Goal: Task Accomplishment & Management: Use online tool/utility

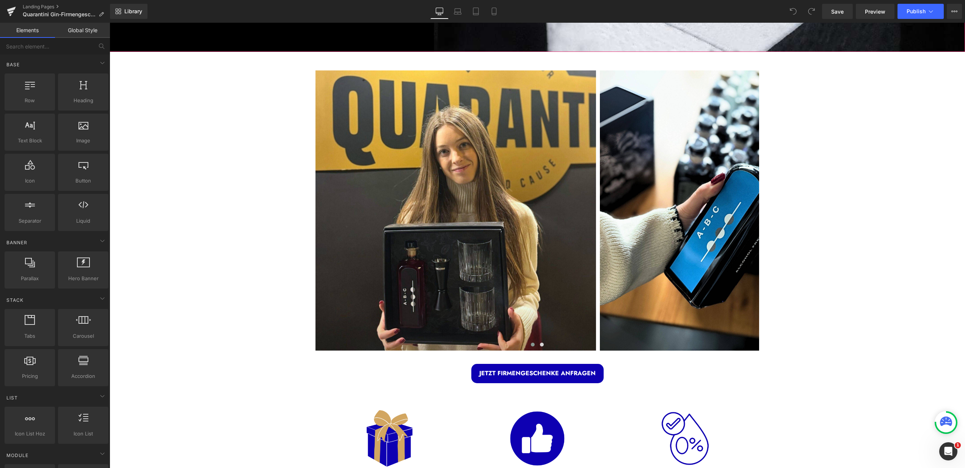
scroll to position [328, 0]
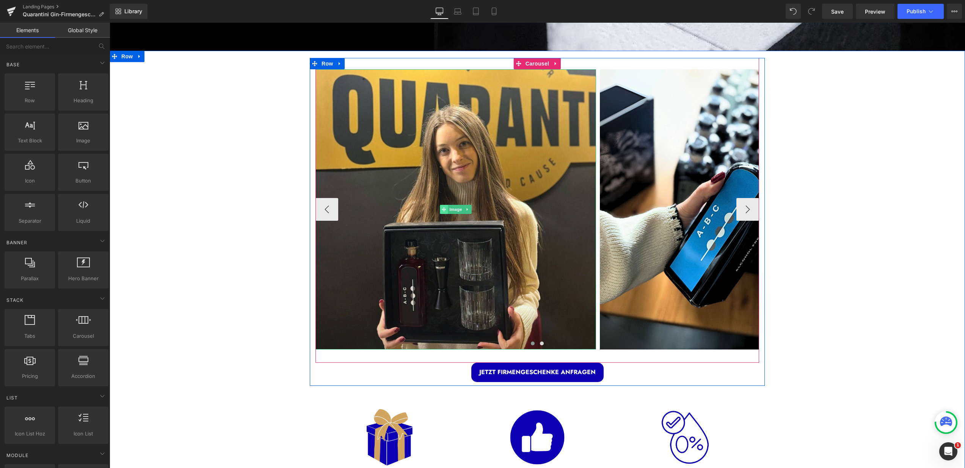
click at [442, 208] on icon at bounding box center [444, 210] width 4 height 4
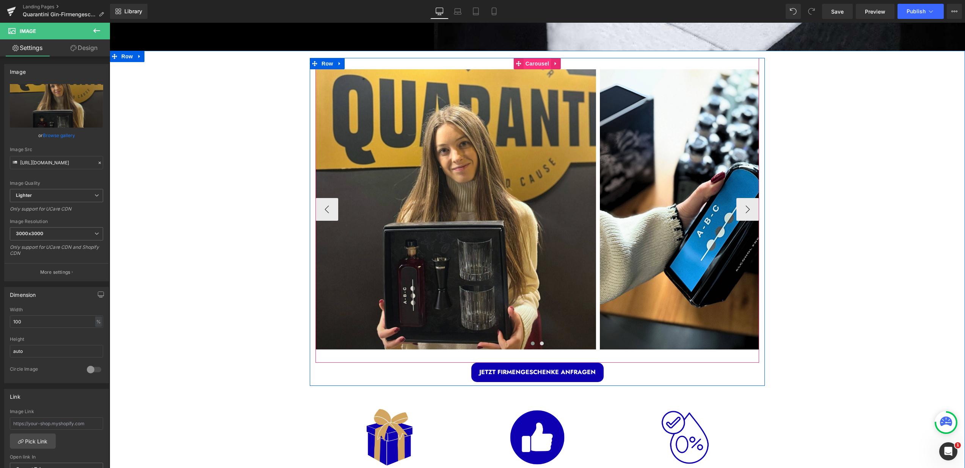
click at [530, 60] on span "Carousel" at bounding box center [536, 63] width 27 height 11
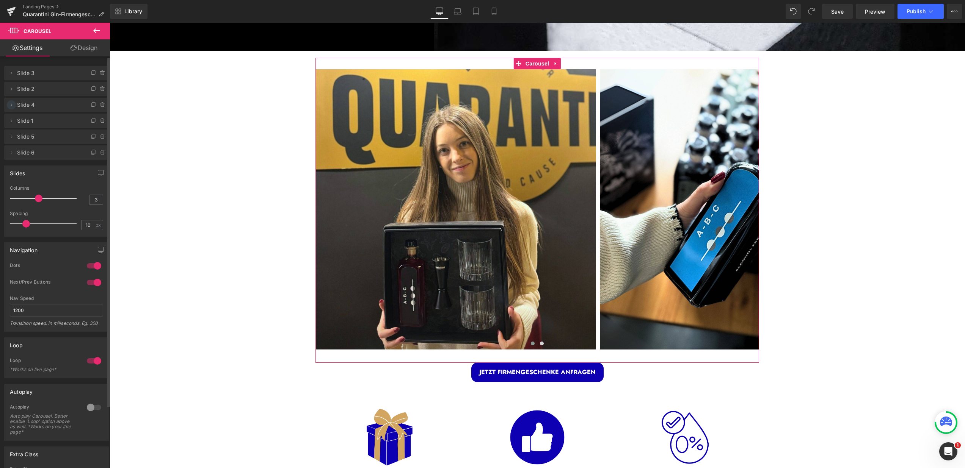
click at [8, 106] on icon at bounding box center [11, 105] width 6 height 6
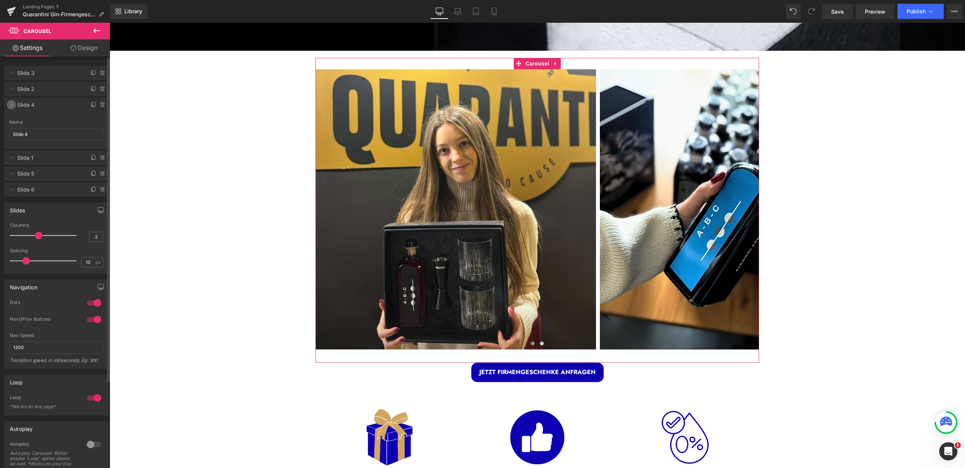
click at [10, 105] on icon at bounding box center [11, 105] width 6 height 6
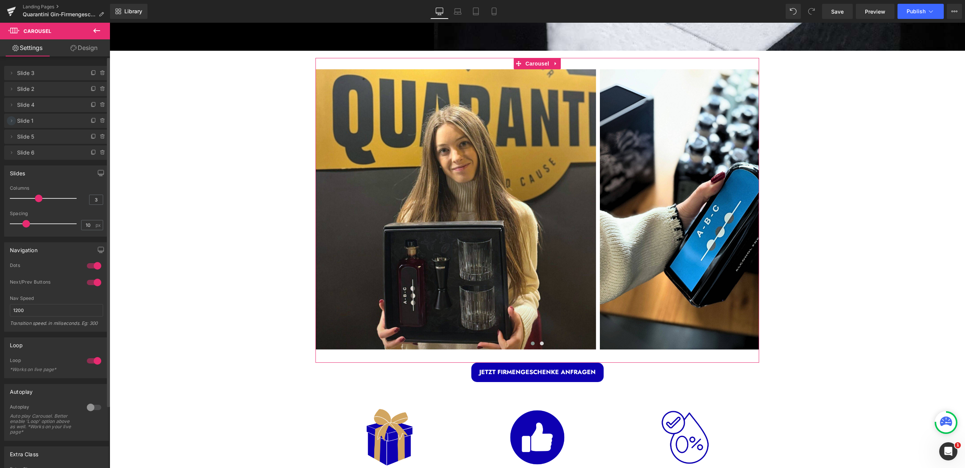
click at [13, 122] on icon at bounding box center [11, 121] width 6 height 6
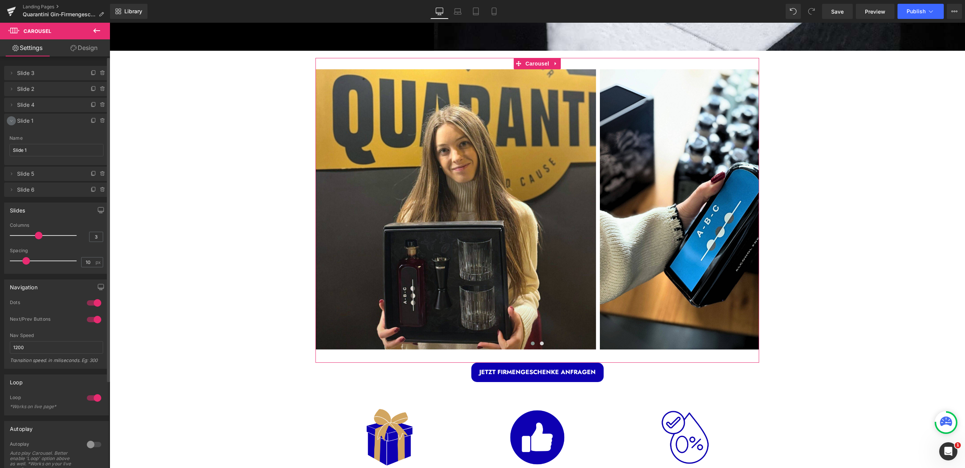
click at [13, 122] on icon at bounding box center [11, 121] width 6 height 6
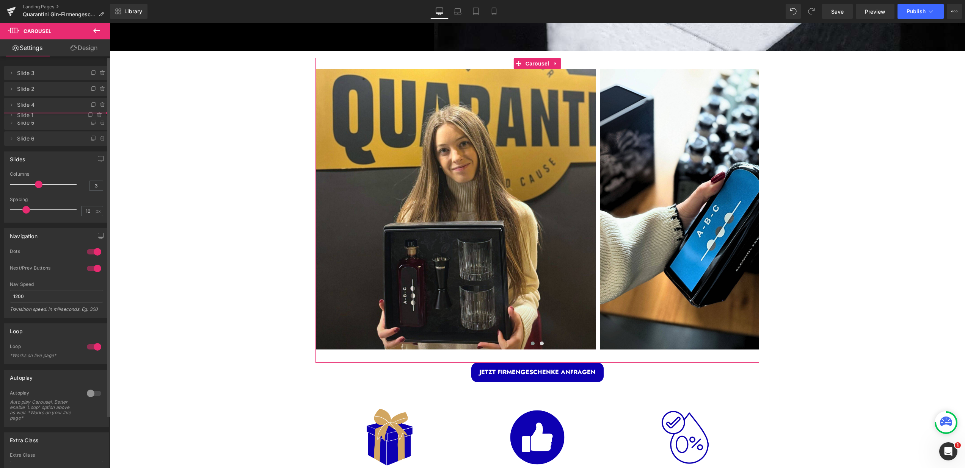
drag, startPoint x: 43, startPoint y: 121, endPoint x: 42, endPoint y: 116, distance: 5.7
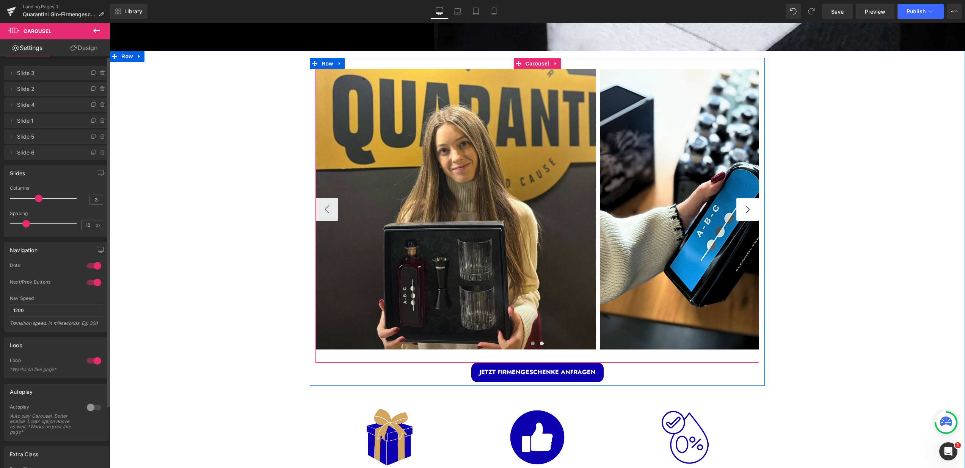
click at [749, 205] on button "›" at bounding box center [747, 209] width 23 height 23
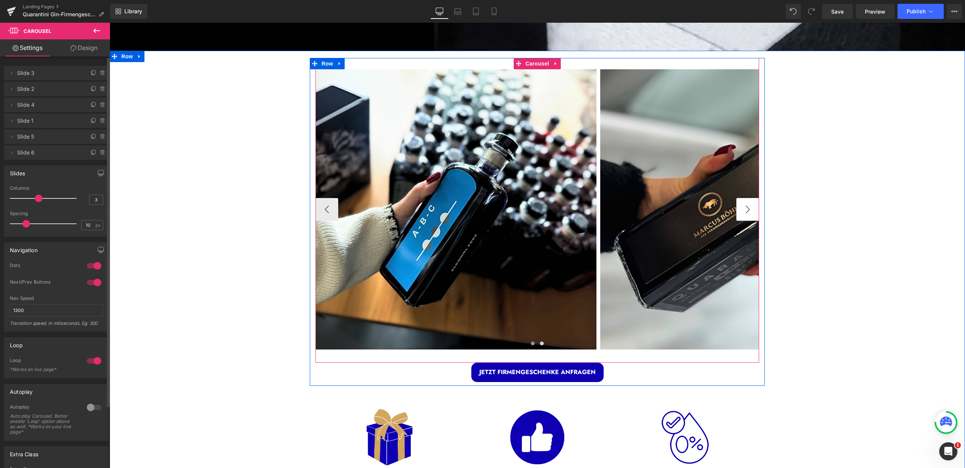
click at [749, 205] on button "›" at bounding box center [747, 209] width 23 height 23
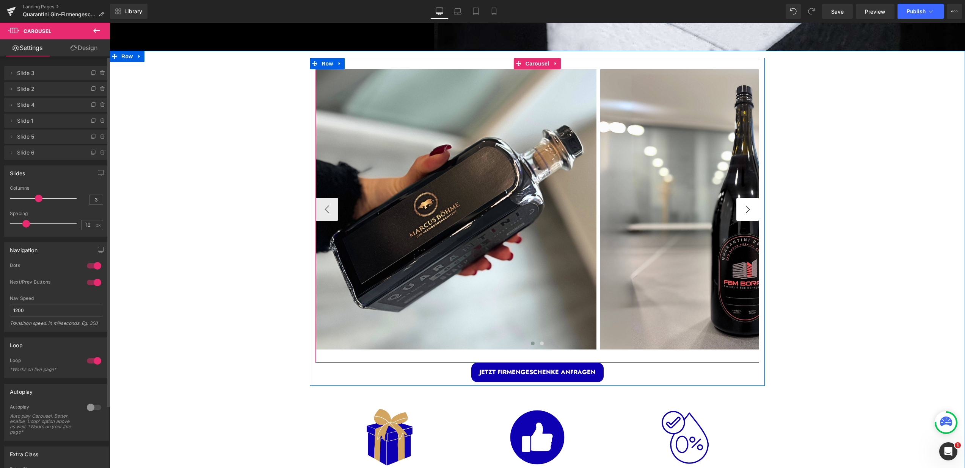
click at [749, 205] on button "›" at bounding box center [747, 209] width 23 height 23
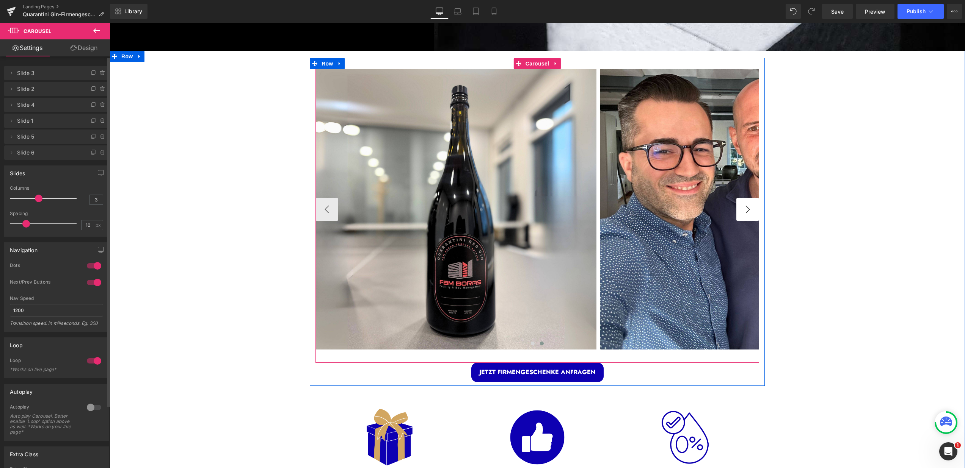
click at [748, 205] on button "›" at bounding box center [747, 209] width 23 height 23
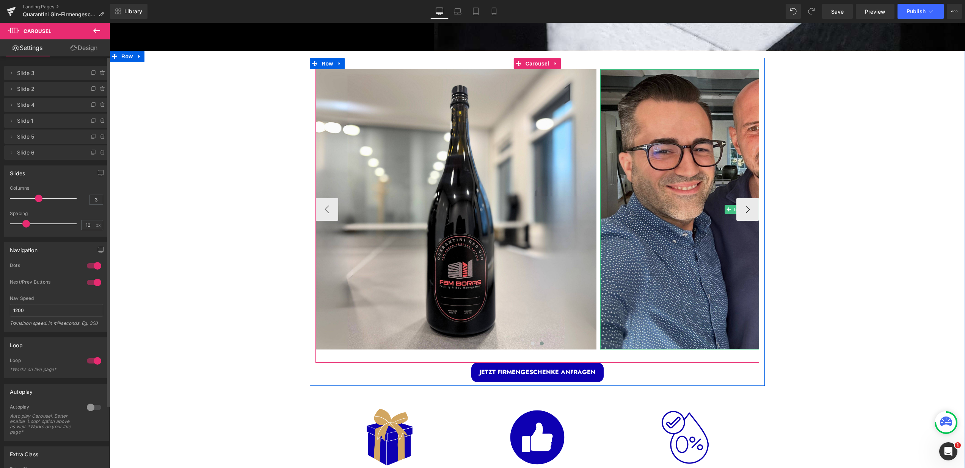
click at [658, 184] on img at bounding box center [740, 209] width 280 height 280
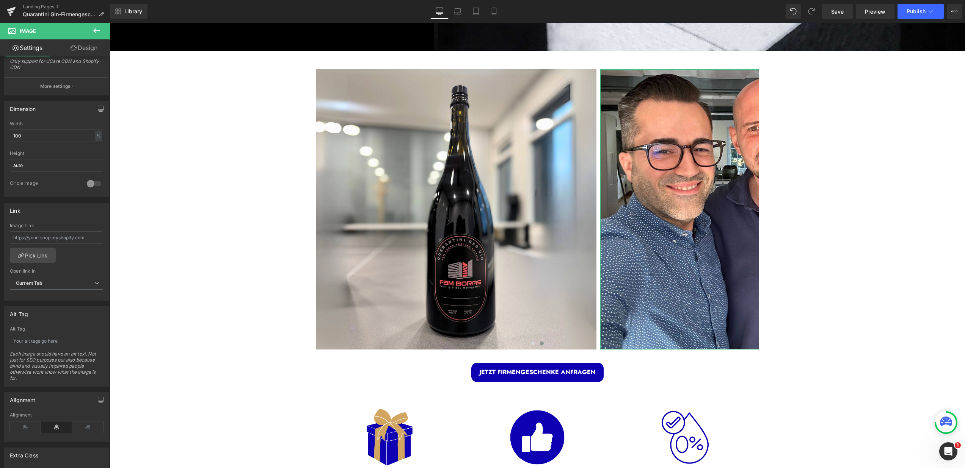
scroll to position [58, 0]
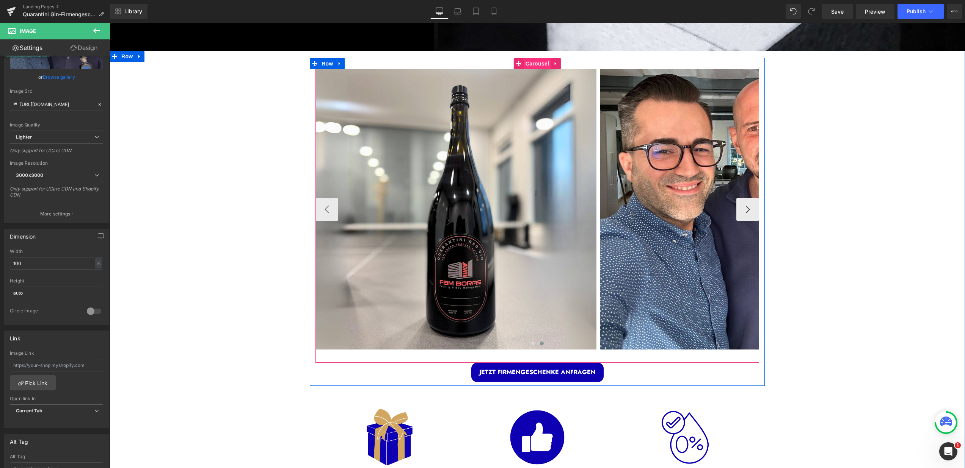
click at [533, 61] on span "Carousel" at bounding box center [536, 63] width 27 height 11
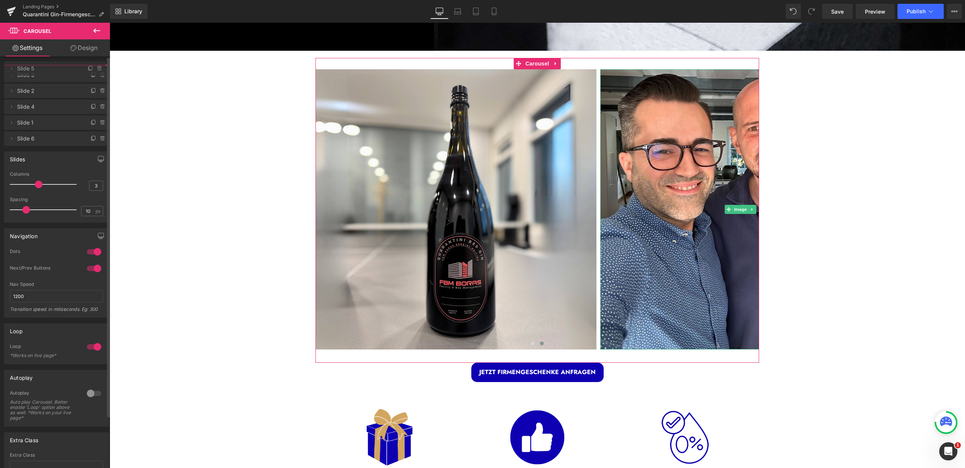
drag, startPoint x: 51, startPoint y: 137, endPoint x: 51, endPoint y: 69, distance: 68.2
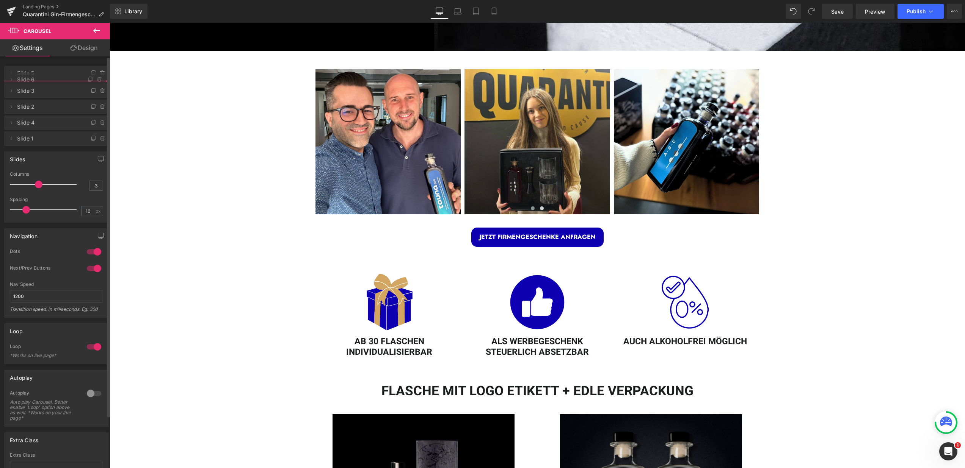
drag, startPoint x: 37, startPoint y: 150, endPoint x: 37, endPoint y: 77, distance: 73.1
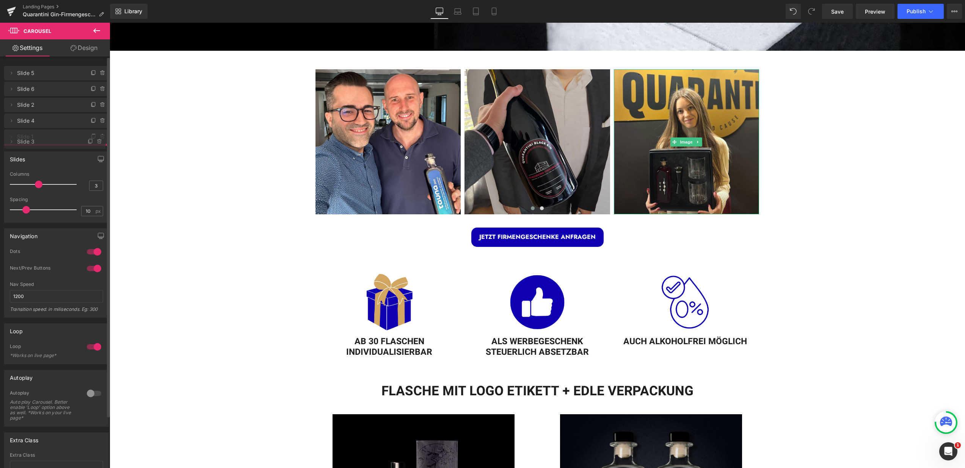
drag, startPoint x: 36, startPoint y: 105, endPoint x: 32, endPoint y: 141, distance: 37.0
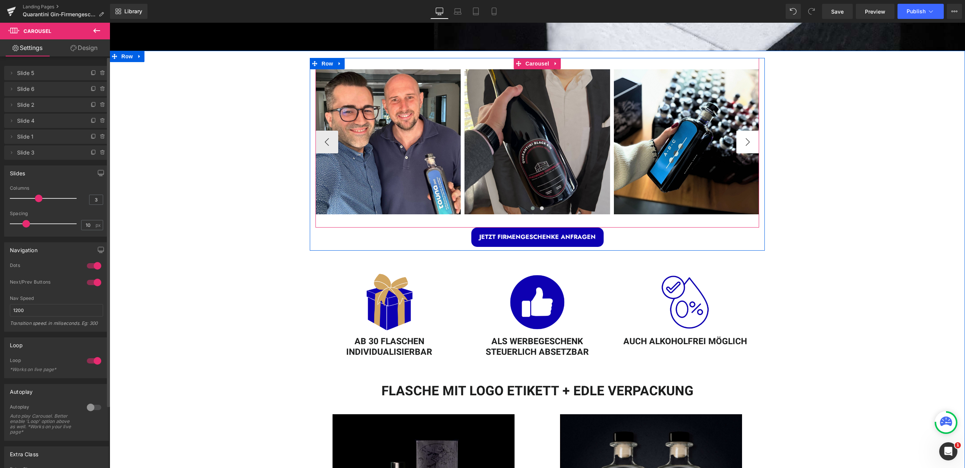
click at [749, 139] on button "›" at bounding box center [747, 142] width 23 height 23
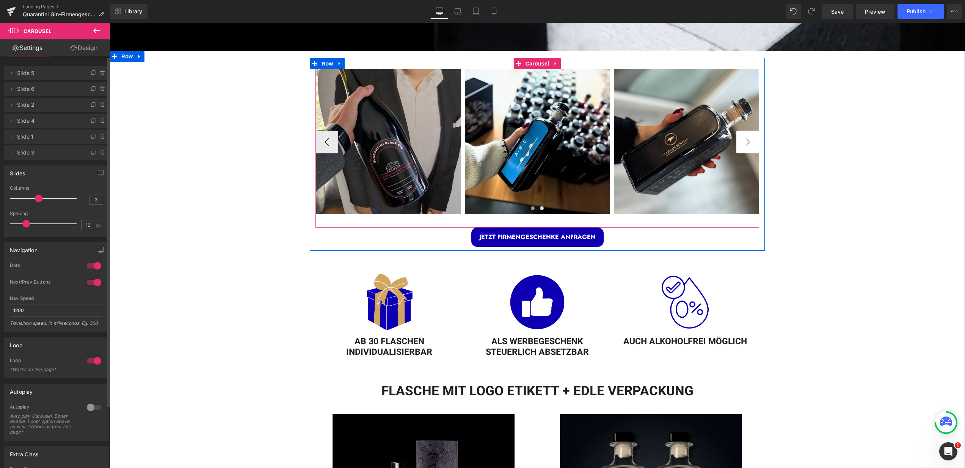
click at [749, 139] on button "›" at bounding box center [747, 142] width 23 height 23
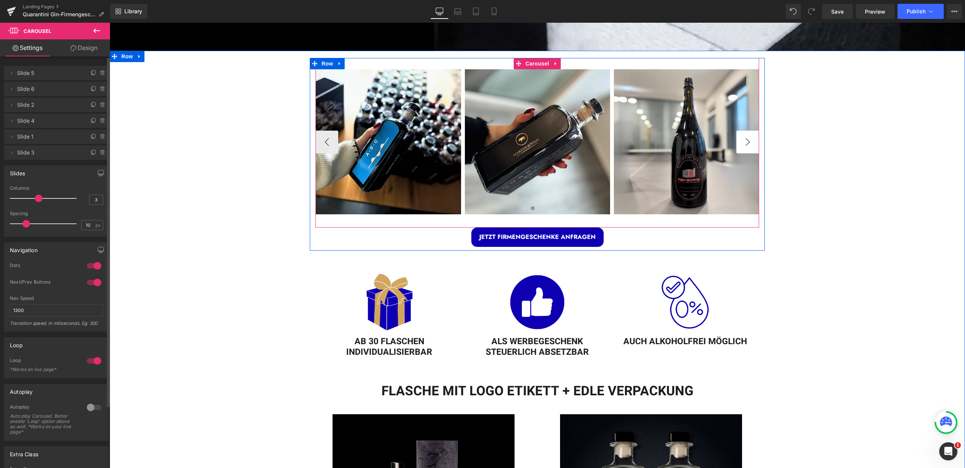
click at [749, 139] on button "›" at bounding box center [747, 142] width 23 height 23
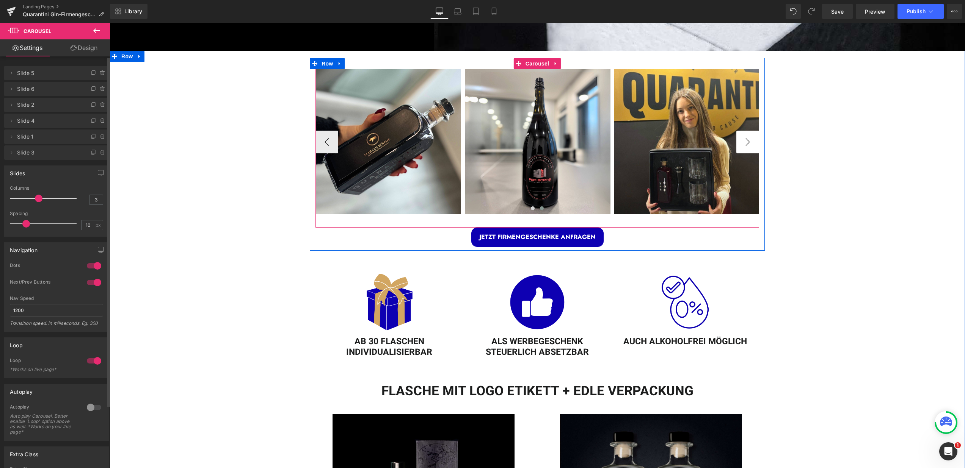
click at [749, 139] on button "›" at bounding box center [747, 142] width 23 height 23
click at [334, 143] on button "‹" at bounding box center [326, 142] width 23 height 23
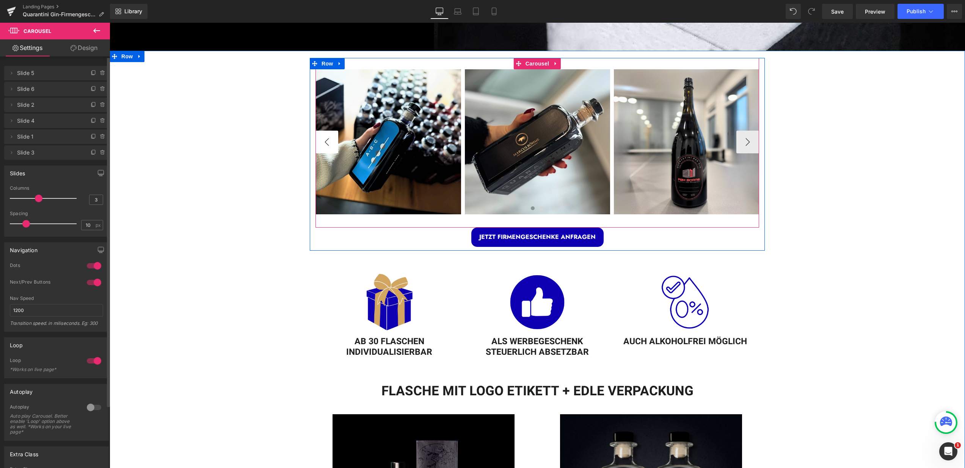
click at [332, 143] on button "‹" at bounding box center [326, 142] width 23 height 23
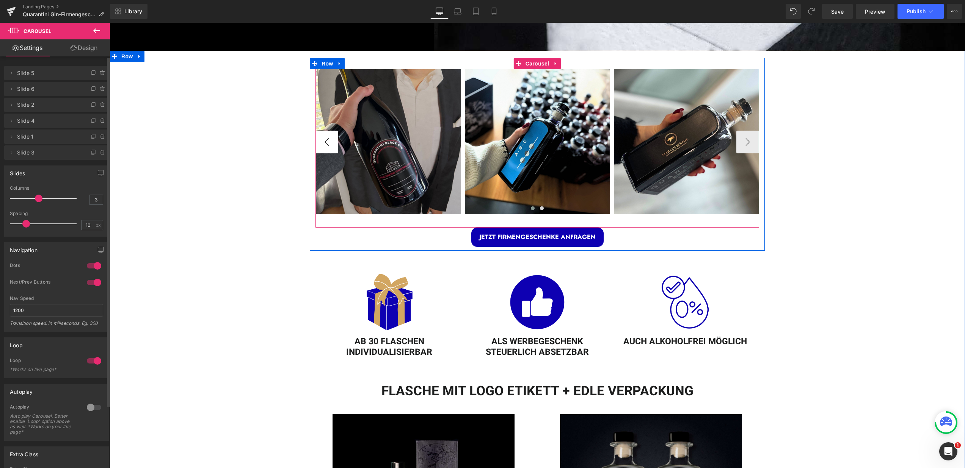
click at [332, 143] on button "‹" at bounding box center [326, 142] width 23 height 23
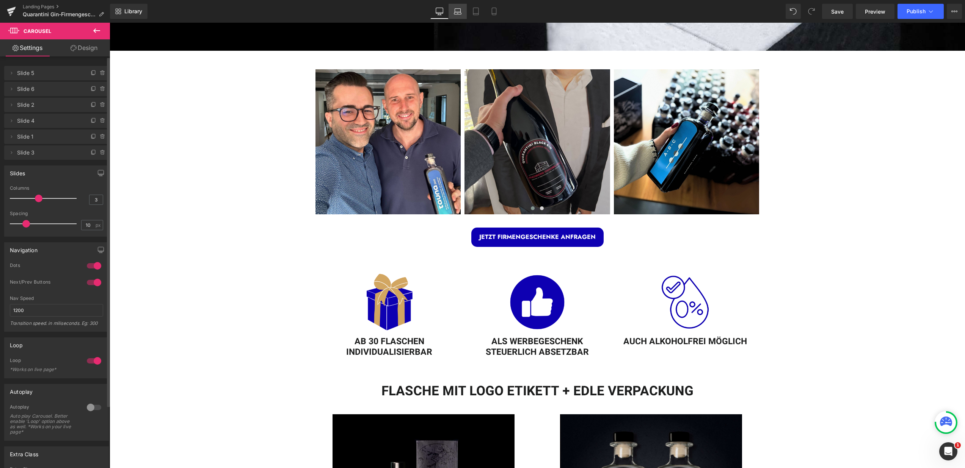
click at [453, 14] on link "Laptop" at bounding box center [457, 11] width 18 height 15
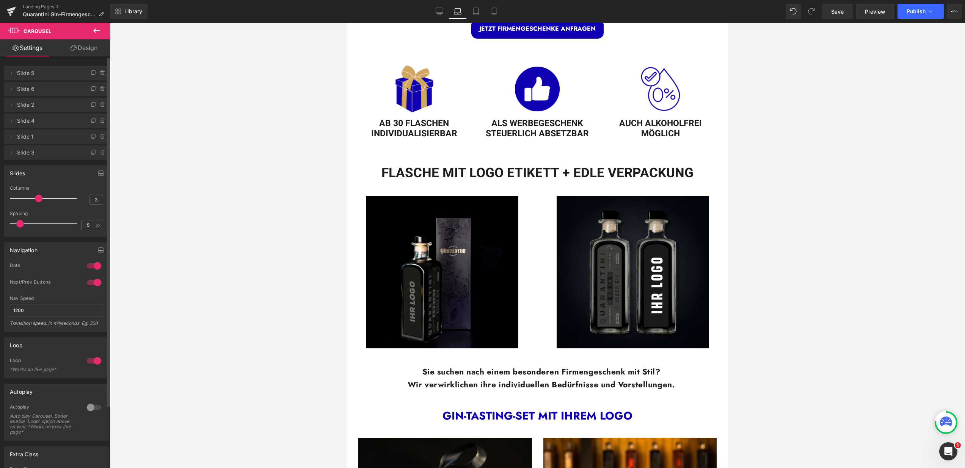
scroll to position [3, 0]
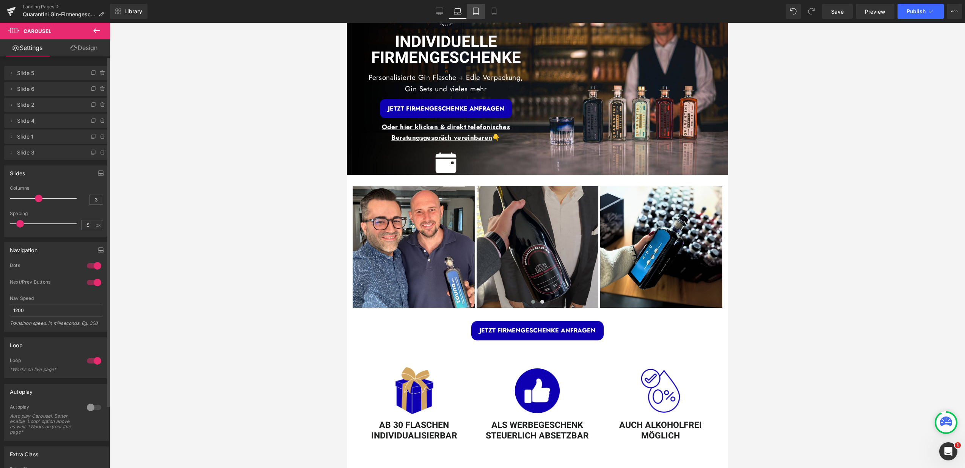
click at [468, 13] on link "Tablet" at bounding box center [476, 11] width 18 height 15
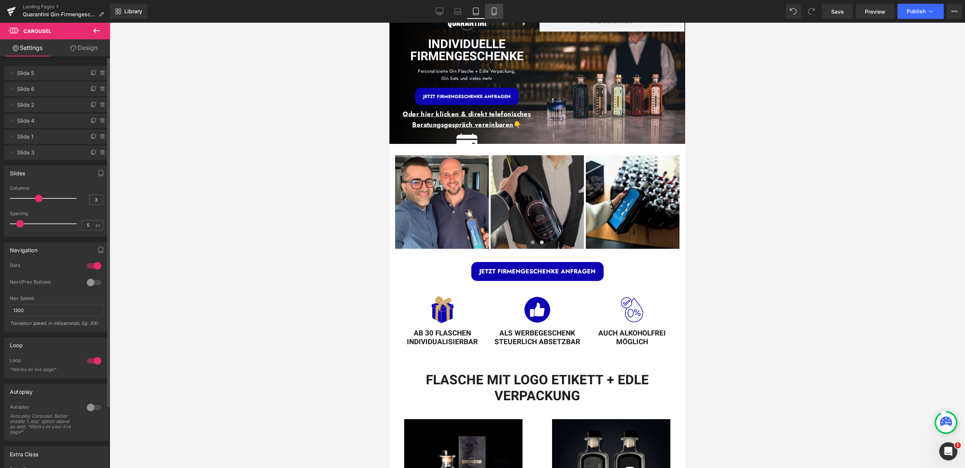
click at [492, 15] on icon at bounding box center [494, 11] width 4 height 7
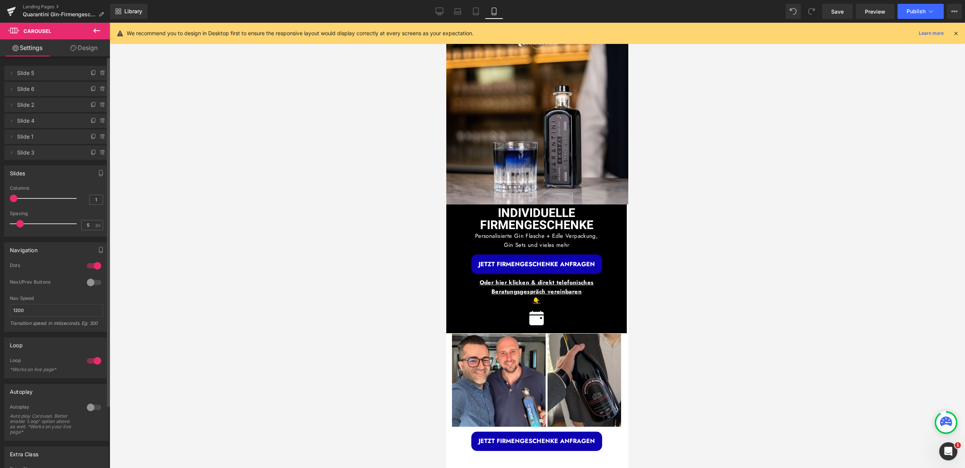
scroll to position [186, 0]
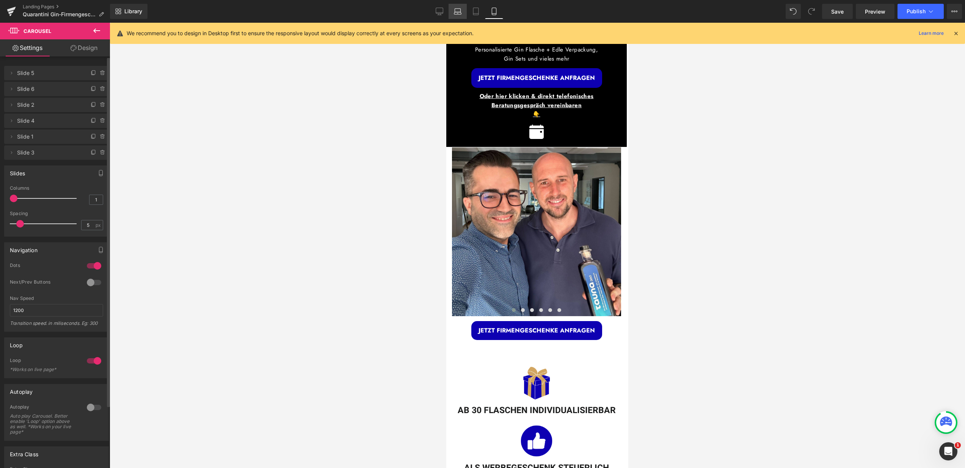
click at [445, 9] on link "Desktop" at bounding box center [439, 11] width 18 height 15
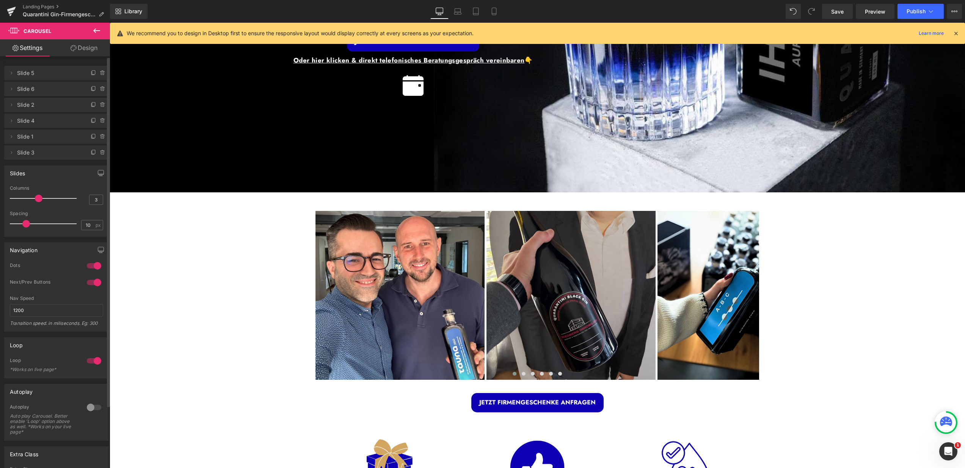
scroll to position [738, 0]
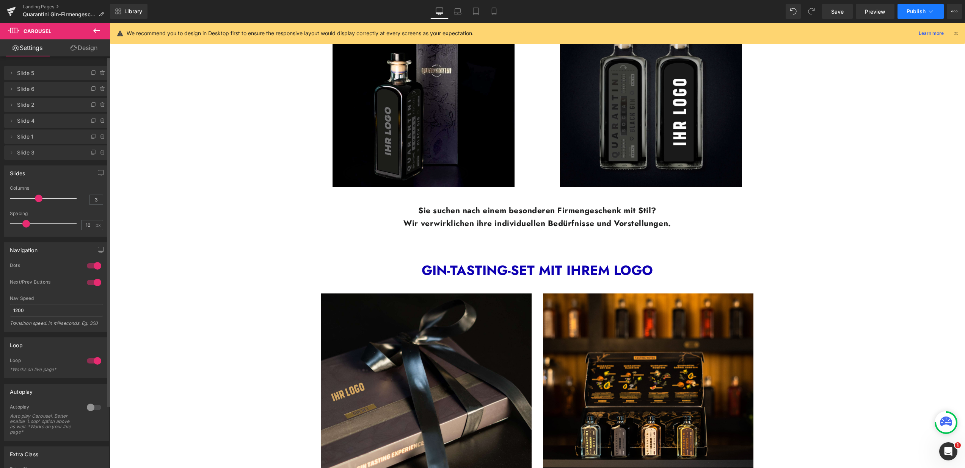
click at [928, 11] on icon at bounding box center [931, 12] width 8 height 8
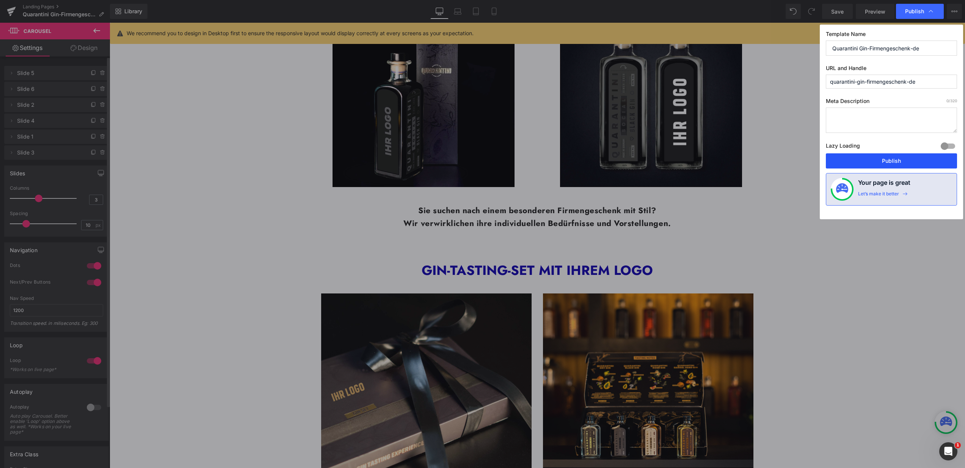
click at [894, 161] on button "Publish" at bounding box center [890, 160] width 131 height 15
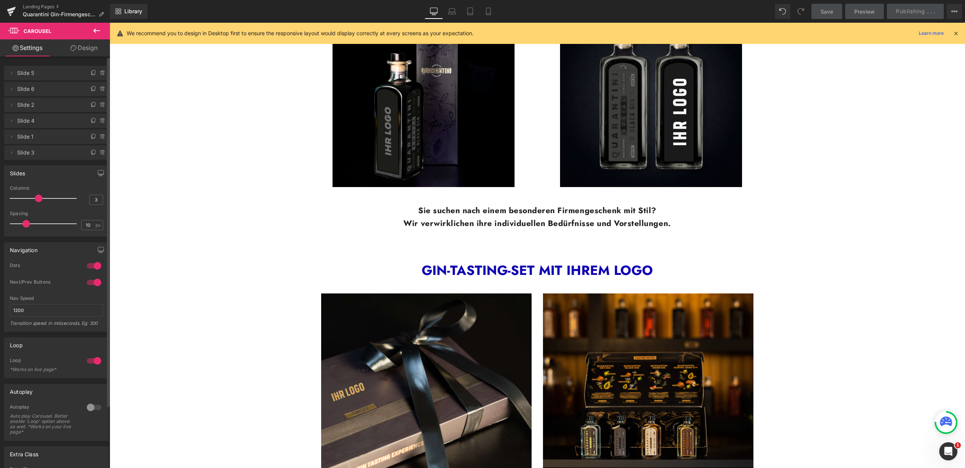
scroll to position [529, 0]
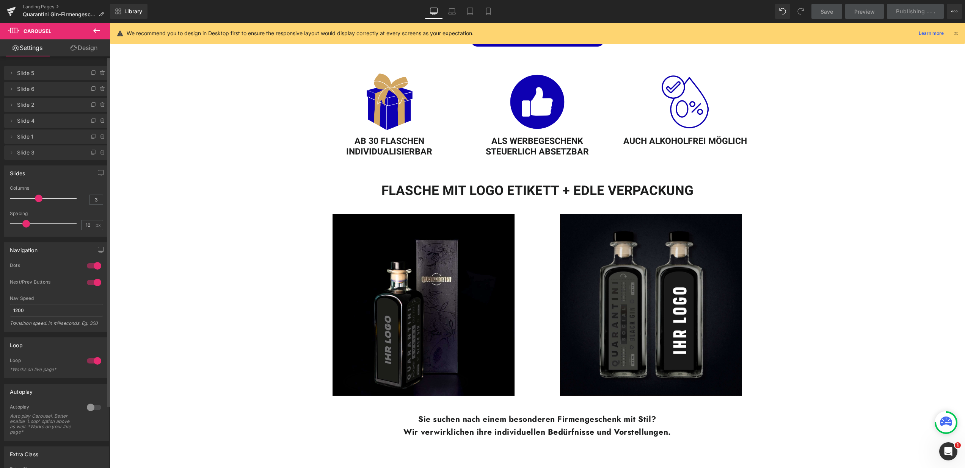
click at [956, 33] on icon at bounding box center [955, 33] width 7 height 7
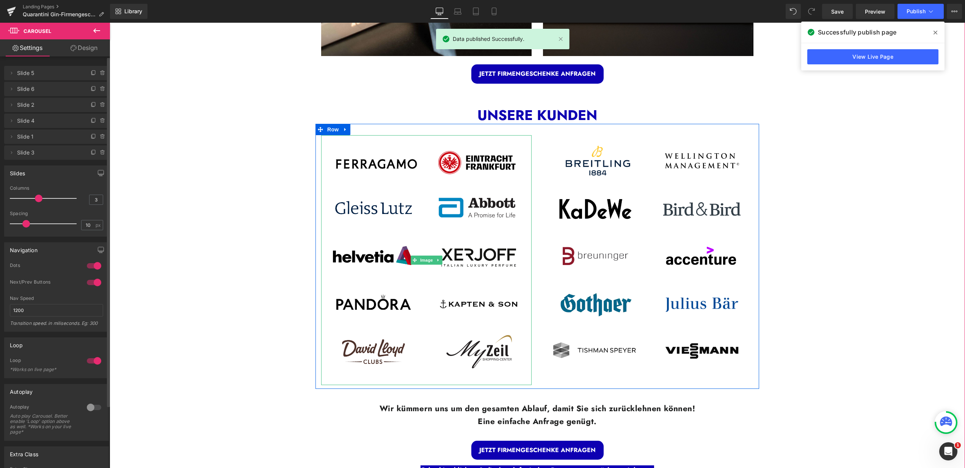
scroll to position [1085, 0]
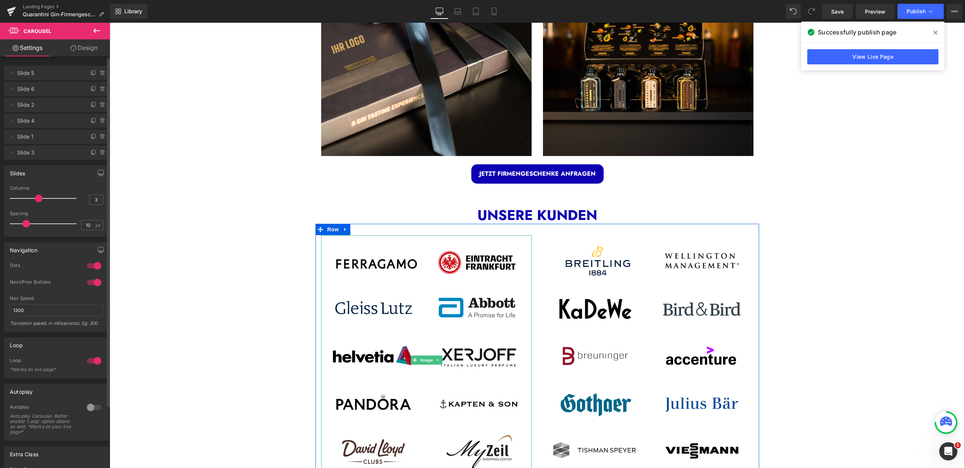
click at [454, 327] on img at bounding box center [426, 360] width 210 height 251
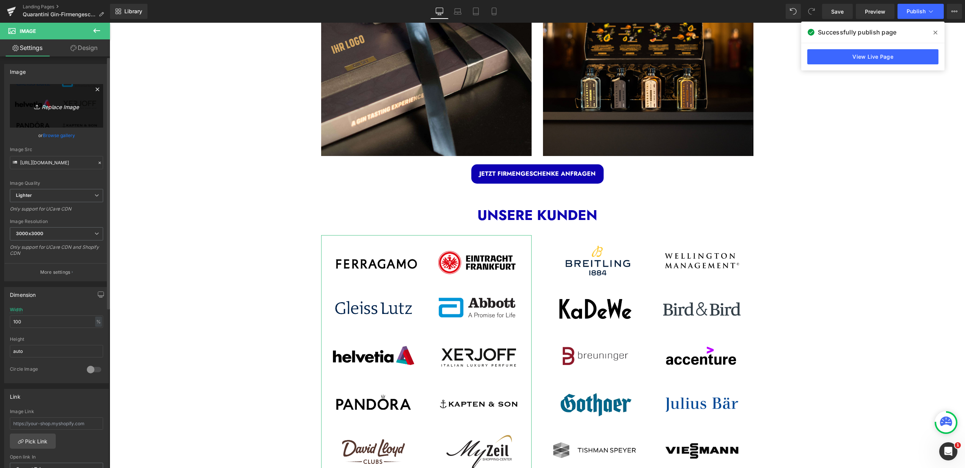
click at [51, 113] on link "Replace Image" at bounding box center [56, 106] width 93 height 44
click at [72, 99] on link "Replace Image" at bounding box center [56, 106] width 93 height 44
type input "C:\fakepath\7.png"
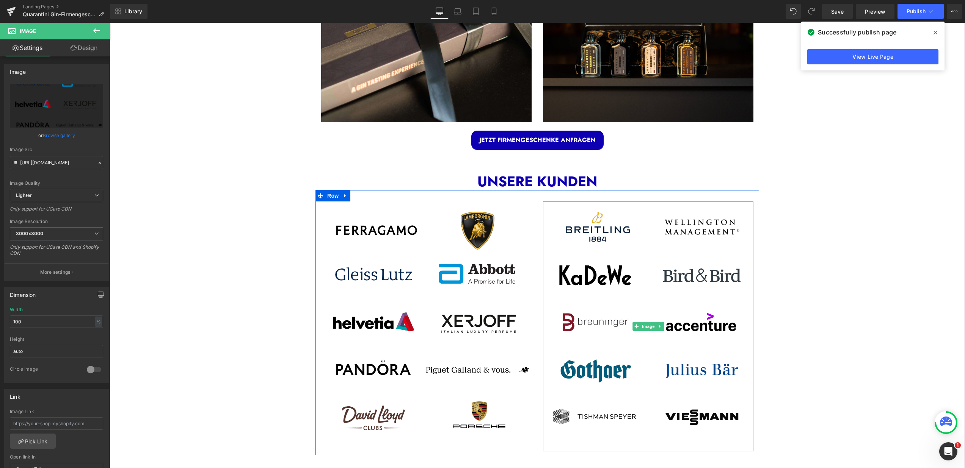
scroll to position [1131, 0]
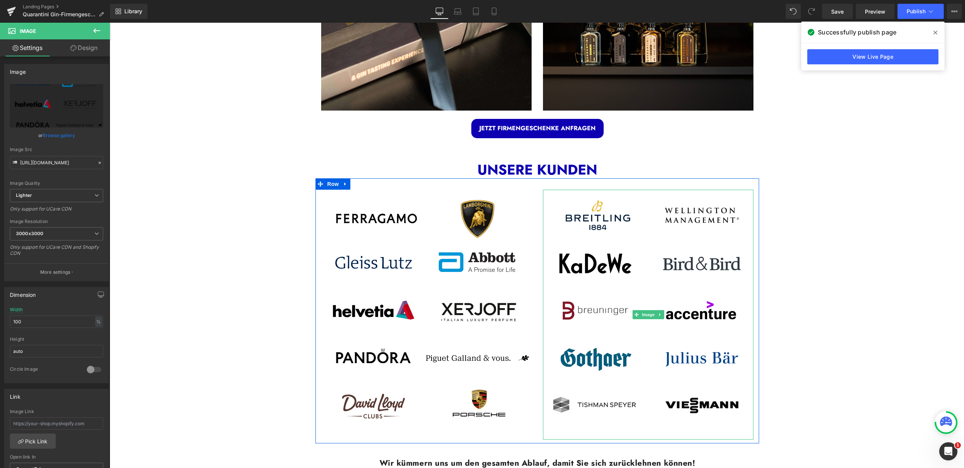
click at [608, 284] on img at bounding box center [648, 315] width 210 height 251
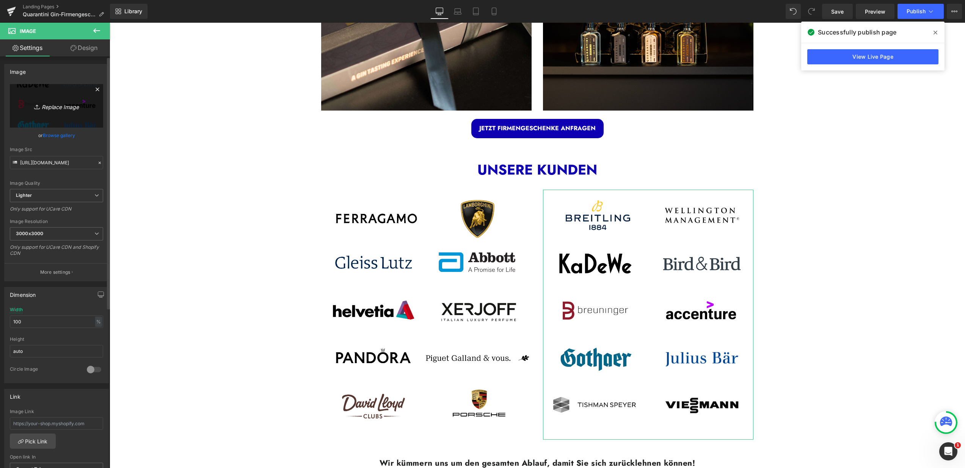
click at [60, 115] on link "Replace Image" at bounding box center [56, 106] width 93 height 44
type input "C:\fakepath\8.png"
click at [462, 14] on link "Laptop" at bounding box center [457, 11] width 18 height 15
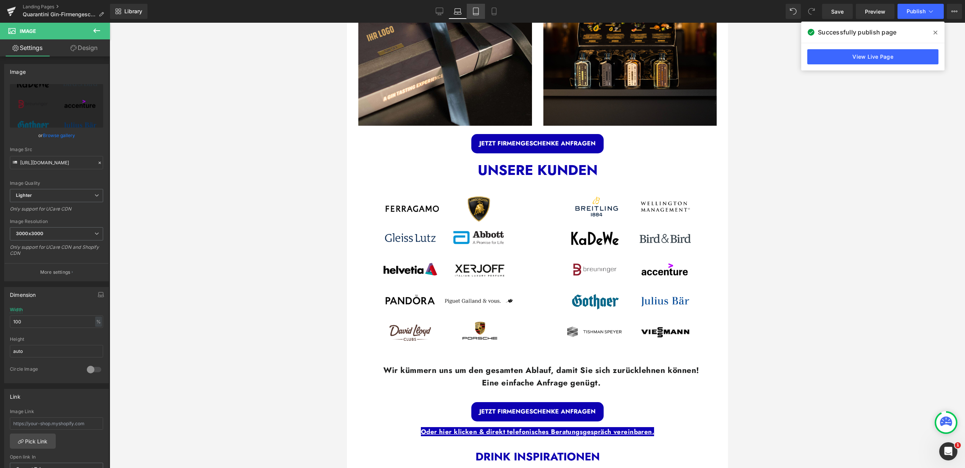
click at [474, 13] on icon at bounding box center [476, 12] width 8 height 8
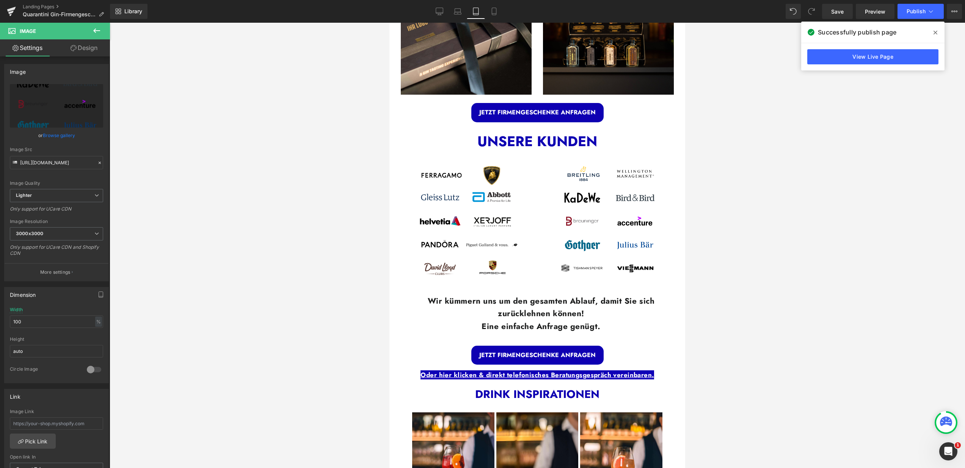
scroll to position [622, 0]
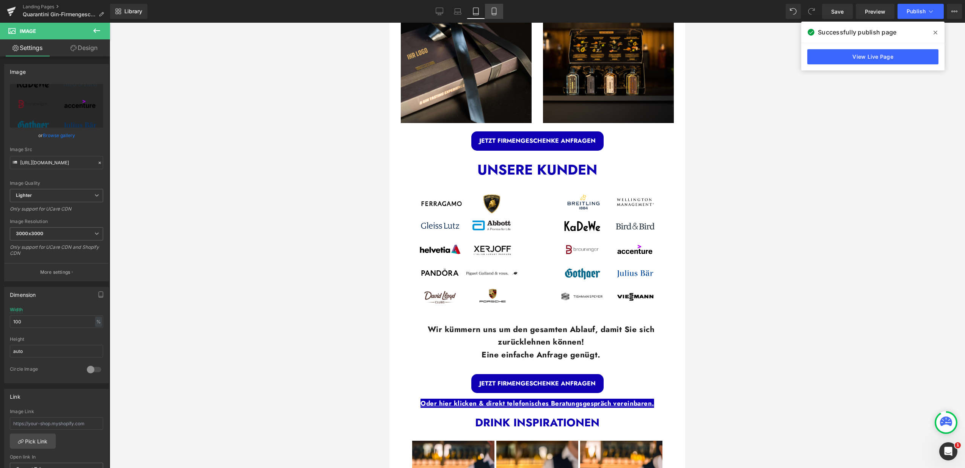
click at [490, 11] on icon at bounding box center [494, 12] width 8 height 8
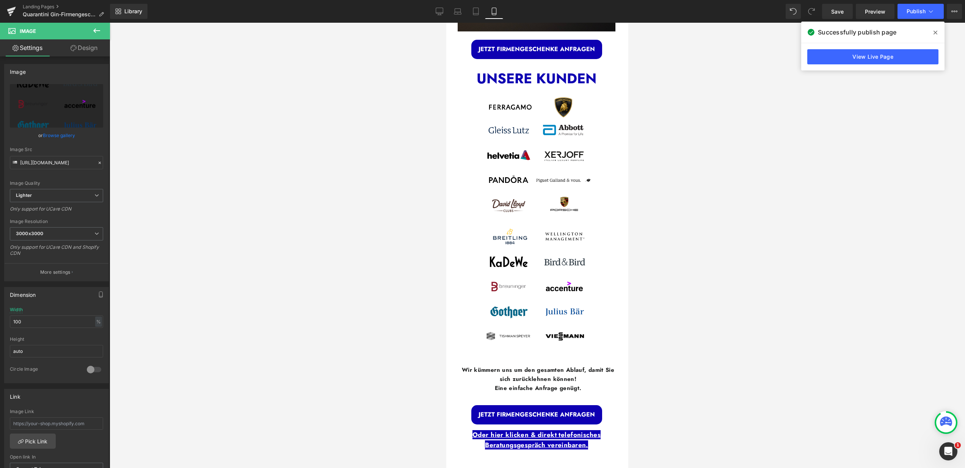
scroll to position [1393, 0]
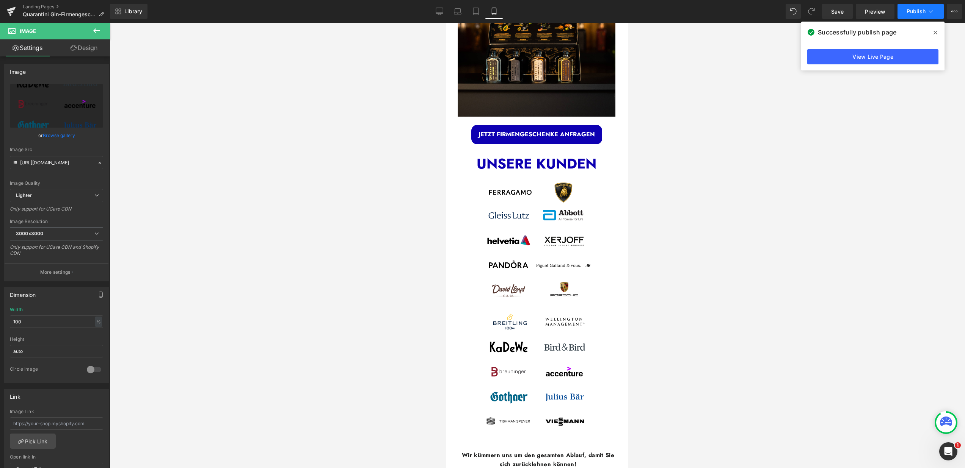
click at [930, 11] on icon at bounding box center [931, 12] width 8 height 8
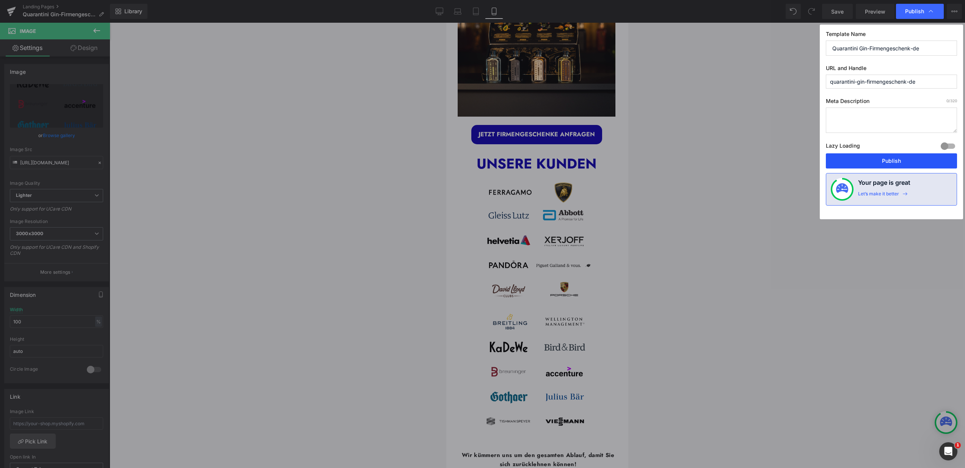
click at [922, 159] on button "Publish" at bounding box center [890, 160] width 131 height 15
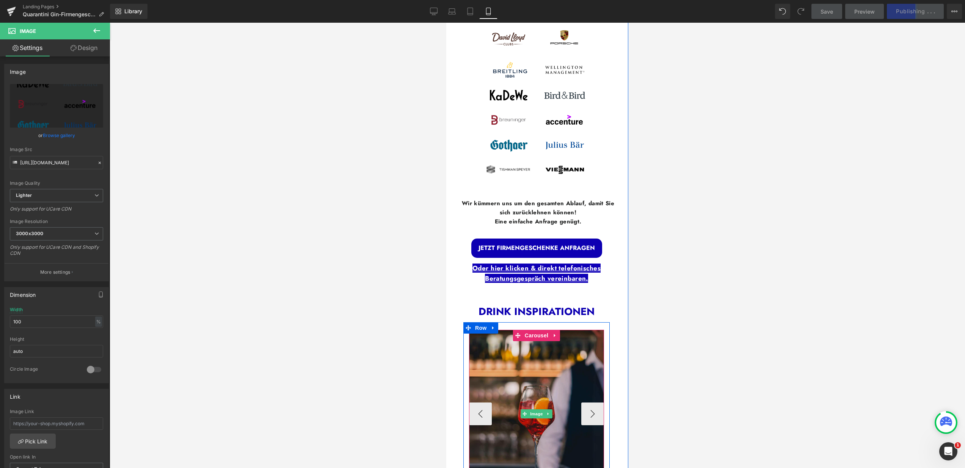
scroll to position [1434, 0]
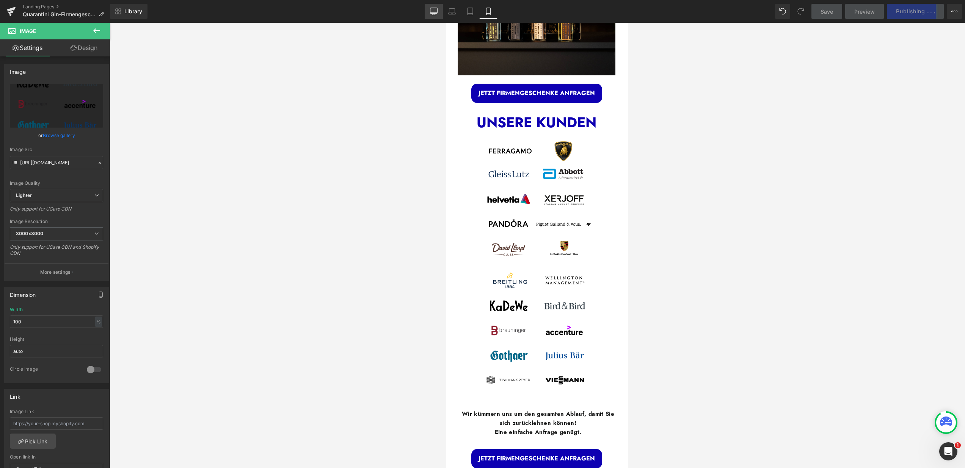
click at [435, 12] on icon at bounding box center [434, 12] width 8 height 8
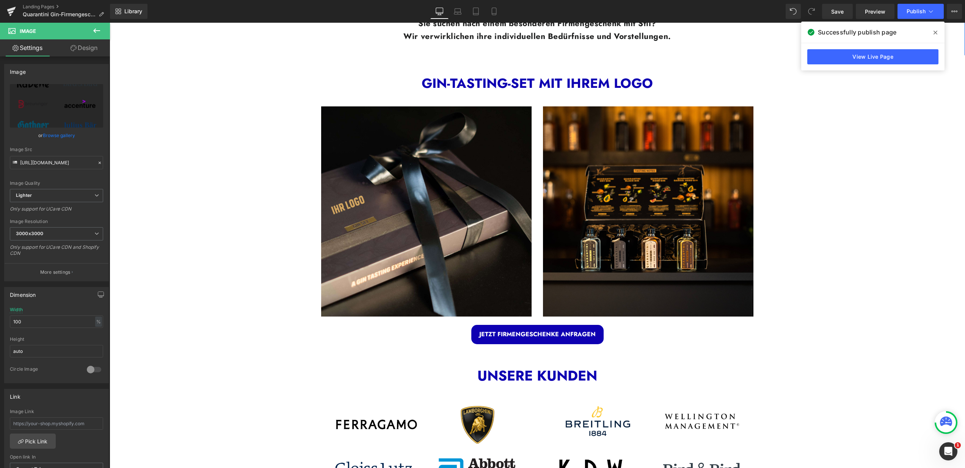
scroll to position [612, 0]
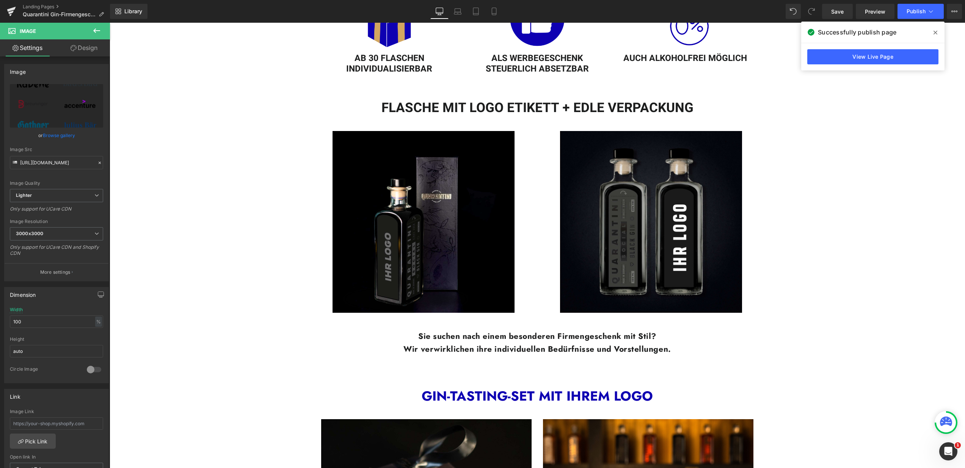
click at [938, 29] on span at bounding box center [935, 33] width 12 height 12
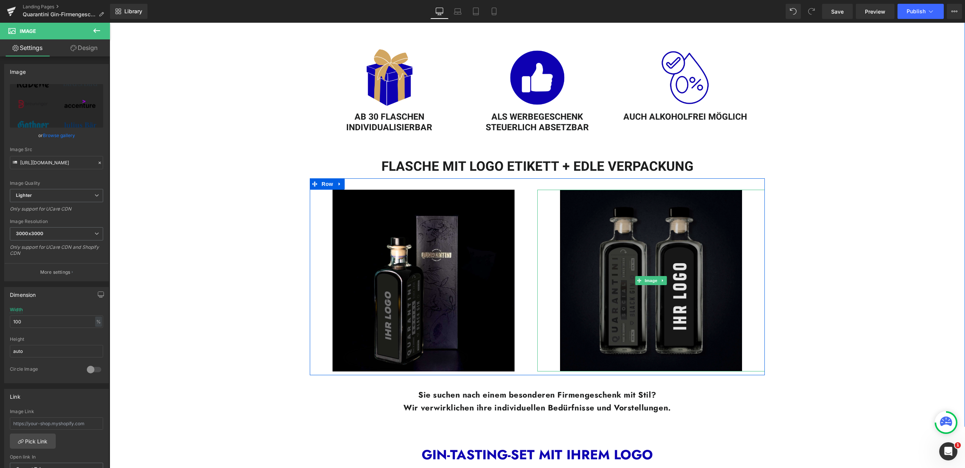
scroll to position [553, 0]
click at [697, 278] on img at bounding box center [651, 281] width 182 height 182
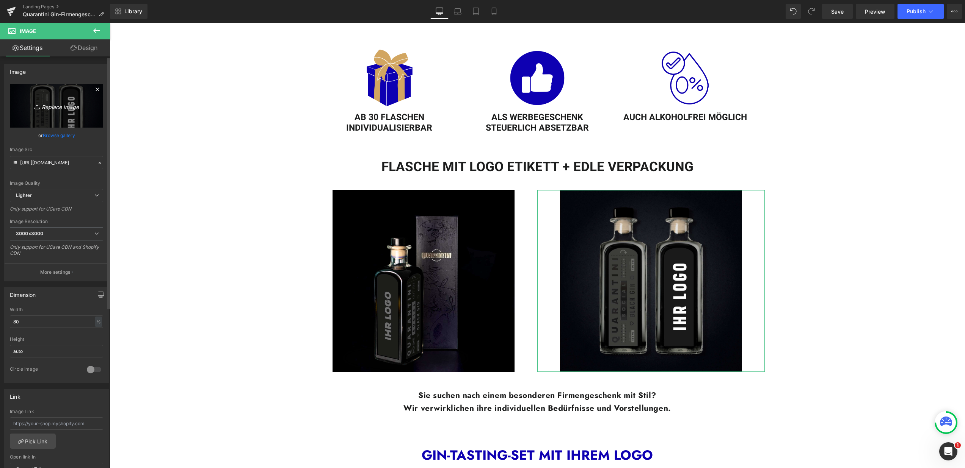
click at [51, 108] on icon "Replace Image" at bounding box center [56, 105] width 61 height 9
type input "C:\fakepath\Firmengeschenke. LP (3).jpg"
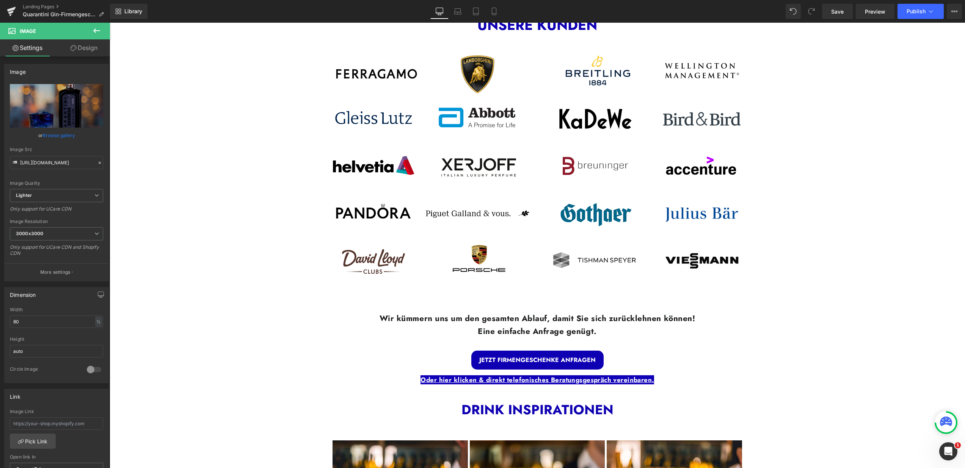
scroll to position [1340, 0]
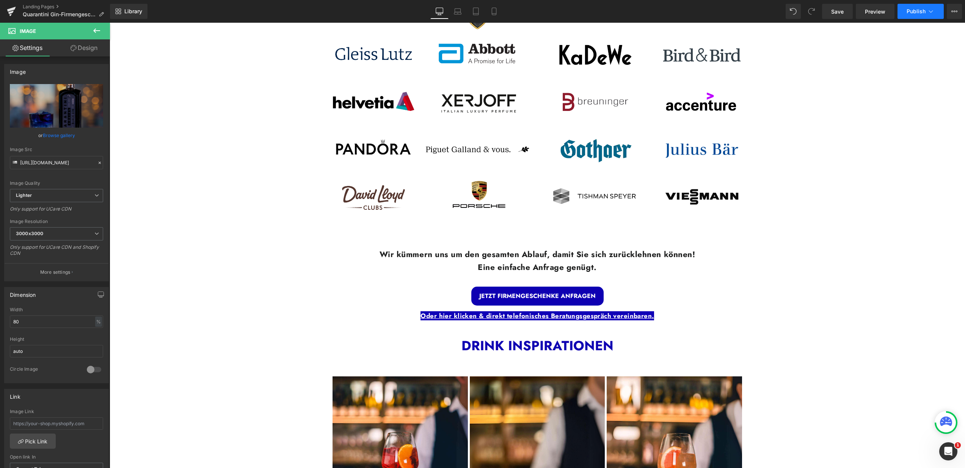
click at [934, 11] on icon at bounding box center [931, 12] width 8 height 8
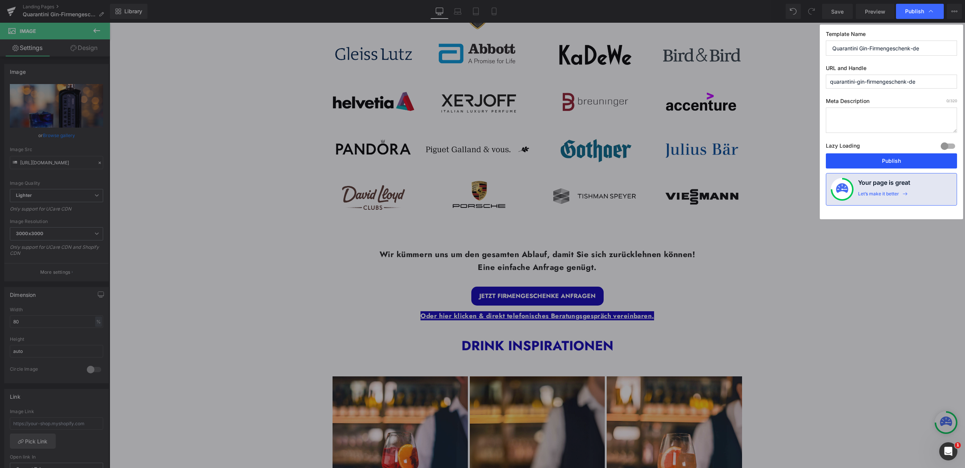
click at [879, 155] on button "Publish" at bounding box center [890, 160] width 131 height 15
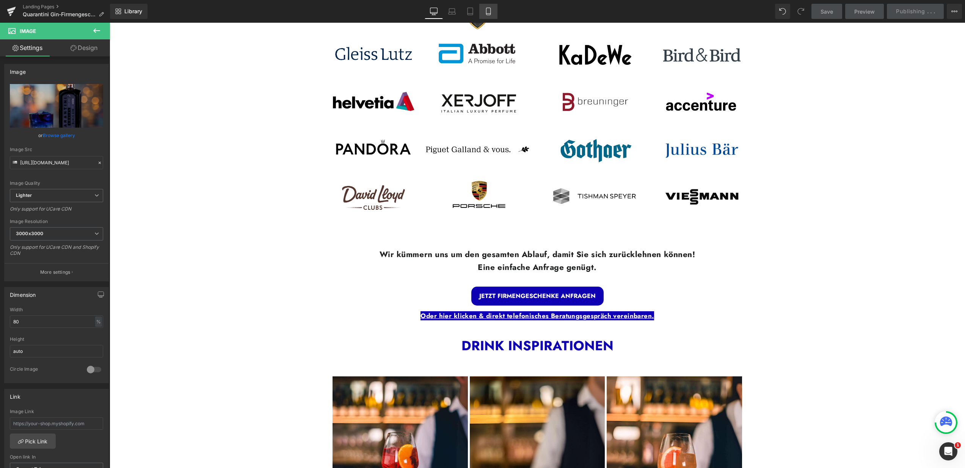
drag, startPoint x: 755, startPoint y: 126, endPoint x: 487, endPoint y: 14, distance: 290.3
click at [487, 14] on icon at bounding box center [488, 12] width 8 height 8
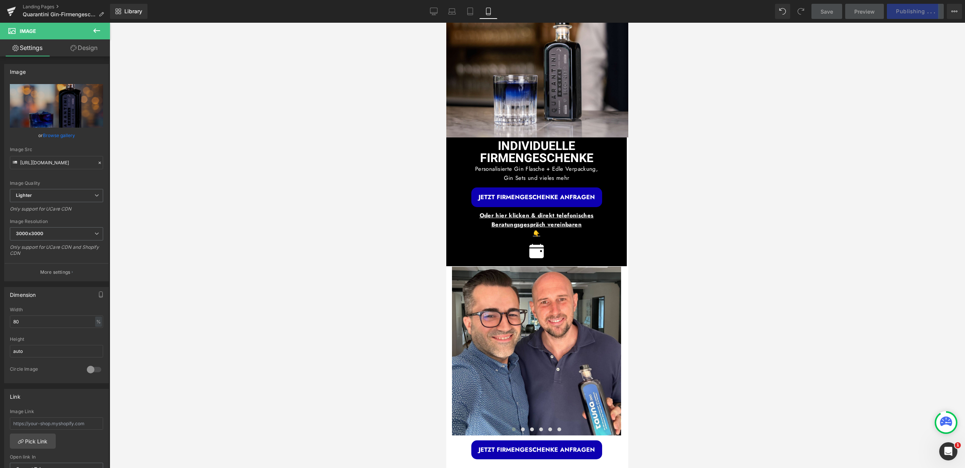
scroll to position [0, 0]
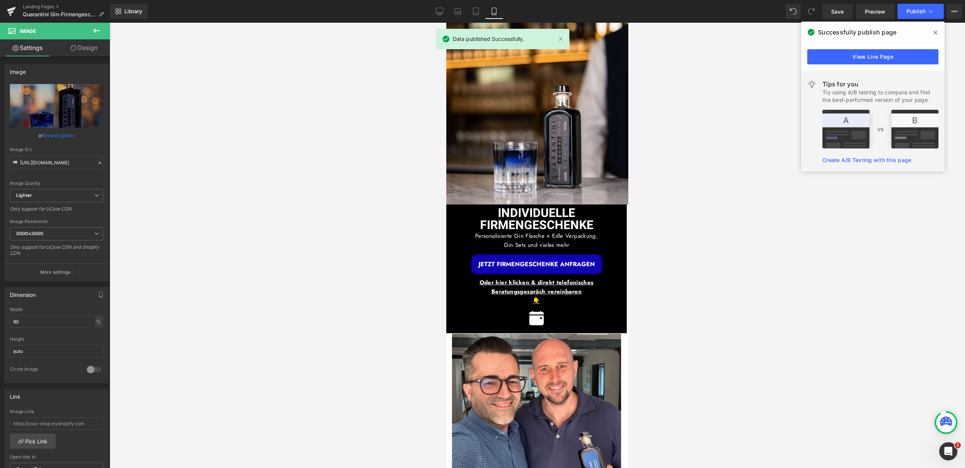
click at [936, 31] on icon at bounding box center [935, 33] width 4 height 4
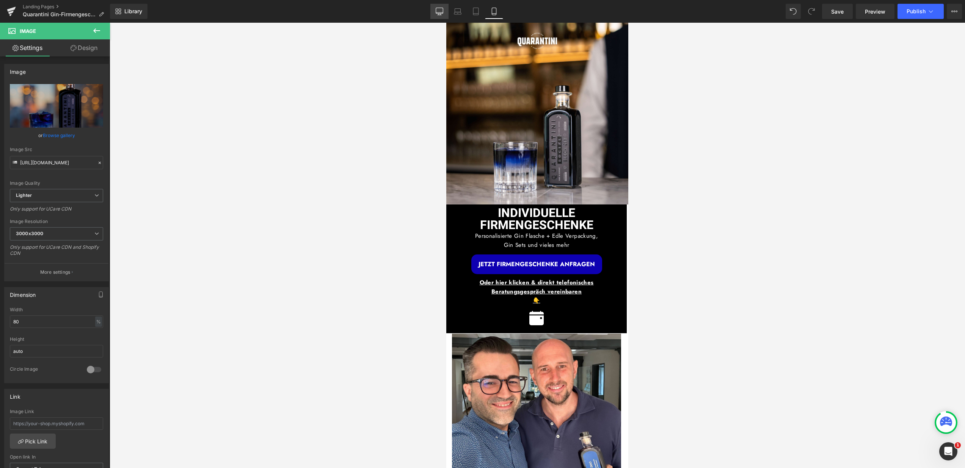
click at [436, 14] on icon at bounding box center [438, 11] width 7 height 6
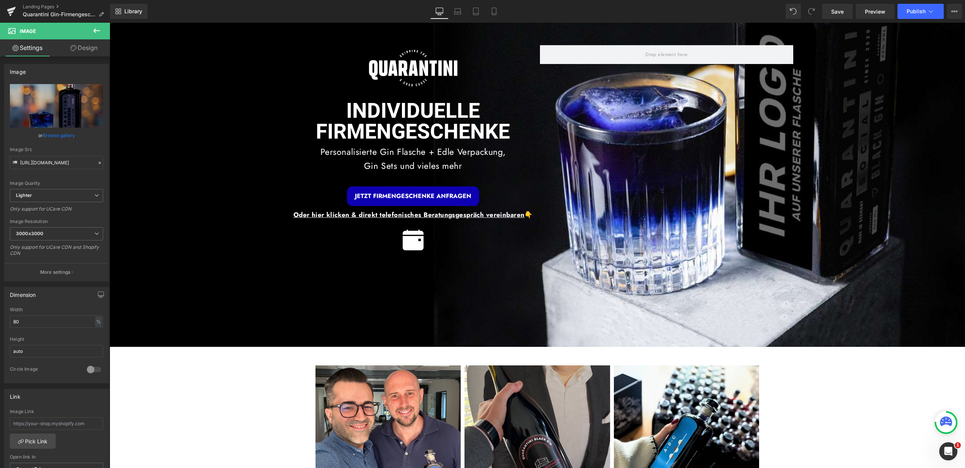
click at [94, 32] on icon at bounding box center [96, 30] width 9 height 9
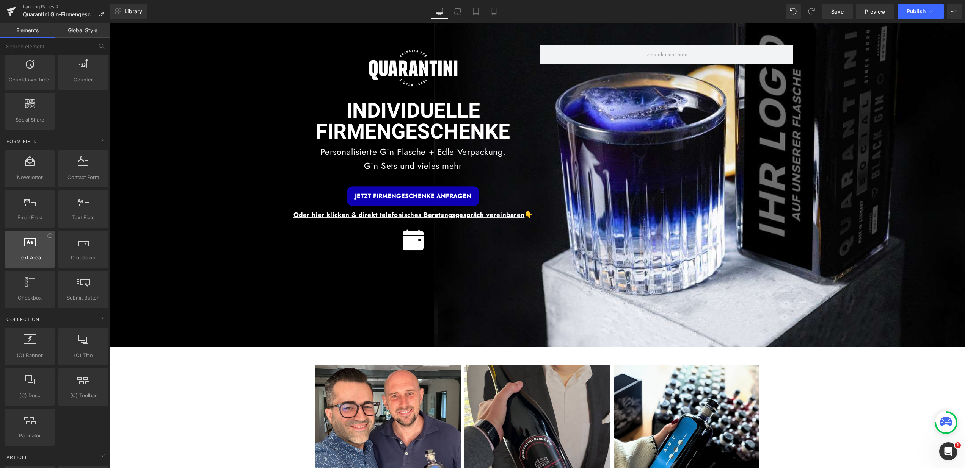
scroll to position [1002, 0]
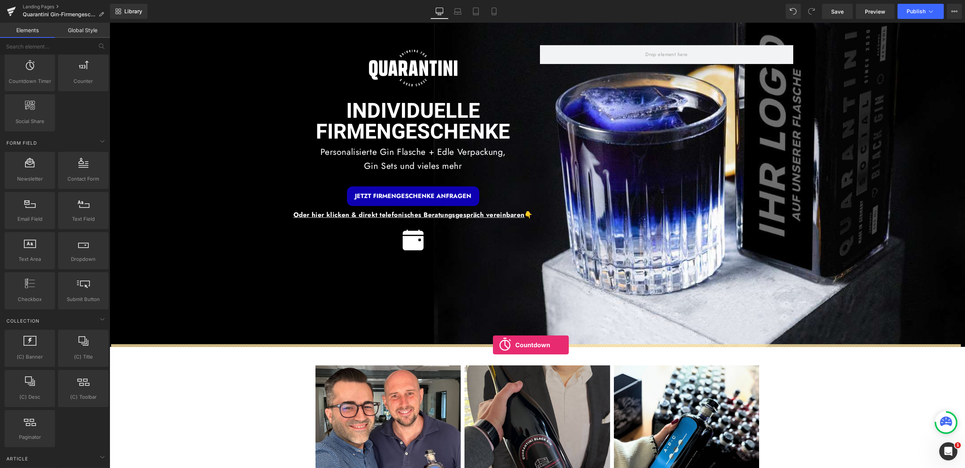
drag, startPoint x: 138, startPoint y: 91, endPoint x: 493, endPoint y: 345, distance: 435.9
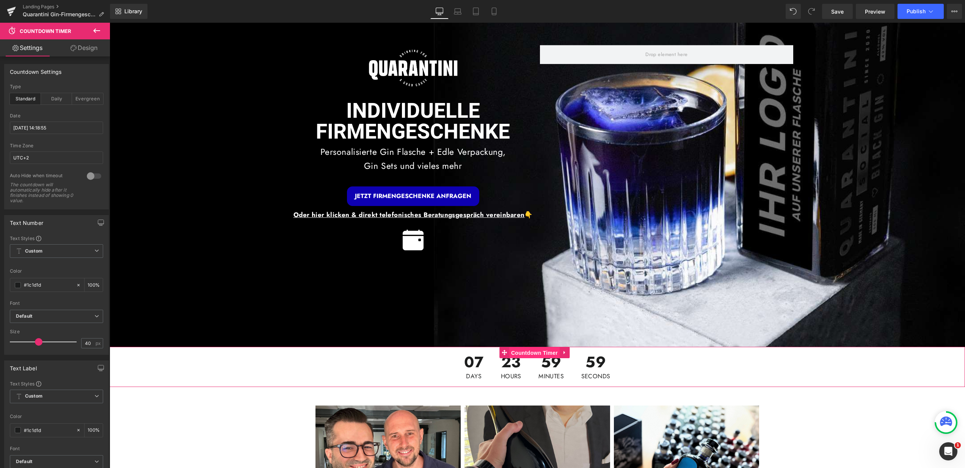
click at [526, 348] on span "Countdown Timer" at bounding box center [534, 353] width 50 height 11
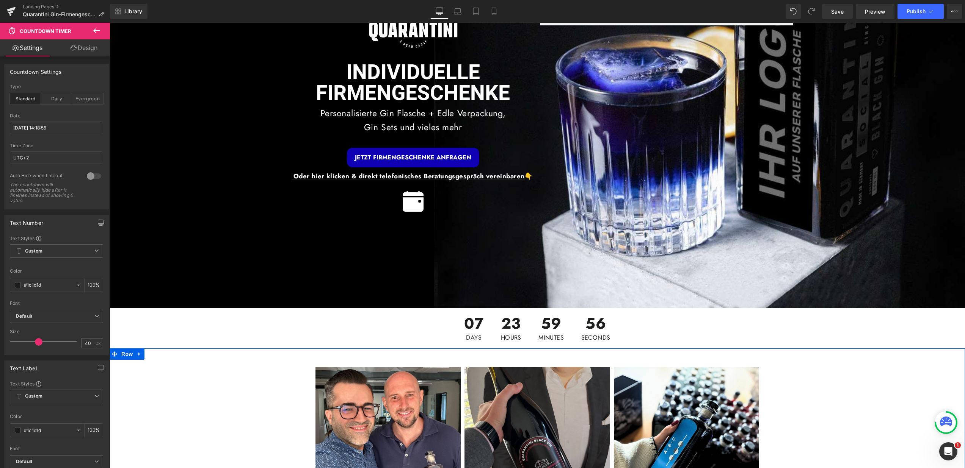
scroll to position [44, 0]
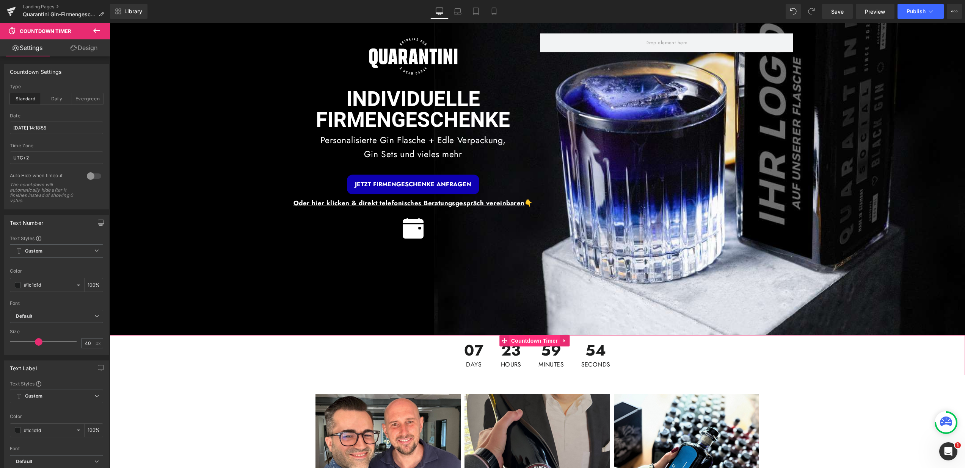
click at [529, 338] on span "Countdown Timer" at bounding box center [534, 340] width 50 height 11
click at [408, 186] on span "Button" at bounding box center [412, 184] width 17 height 9
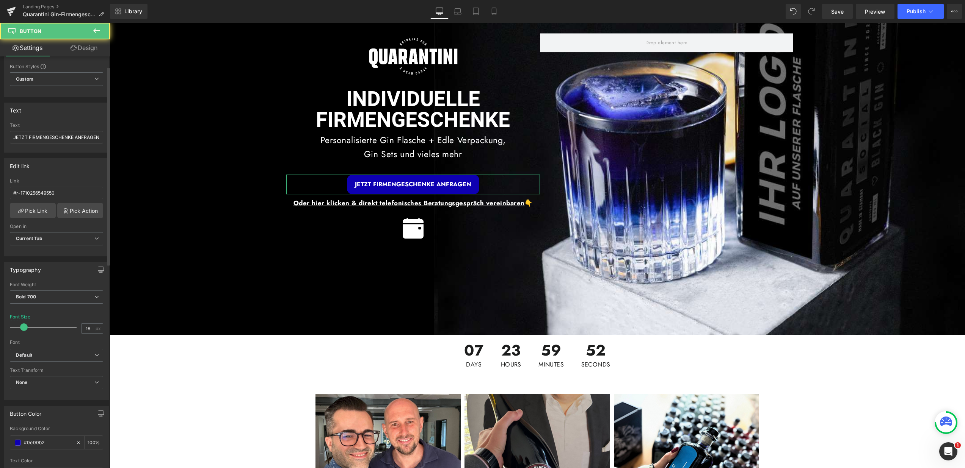
scroll to position [59, 0]
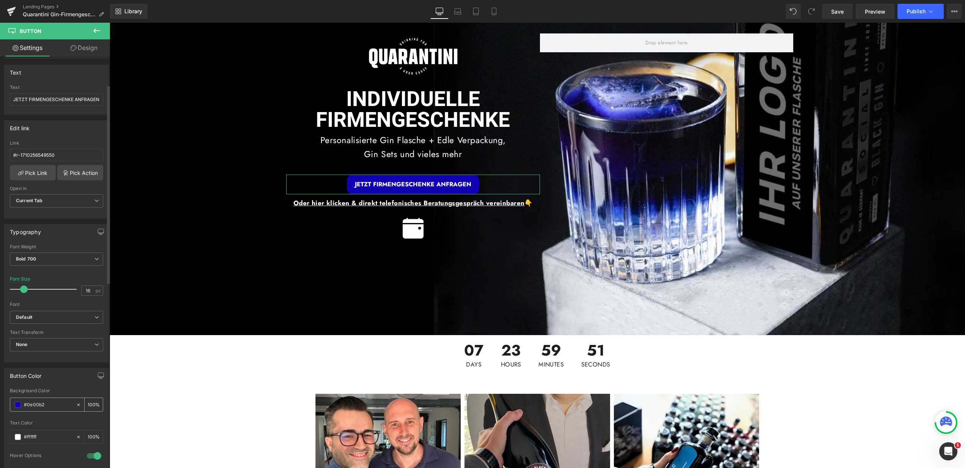
drag, startPoint x: 50, startPoint y: 405, endPoint x: 19, endPoint y: 404, distance: 30.7
click at [18, 406] on div "#0e00b2" at bounding box center [43, 404] width 66 height 13
click at [528, 336] on span "Countdown Timer" at bounding box center [534, 340] width 50 height 11
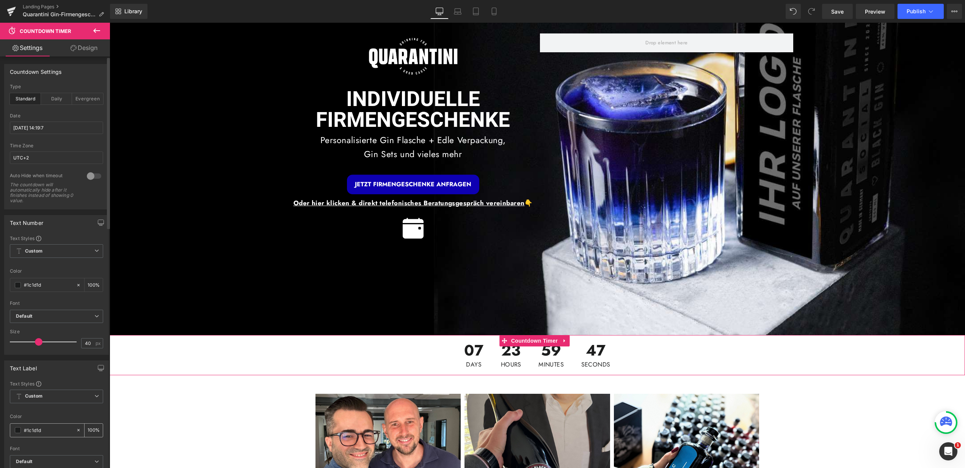
drag, startPoint x: 53, startPoint y: 432, endPoint x: 47, endPoint y: 432, distance: 6.1
click at [47, 432] on input "#1c1d1d" at bounding box center [48, 430] width 49 height 8
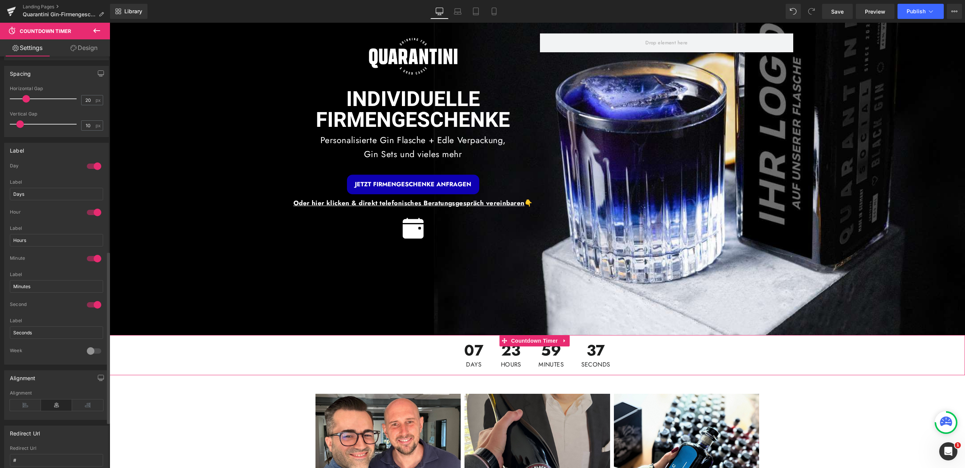
scroll to position [426, 0]
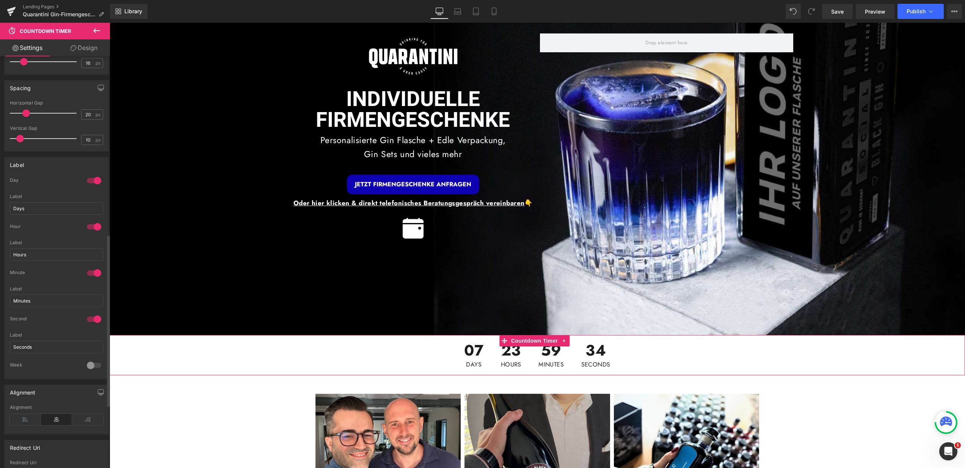
click at [92, 318] on div at bounding box center [94, 319] width 18 height 12
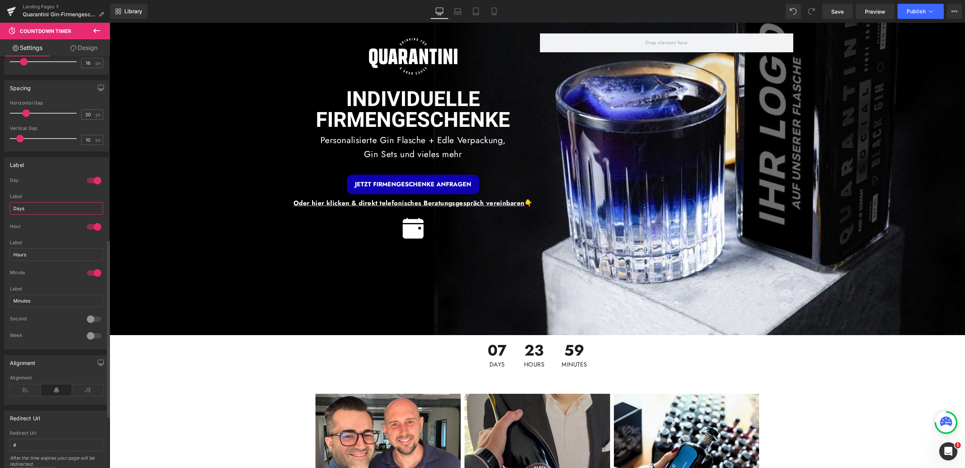
drag, startPoint x: 39, startPoint y: 208, endPoint x: 14, endPoint y: 205, distance: 25.5
click at [14, 205] on input "Days" at bounding box center [56, 208] width 93 height 13
type input "Tage"
drag, startPoint x: 36, startPoint y: 257, endPoint x: 6, endPoint y: 253, distance: 30.9
click at [6, 253] on div "1 Day Days Label Tage 1 Hour Hours Label Hours 1 Minute Minutes Label Minutes 1…" at bounding box center [57, 263] width 104 height 172
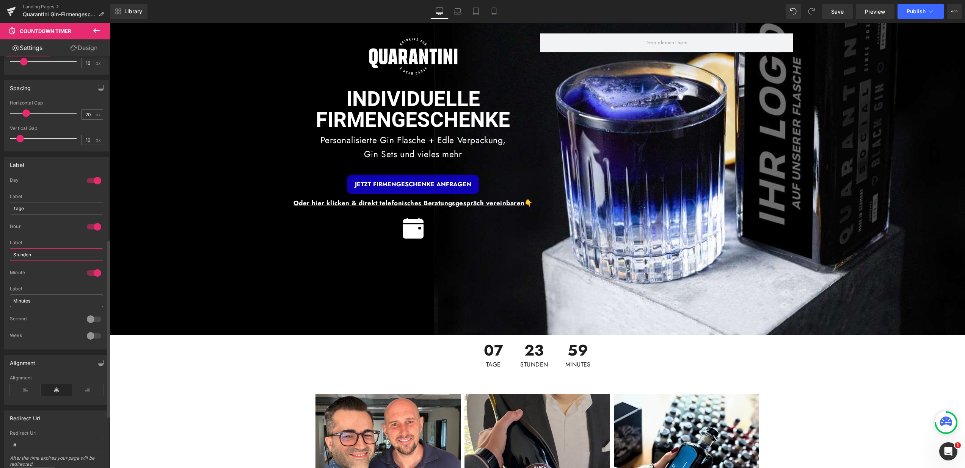
type input "Stunden"
click at [32, 301] on input "Minutes" at bounding box center [56, 301] width 93 height 13
type input "Minuten"
click at [40, 283] on div "Minute" at bounding box center [56, 278] width 93 height 17
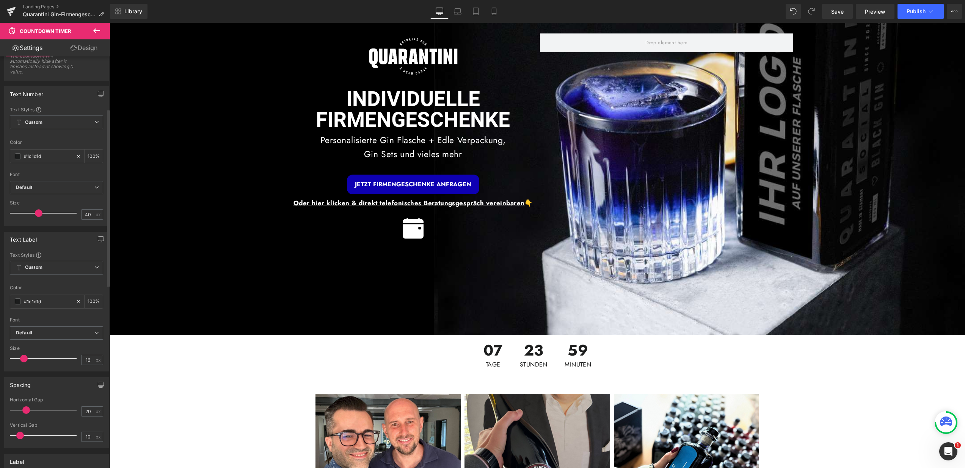
scroll to position [104, 0]
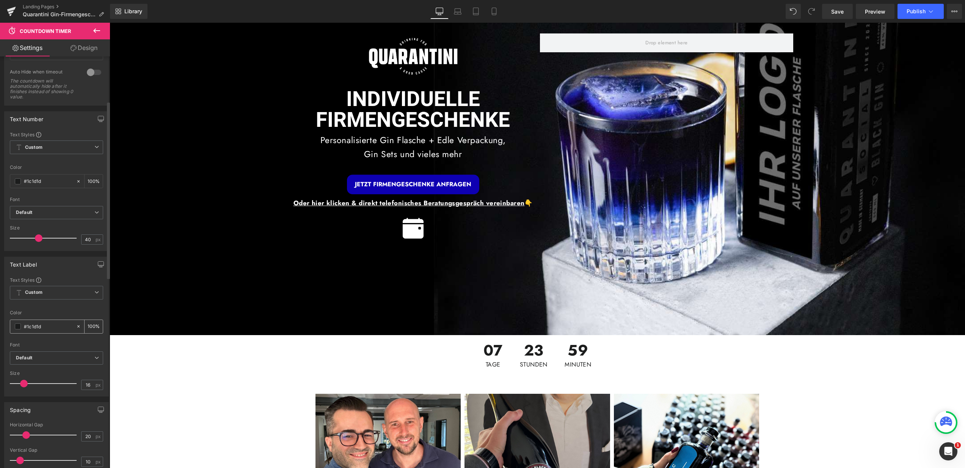
click at [76, 327] on icon at bounding box center [78, 326] width 5 height 5
click at [42, 327] on input "#1c1d1d" at bounding box center [48, 327] width 49 height 8
click at [40, 307] on div at bounding box center [56, 306] width 93 height 5
click at [45, 332] on div "#1c1d1d" at bounding box center [43, 326] width 66 height 13
click at [44, 327] on input "#1c1d1d" at bounding box center [48, 327] width 49 height 8
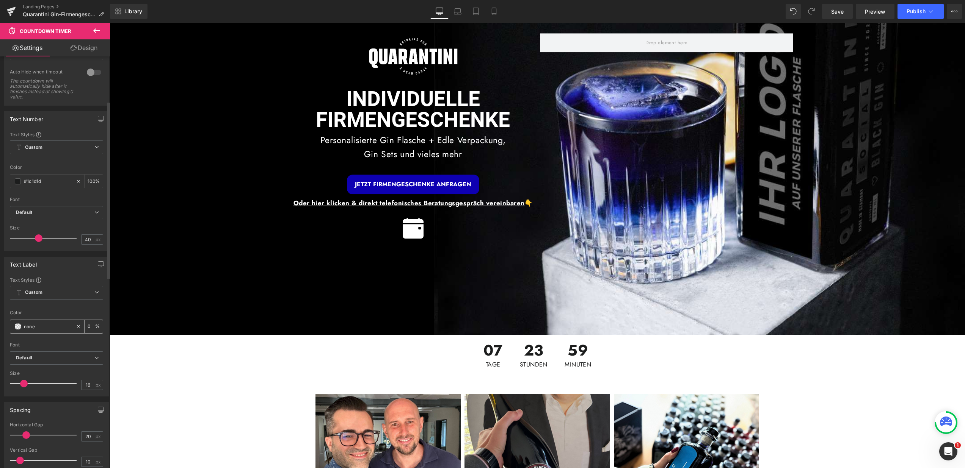
click at [44, 327] on input "#1c1d1d" at bounding box center [48, 327] width 49 height 8
type input "0000"
click at [44, 308] on div at bounding box center [56, 306] width 93 height 5
click at [92, 45] on link "Design" at bounding box center [83, 47] width 55 height 17
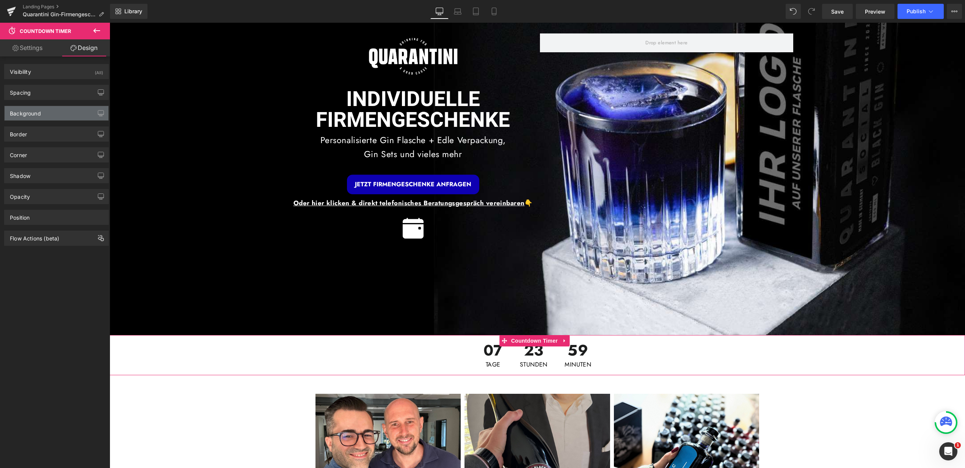
click at [65, 108] on div "Background" at bounding box center [57, 113] width 104 height 14
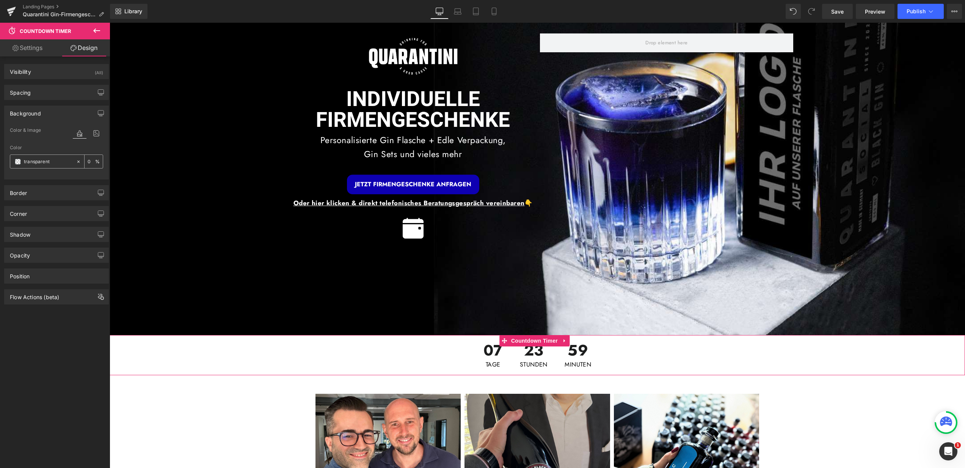
click at [55, 163] on input "text" at bounding box center [48, 162] width 49 height 8
paste input "#0e00b2"
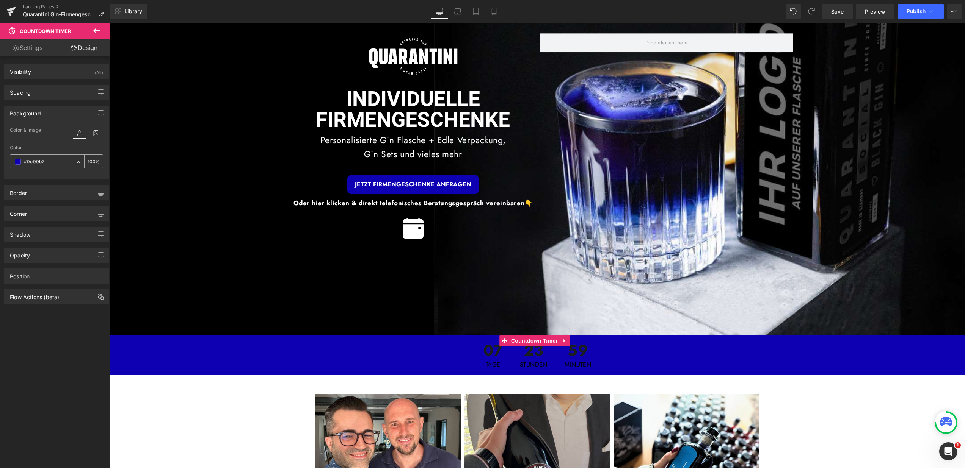
drag, startPoint x: 55, startPoint y: 159, endPoint x: 16, endPoint y: 160, distance: 38.3
click at [16, 160] on div "#0e00b2" at bounding box center [43, 161] width 66 height 13
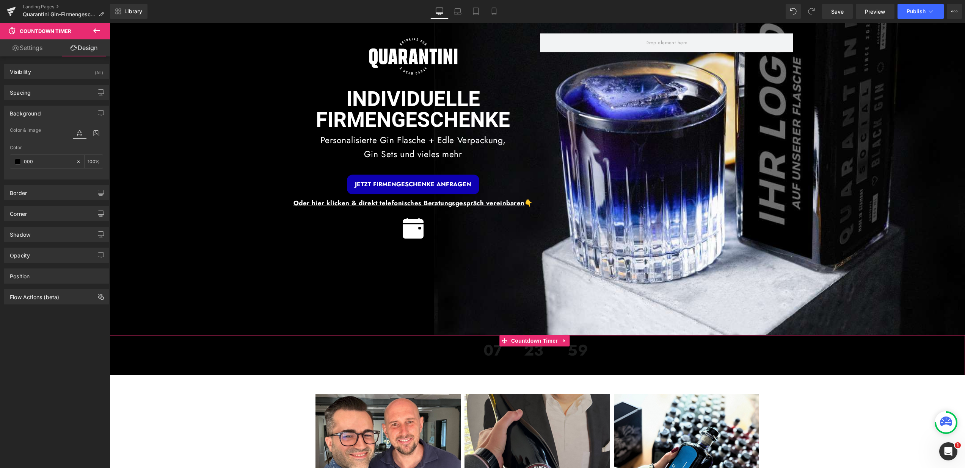
type input "000"
click at [38, 43] on link "Settings" at bounding box center [27, 47] width 55 height 17
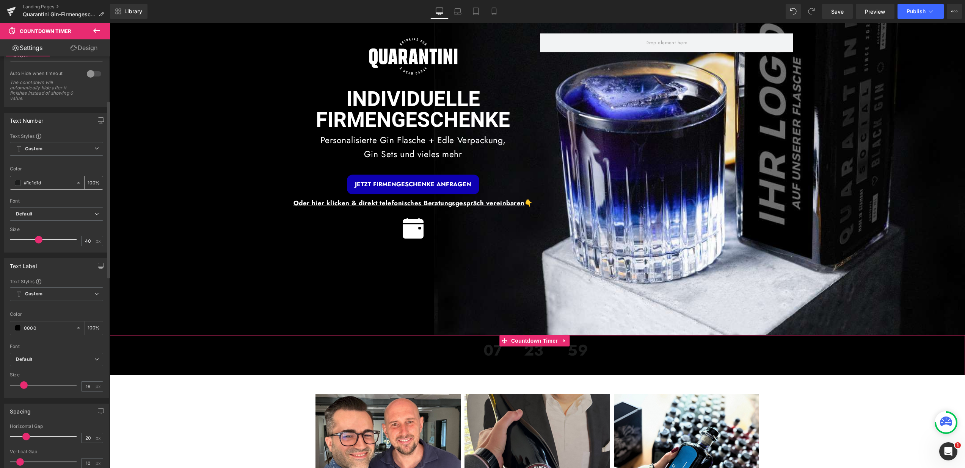
click at [76, 182] on icon at bounding box center [78, 182] width 5 height 5
click at [66, 183] on input "#1c1d1d" at bounding box center [48, 183] width 49 height 8
type input "fff"
click at [55, 328] on input "0000" at bounding box center [48, 328] width 49 height 8
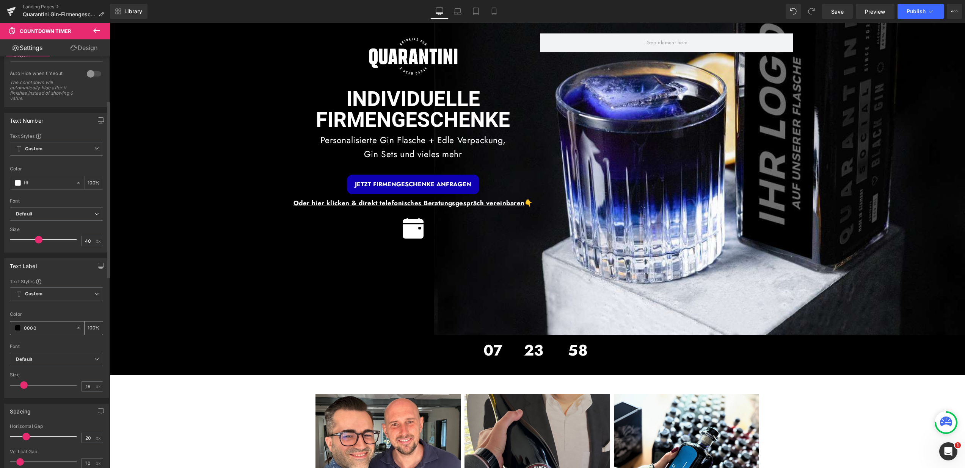
click at [55, 328] on input "0000" at bounding box center [48, 328] width 49 height 8
type input "#fff"
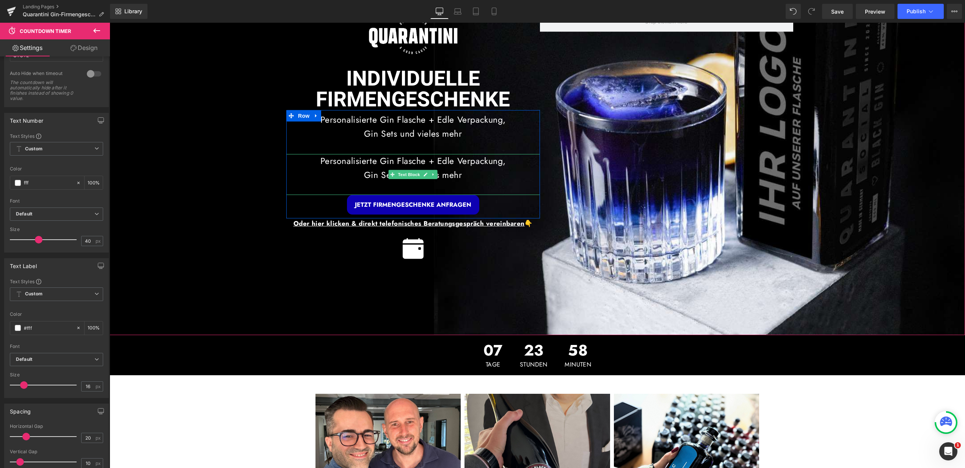
scroll to position [55, 0]
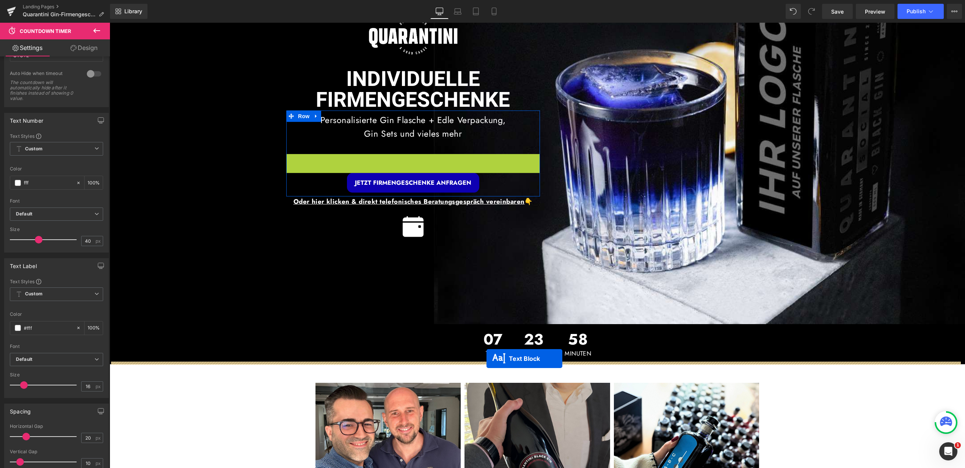
drag, startPoint x: 388, startPoint y: 175, endPoint x: 486, endPoint y: 359, distance: 208.5
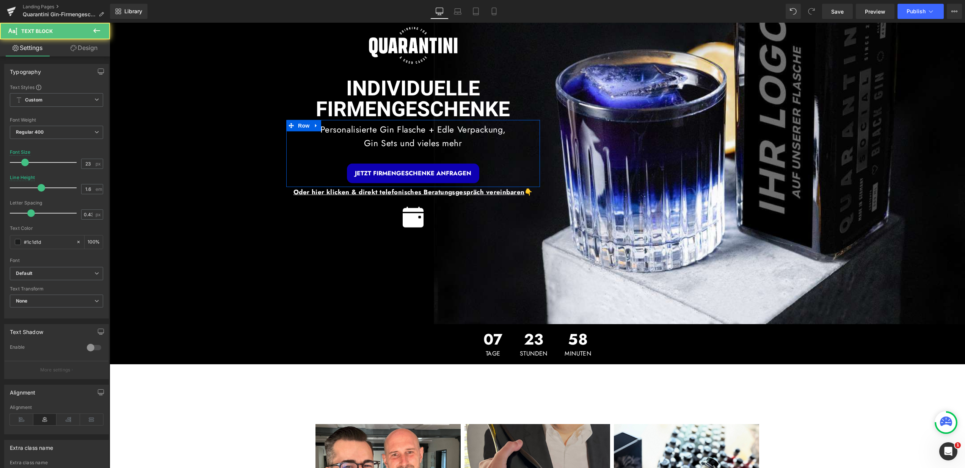
scroll to position [64, 0]
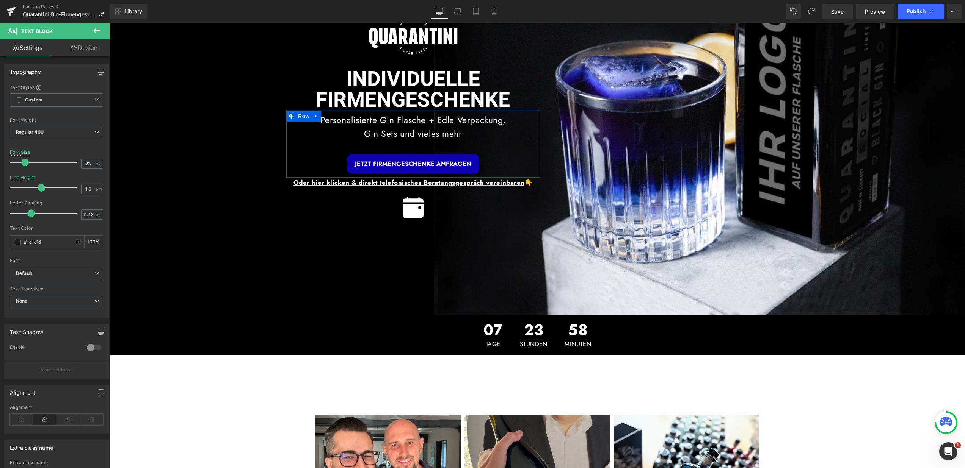
click at [94, 27] on icon at bounding box center [96, 30] width 9 height 9
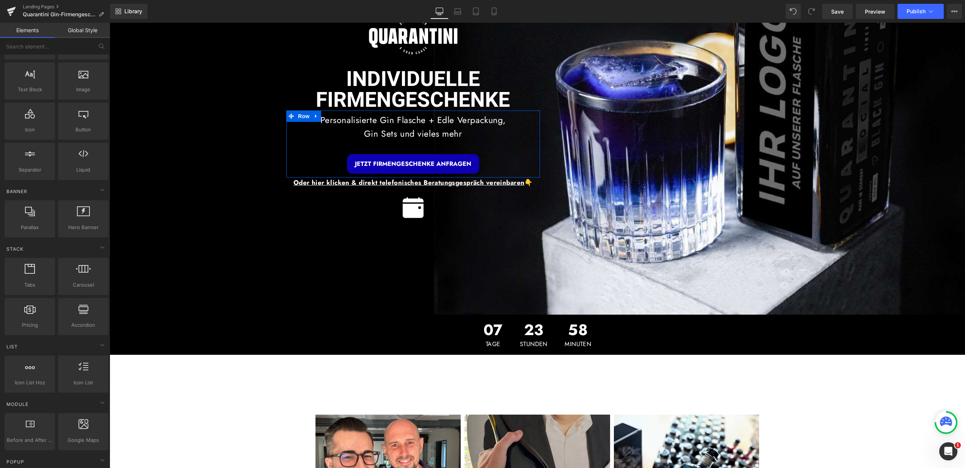
scroll to position [0, 0]
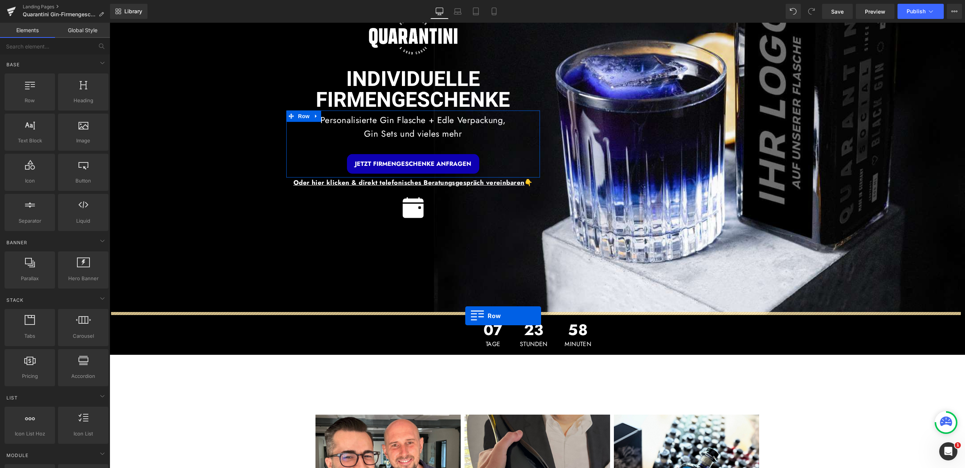
drag, startPoint x: 143, startPoint y: 121, endPoint x: 465, endPoint y: 316, distance: 376.1
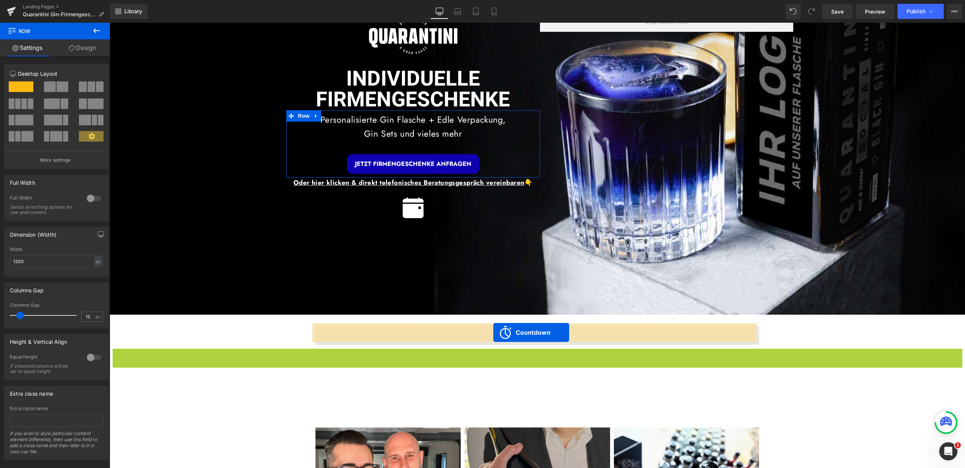
drag, startPoint x: 502, startPoint y: 353, endPoint x: 493, endPoint y: 333, distance: 21.9
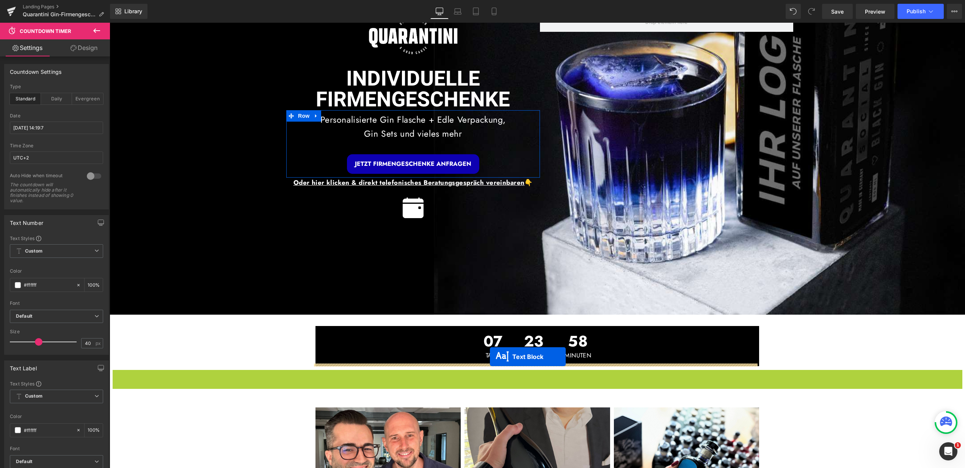
drag, startPoint x: 511, startPoint y: 390, endPoint x: 490, endPoint y: 357, distance: 39.1
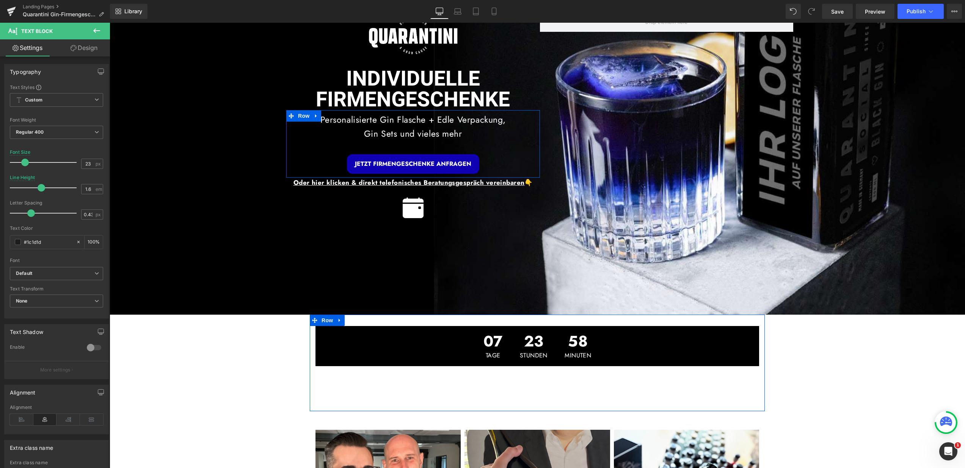
click at [482, 321] on div "07 Tage 23 Stunden 58 Minuten Countdown Timer Personalisierte Gin Flasche + Edl…" at bounding box center [537, 363] width 455 height 97
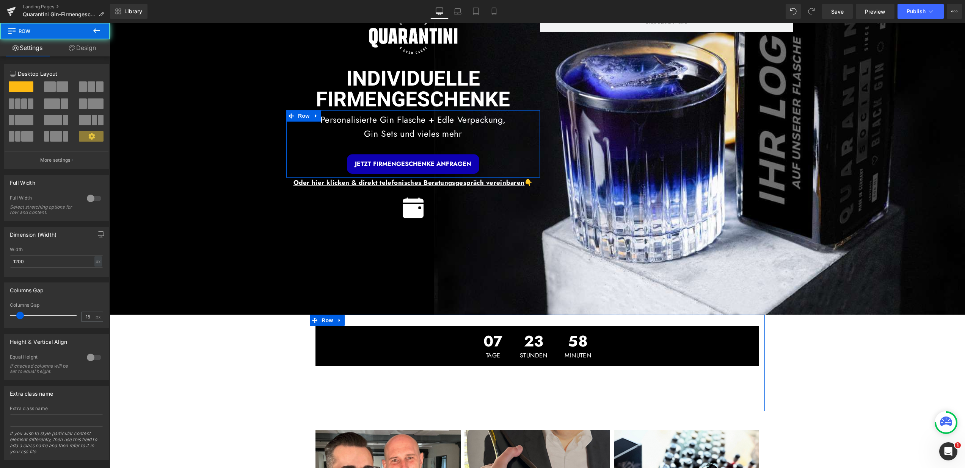
click at [486, 323] on div "07 Tage 23 Stunden 58 Minuten Countdown Timer Personalisierte Gin Flasche + Edl…" at bounding box center [537, 363] width 455 height 97
click at [485, 319] on div "07 Tage 23 Stunden 58 Minuten Countdown Timer Personalisierte Gin Flasche + Edl…" at bounding box center [537, 363] width 455 height 97
click at [85, 56] on link "Design" at bounding box center [82, 47] width 55 height 17
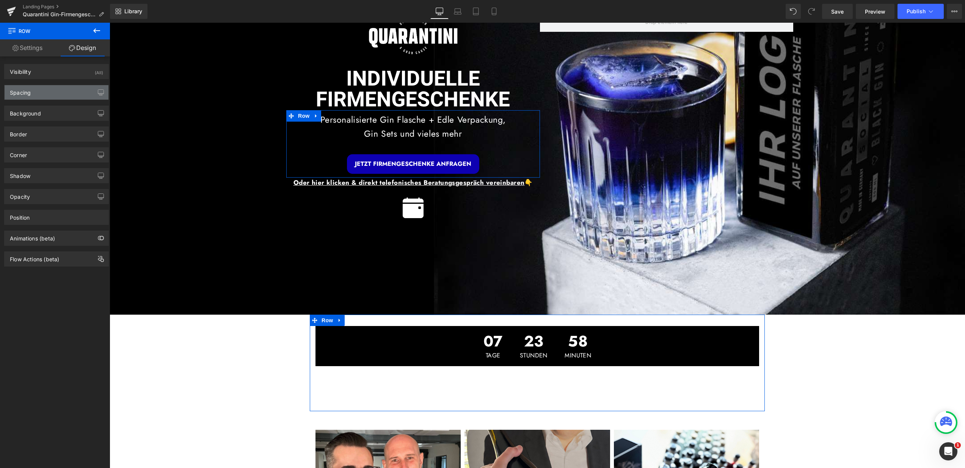
click at [68, 96] on div "Spacing" at bounding box center [57, 92] width 104 height 14
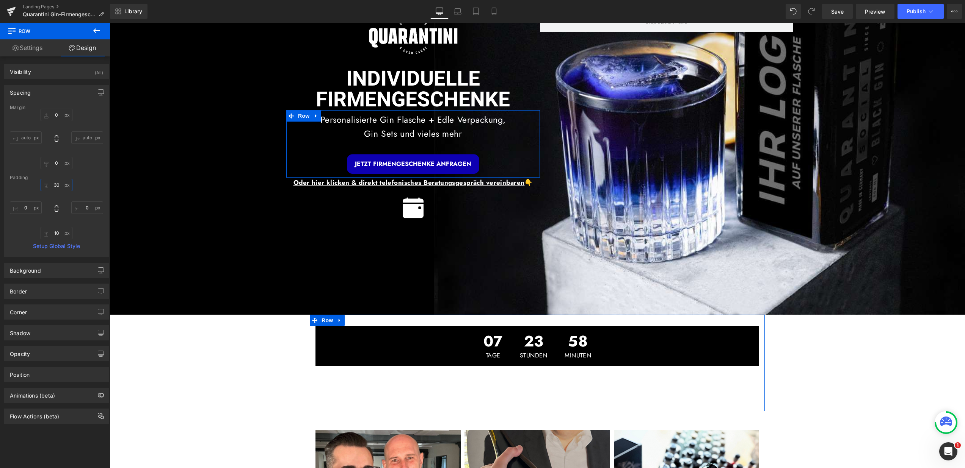
click at [56, 182] on input "text" at bounding box center [57, 185] width 32 height 13
type input "30"
click at [83, 185] on div at bounding box center [56, 209] width 93 height 61
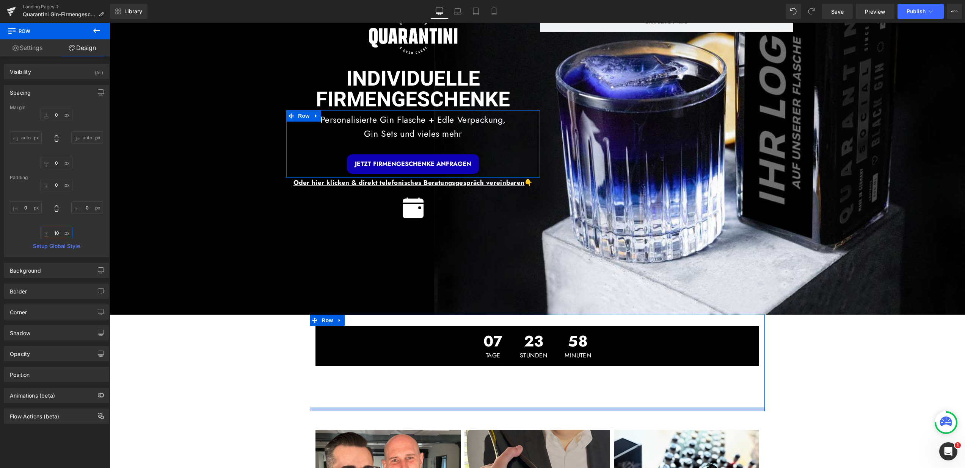
click at [53, 235] on input "text" at bounding box center [57, 233] width 32 height 13
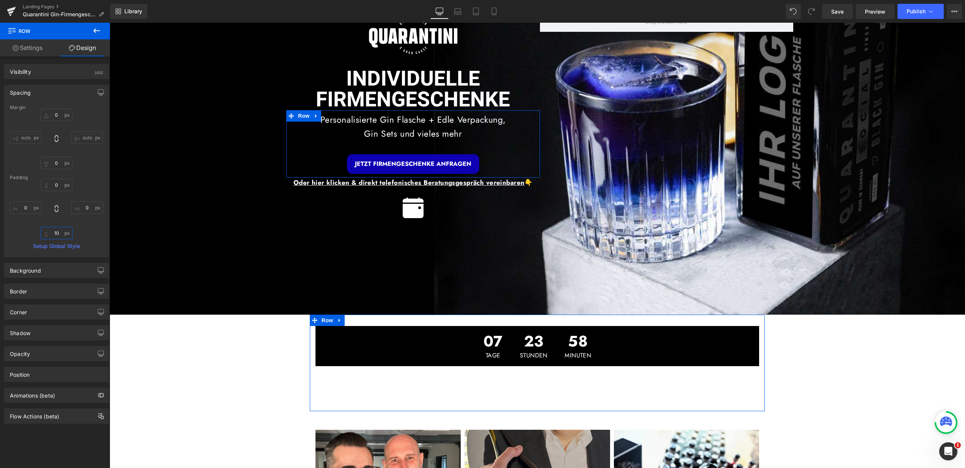
type input "10"
click at [451, 312] on div "Image INDIVIDUELLE FIRMENGESCHENKE Heading Personalisierte Gin Flasche + Edle V…" at bounding box center [537, 137] width 855 height 356
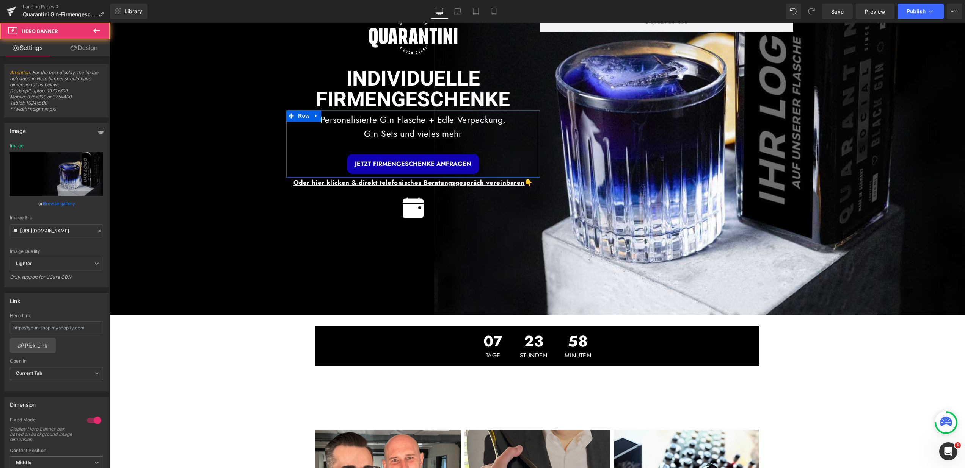
click at [110, 23] on div "NaNpx" at bounding box center [110, 23] width 0 height 0
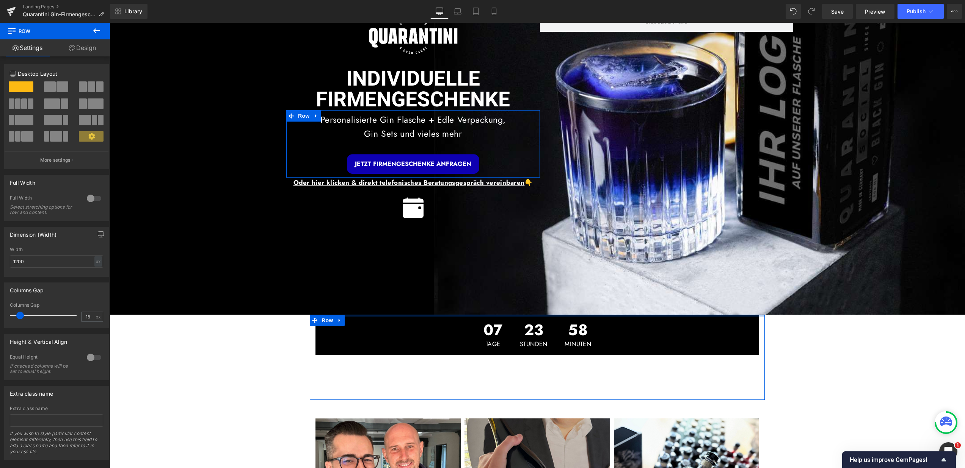
drag, startPoint x: 455, startPoint y: 318, endPoint x: 455, endPoint y: 299, distance: 19.0
click at [455, 299] on div "Image INDIVIDUELLE FIRMENGESCHENKE Heading Personalisierte Gin Flasche + Edle V…" at bounding box center [537, 137] width 855 height 356
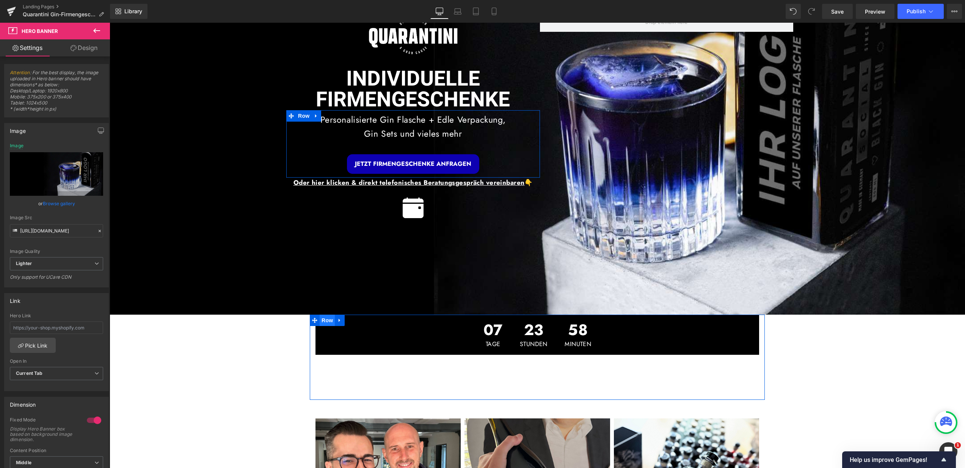
click at [325, 320] on span "Row" at bounding box center [326, 320] width 15 height 11
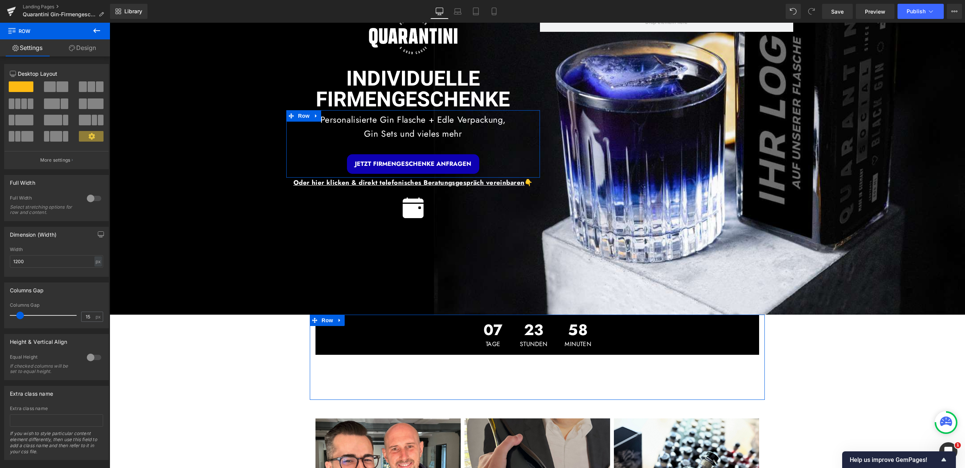
click at [86, 199] on div at bounding box center [94, 199] width 18 height 12
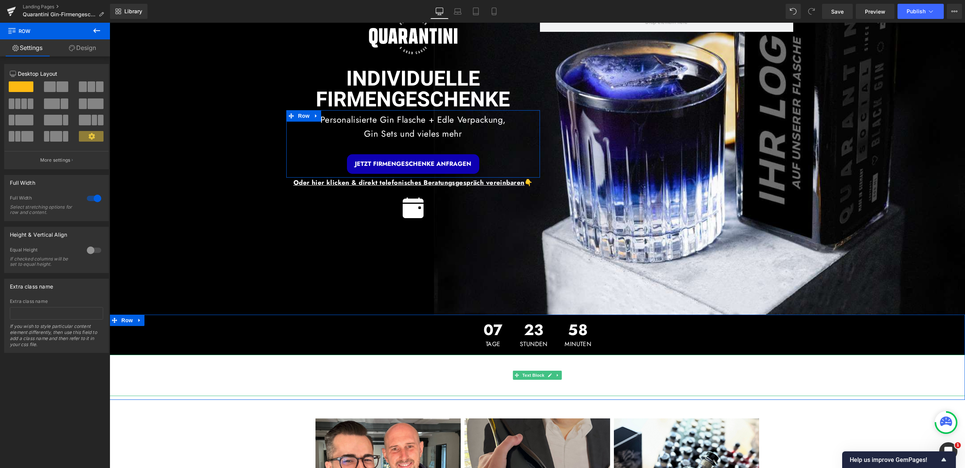
click at [448, 375] on p "Personalisierte Gin Flasche + Edle Verpackung, Gin Sets und vieles mehr" at bounding box center [537, 369] width 855 height 28
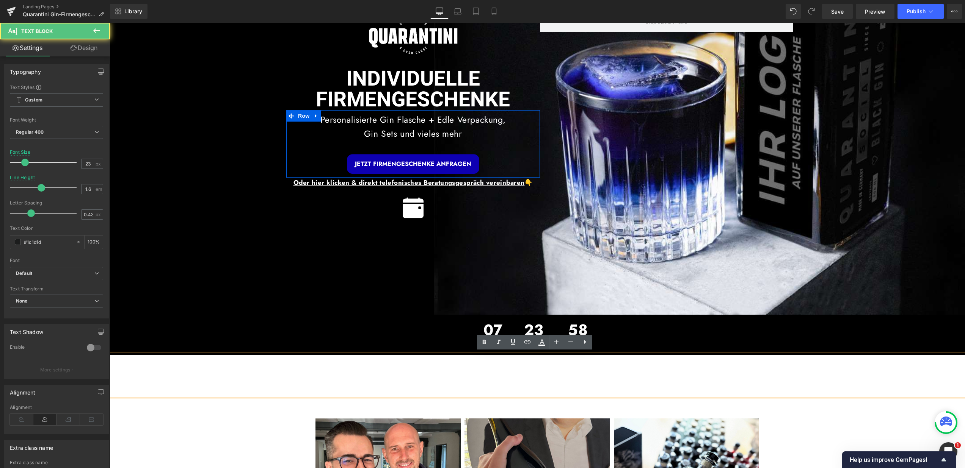
click at [480, 371] on p "Personalisierte Gin Flasche + Edle Verpackung, Gin Sets und vieles mehr" at bounding box center [537, 369] width 855 height 28
drag, startPoint x: 421, startPoint y: 360, endPoint x: 459, endPoint y: 363, distance: 38.4
click at [421, 360] on p "Personalisierte Gin Flasche + Edle Verpackung, Gin Sets und vieles mehr" at bounding box center [537, 369] width 855 height 28
click at [636, 334] on div "07 Tage 23 Stunden 58 Minuten" at bounding box center [537, 335] width 855 height 40
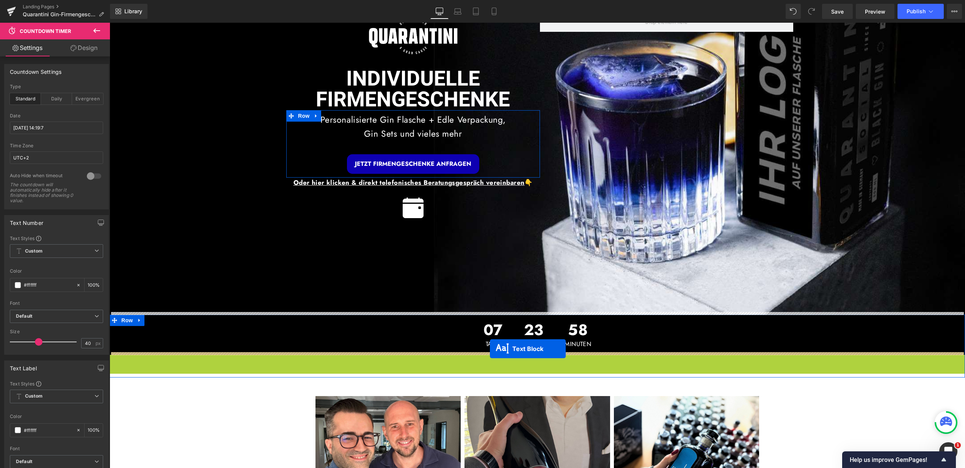
drag, startPoint x: 514, startPoint y: 374, endPoint x: 490, endPoint y: 349, distance: 34.8
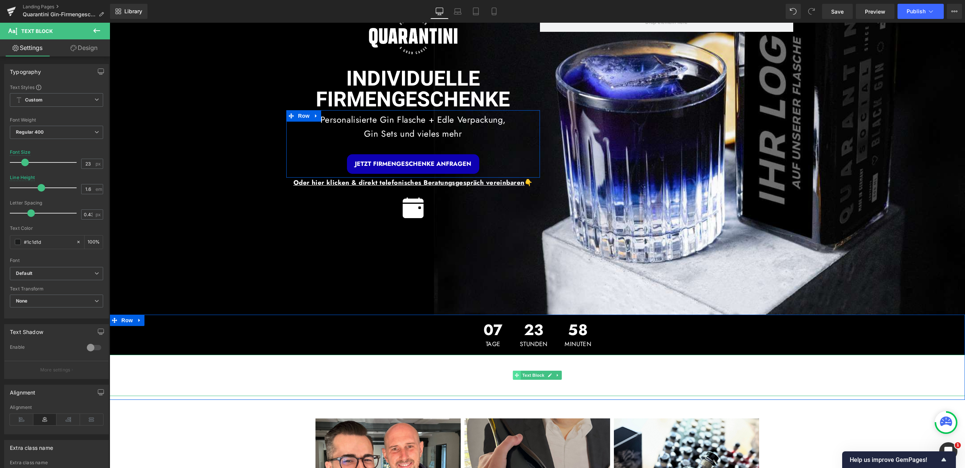
click at [514, 374] on icon at bounding box center [516, 376] width 4 height 4
click at [100, 46] on link "Design" at bounding box center [83, 47] width 55 height 17
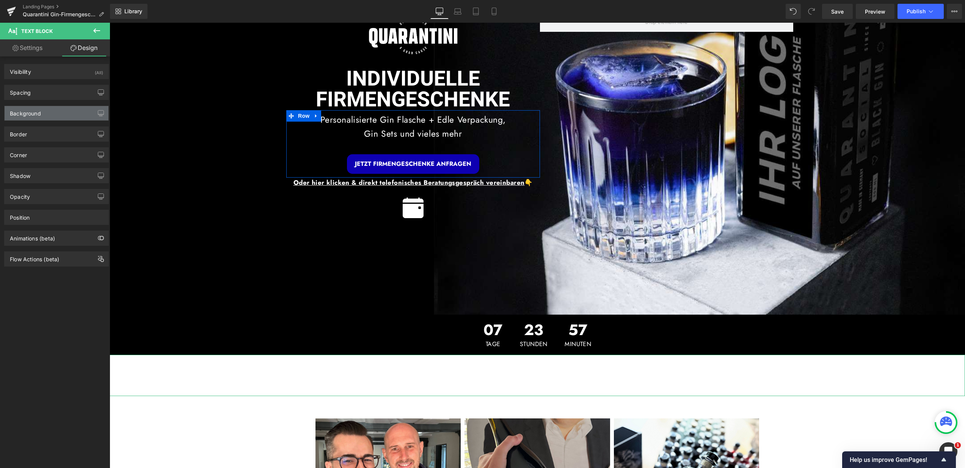
click at [55, 116] on div "Background" at bounding box center [57, 113] width 104 height 14
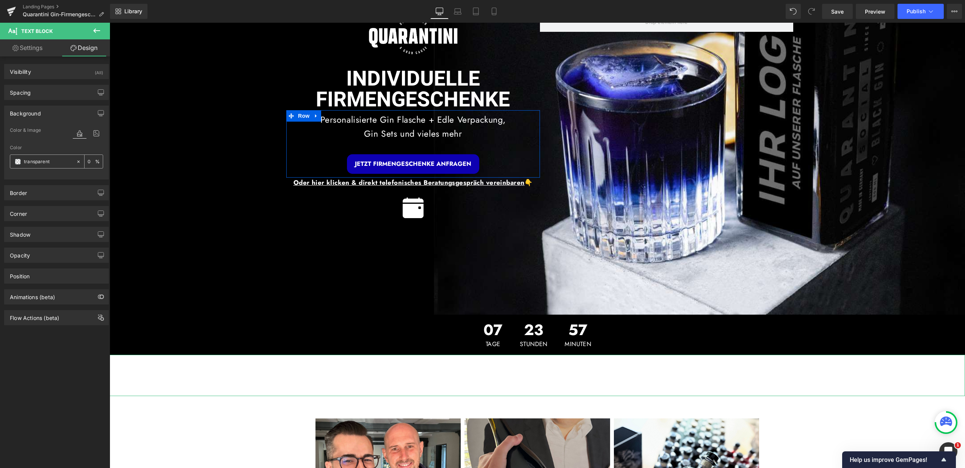
click at [53, 161] on input "transparent" at bounding box center [48, 162] width 49 height 8
type input "000"
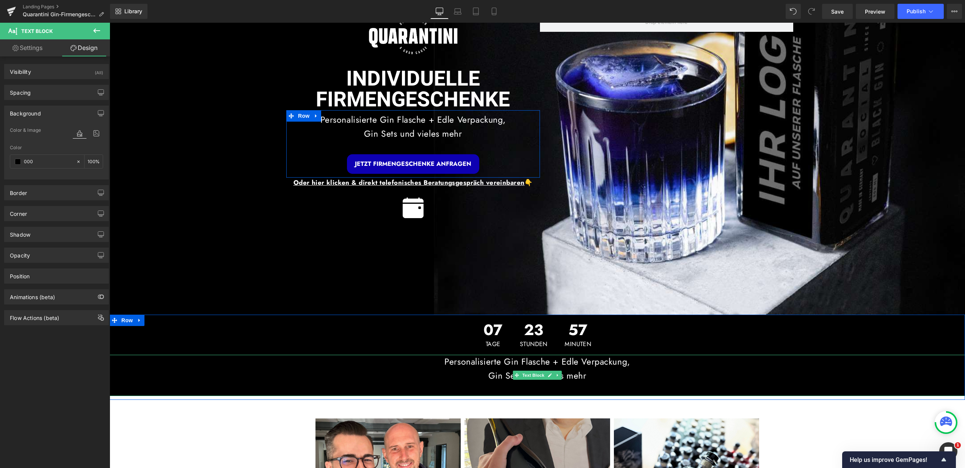
click at [627, 379] on p "Personalisierte Gin Flasche + Edle Verpackung, Gin Sets und vieles mehr" at bounding box center [537, 369] width 855 height 28
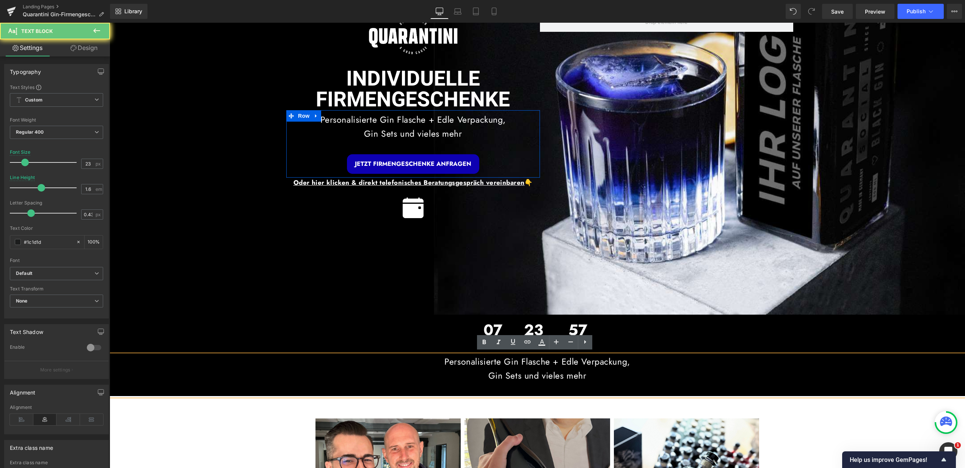
drag, startPoint x: 612, startPoint y: 375, endPoint x: 429, endPoint y: 352, distance: 184.9
click at [429, 355] on div "Personalisierte Gin Flasche + Edle Verpackung, Gin Sets und vieles mehr" at bounding box center [537, 375] width 855 height 41
drag, startPoint x: 434, startPoint y: 358, endPoint x: 603, endPoint y: 385, distance: 171.2
click at [603, 385] on div "Personalisierte Gin Flasche + Edle Verpackung, Gin Sets und vieles mehr" at bounding box center [537, 375] width 855 height 41
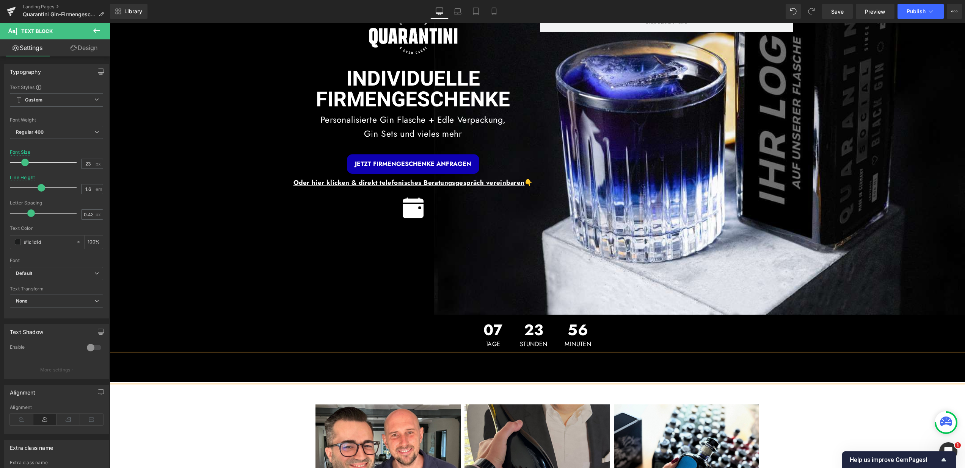
click at [521, 366] on p at bounding box center [537, 362] width 855 height 14
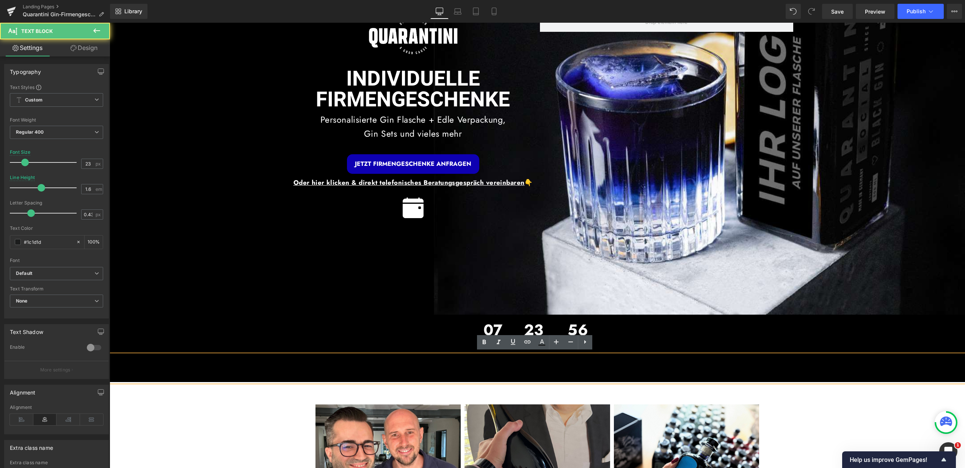
click at [515, 366] on p at bounding box center [537, 362] width 855 height 14
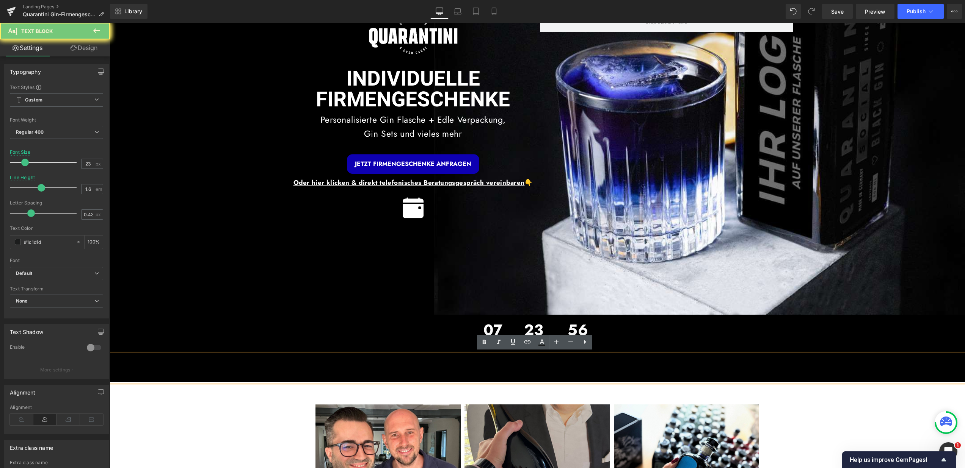
click at [515, 366] on p at bounding box center [537, 362] width 855 height 14
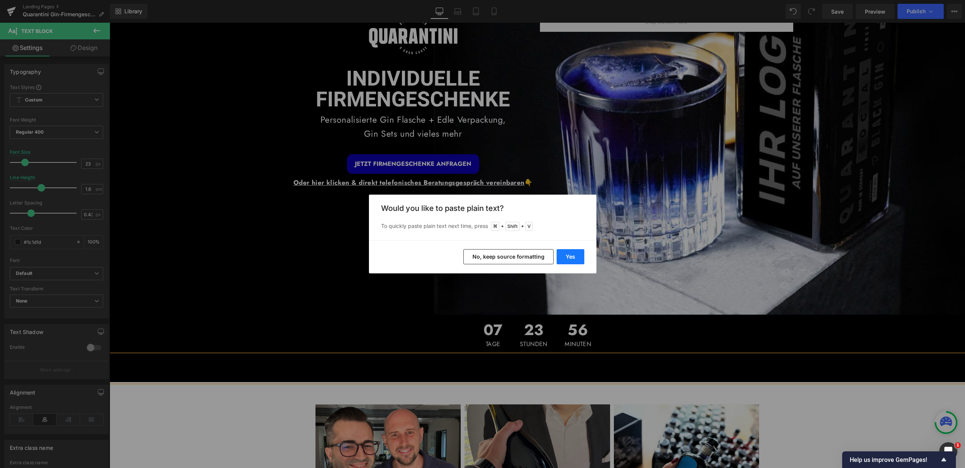
click at [575, 254] on button "Yes" at bounding box center [570, 256] width 28 height 15
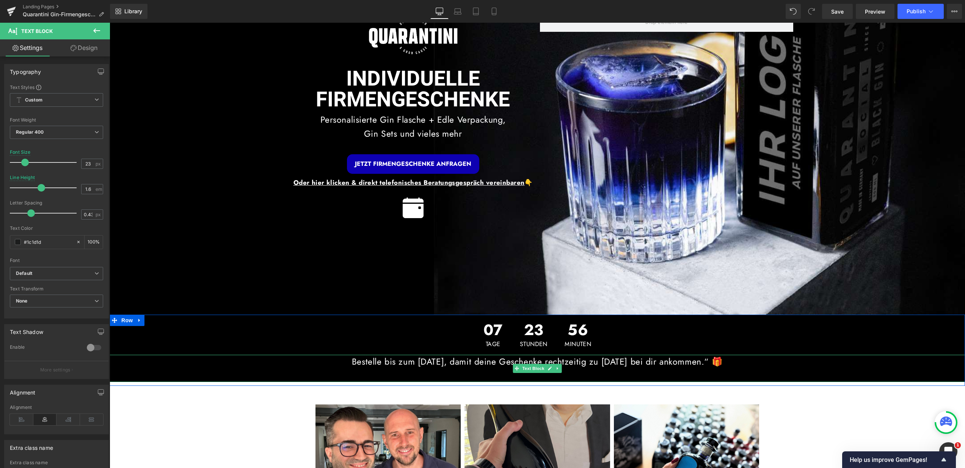
click at [691, 381] on div at bounding box center [537, 382] width 855 height 2
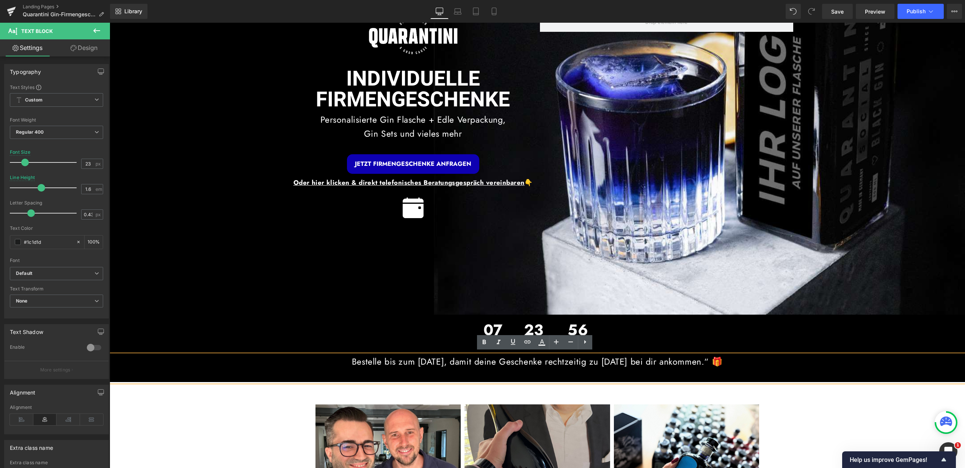
click at [702, 373] on div "Bestelle bis zum 31.10.2025, damit deine Geschenke rechtzeitig zu Weihnachten b…" at bounding box center [537, 368] width 855 height 27
click at [722, 360] on font "Bestelle bis zum 31.10.2025, damit deine Geschenke rechtzeitig zu Weihnachten b…" at bounding box center [537, 361] width 371 height 13
click at [506, 374] on div "Bestelle bis zum 31.10.2025, damit deine Geschenke rechtzeitig zu Weihnachten b…" at bounding box center [537, 368] width 855 height 27
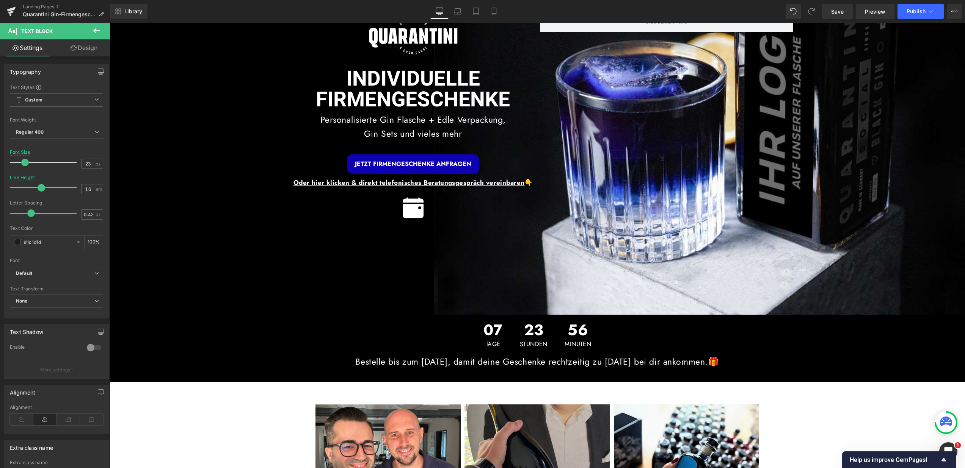
click at [91, 54] on link "Design" at bounding box center [83, 47] width 55 height 17
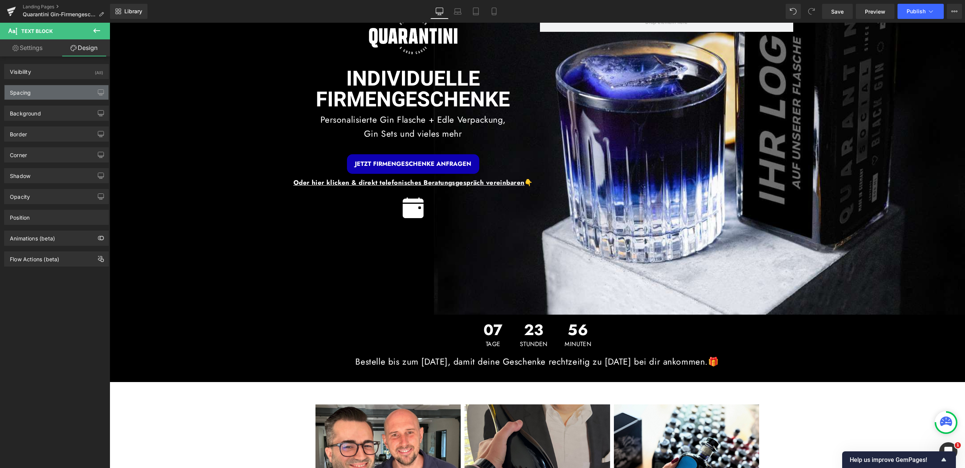
click at [67, 92] on div "Spacing" at bounding box center [57, 92] width 104 height 14
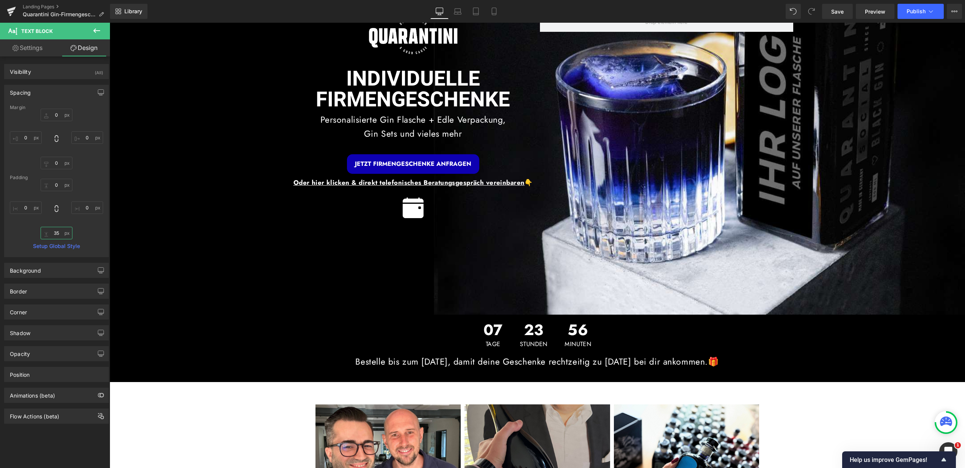
click at [56, 233] on input "35" at bounding box center [57, 233] width 32 height 13
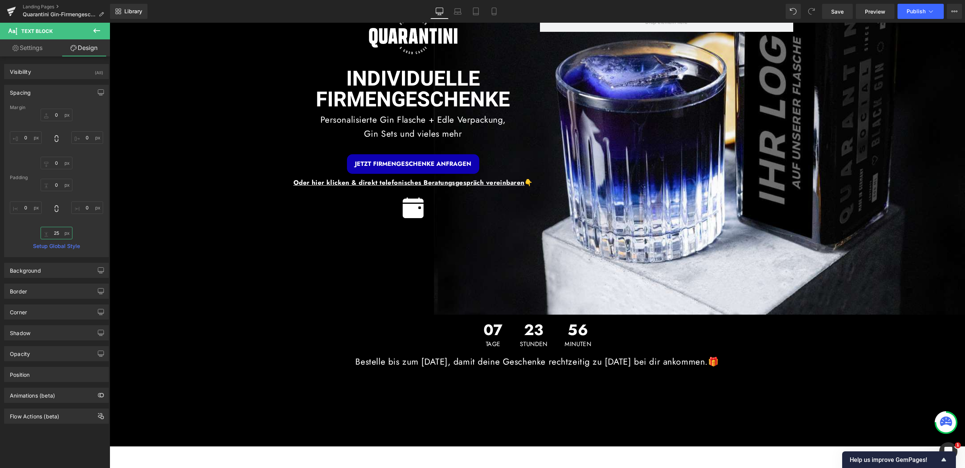
type input "5"
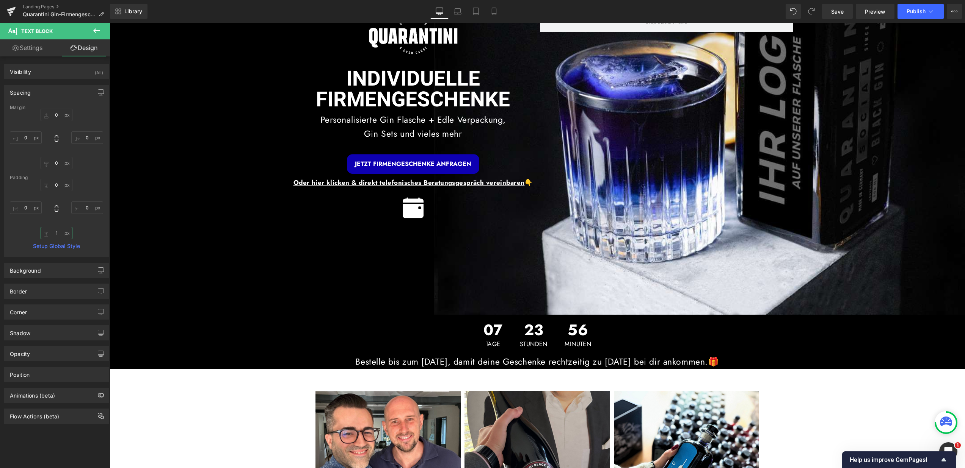
type input "10"
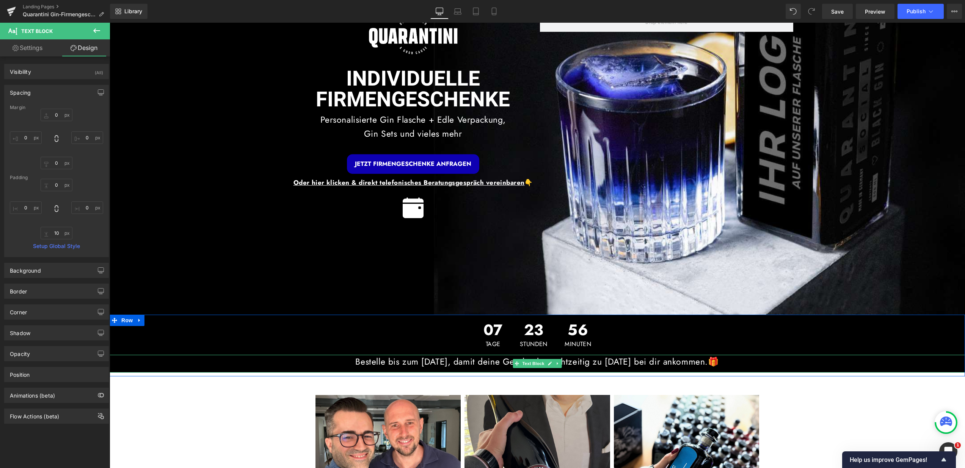
click at [363, 361] on font "Bestelle bis zum 31.10.2025, damit deine Geschenke rechtzeitig zu Weihnachten b…" at bounding box center [536, 361] width 363 height 13
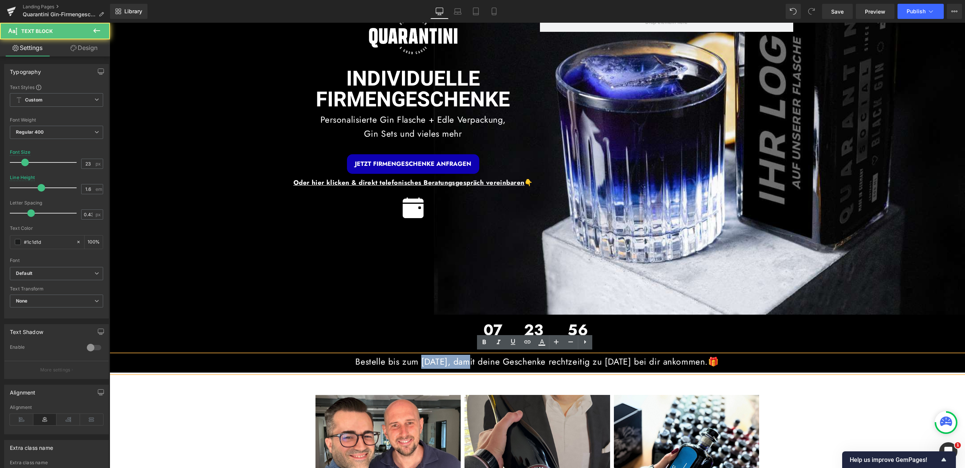
drag, startPoint x: 396, startPoint y: 360, endPoint x: 443, endPoint y: 360, distance: 47.0
click at [443, 360] on font "Bestelle bis zum 31.10.2025, damit deine Geschenke rechtzeitig zu Weihnachten b…" at bounding box center [536, 361] width 363 height 13
click at [468, 368] on div "Bestelle bis zum 31.10.2025, damit deine Geschenke rechtzeitig zu Weihnachten b…" at bounding box center [537, 364] width 855 height 18
click at [781, 364] on p "Bestelle bis zum 31.10.2025, damit deine Geschenke rechtzeitig zu Weihnachten b…" at bounding box center [537, 362] width 855 height 14
click at [719, 361] on font "Bestelle bis zum 31.10.2025, damit deine Geschenke rechtzeitig zu Weihnachten b…" at bounding box center [536, 361] width 363 height 13
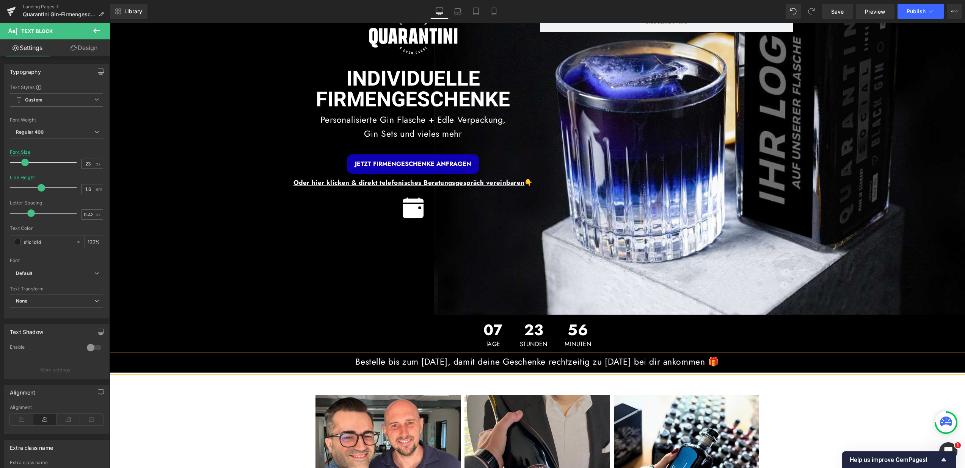
click at [751, 317] on div "07 Tage 23 Stunden 56 Minuten" at bounding box center [537, 335] width 855 height 40
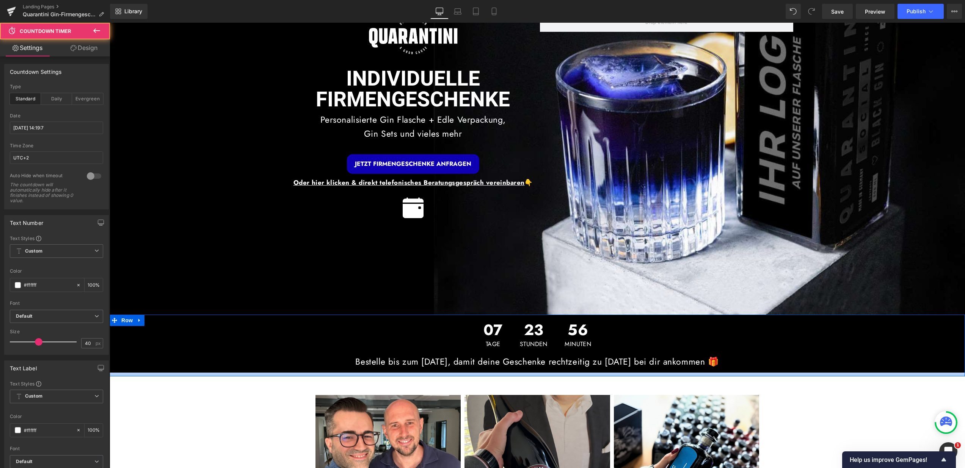
click at [874, 373] on div "NaNpx" at bounding box center [537, 375] width 855 height 4
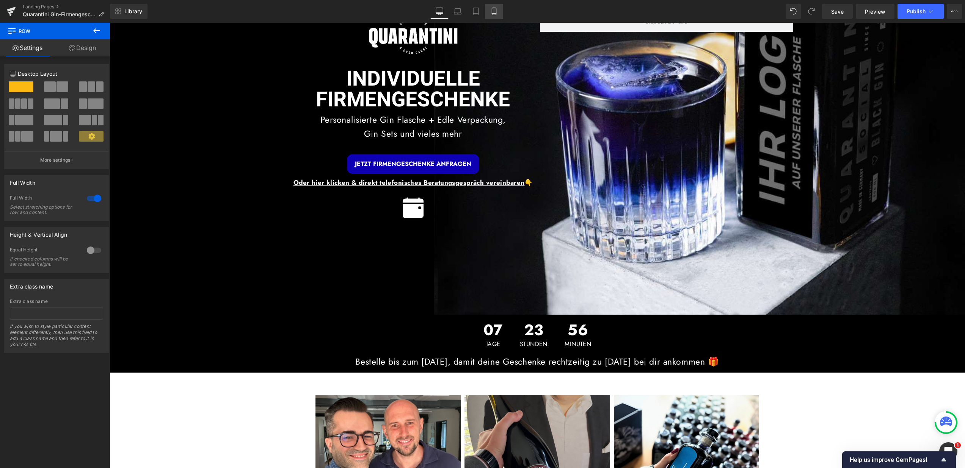
click at [490, 11] on icon at bounding box center [494, 12] width 8 height 8
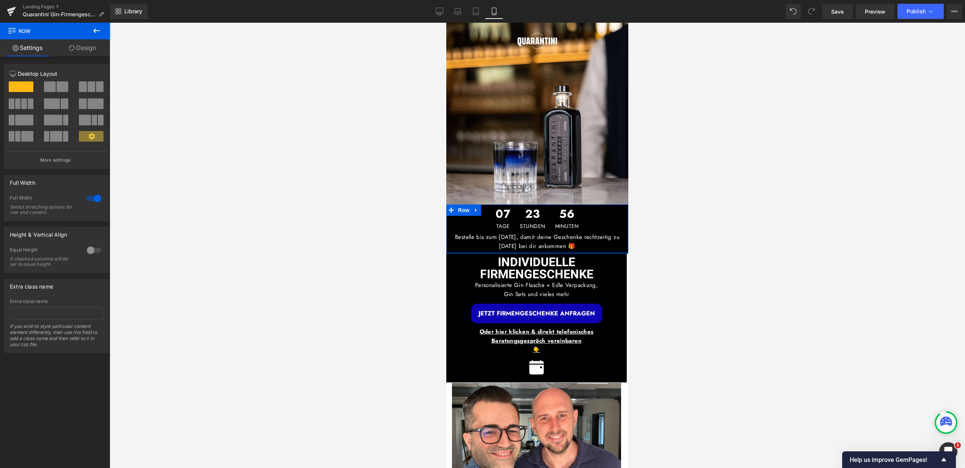
drag, startPoint x: 470, startPoint y: 249, endPoint x: 470, endPoint y: 244, distance: 5.3
click at [470, 244] on div "07 Tage 23 Stunden 56 Minuten Countdown Timer Bestelle bis zum 31.10.2025, dami…" at bounding box center [537, 229] width 182 height 49
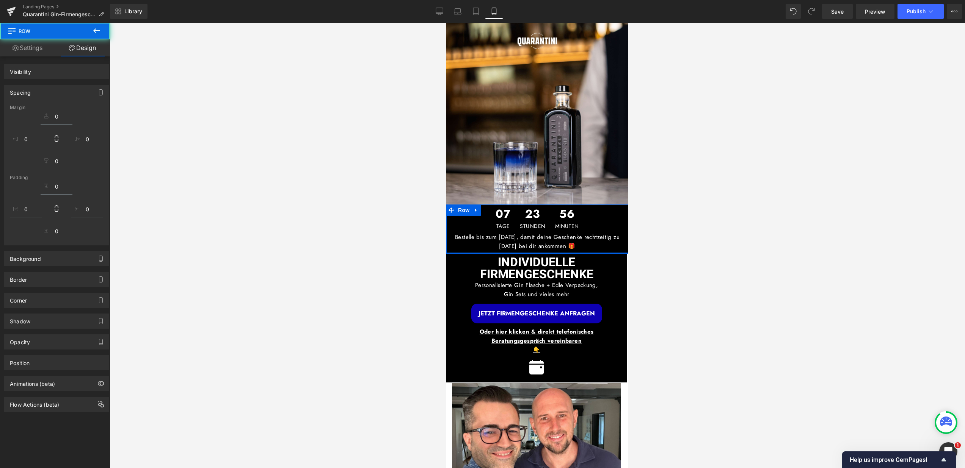
click at [470, 244] on p "Bestelle bis zum 31.10.2025, damit deine Geschenke rechtzeitig zu Weihnachten b…" at bounding box center [537, 242] width 182 height 18
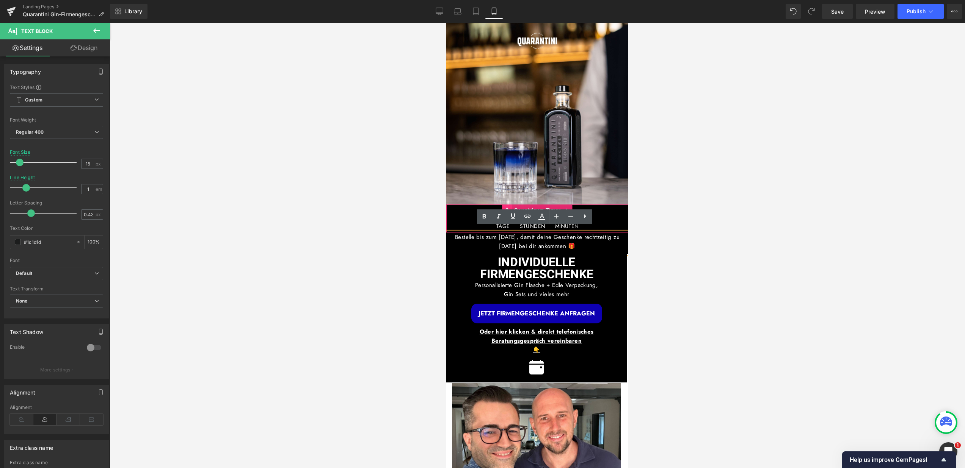
click at [505, 208] on icon at bounding box center [506, 210] width 5 height 5
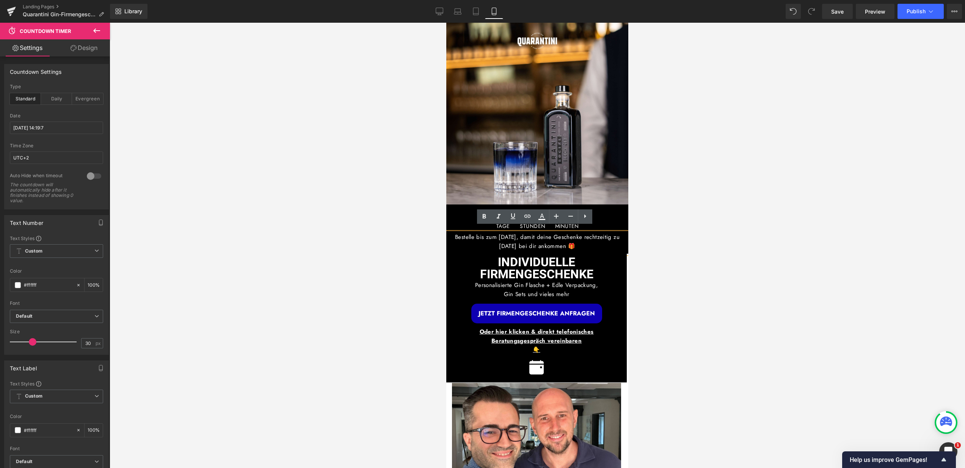
click at [603, 238] on p "Bestelle bis zum 31.10.2025, damit deine Geschenke rechtzeitig zu Weihnachten b…" at bounding box center [537, 242] width 182 height 18
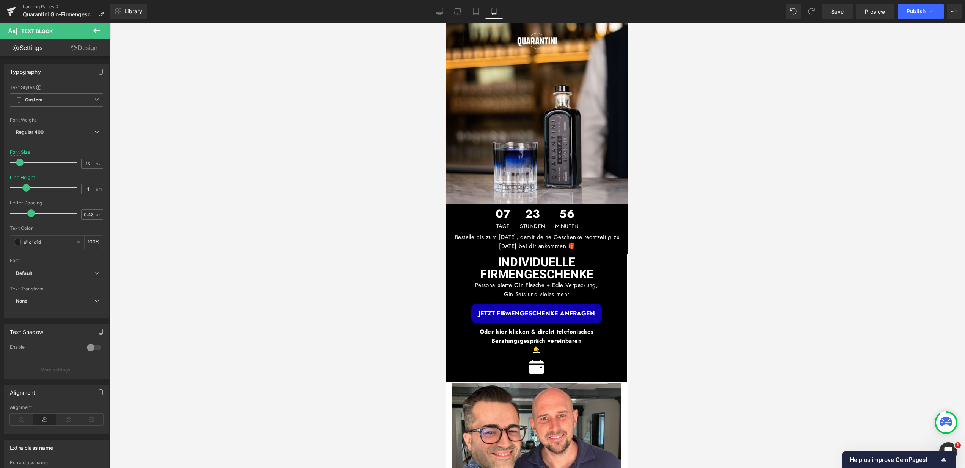
click at [80, 48] on link "Design" at bounding box center [83, 47] width 55 height 17
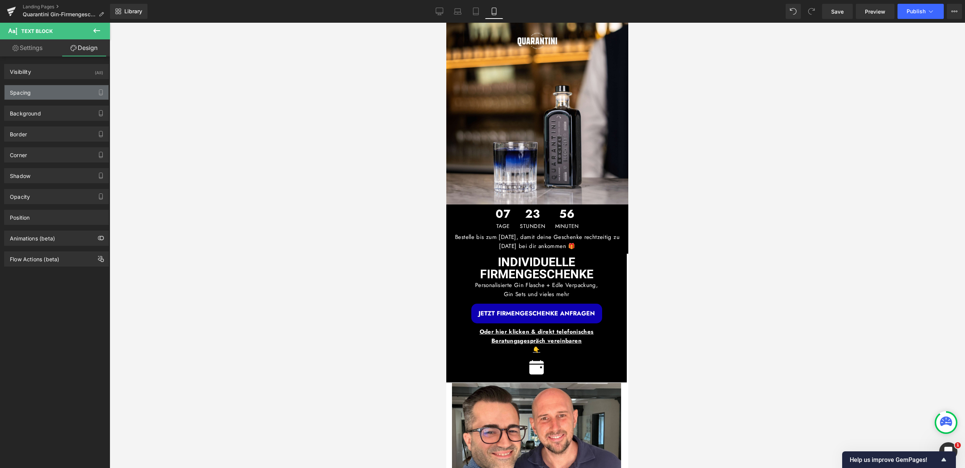
click at [59, 86] on div "Spacing" at bounding box center [57, 92] width 104 height 14
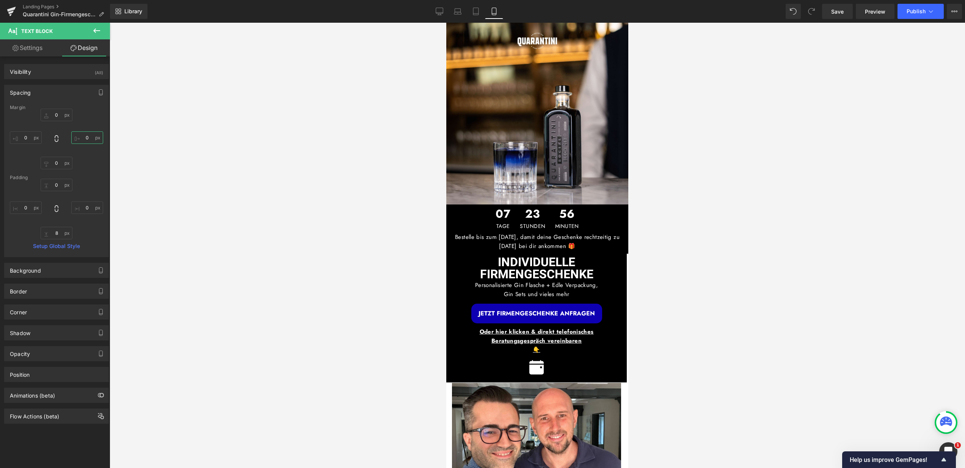
click at [85, 140] on input "0" at bounding box center [87, 138] width 32 height 13
type input "1"
click at [84, 209] on input "0" at bounding box center [87, 208] width 32 height 13
type input "15"
click at [28, 211] on input "0" at bounding box center [26, 208] width 32 height 13
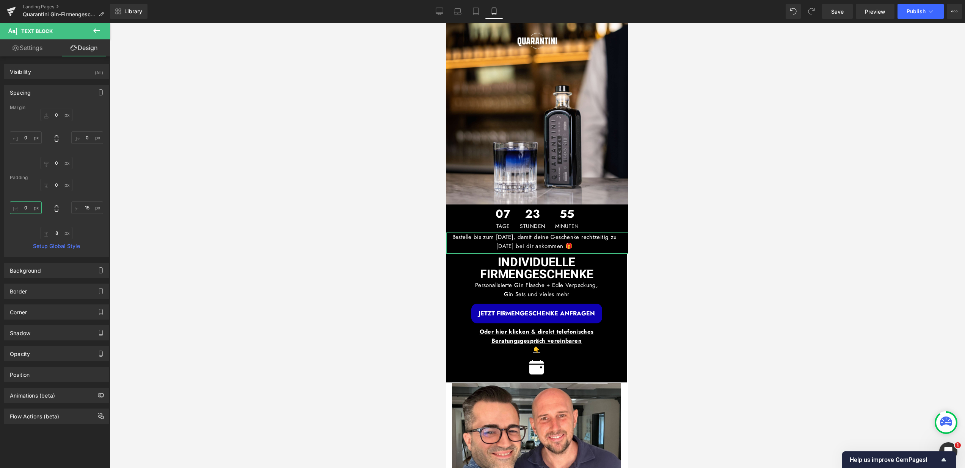
click at [28, 211] on input "0" at bounding box center [26, 208] width 32 height 13
type input "15"
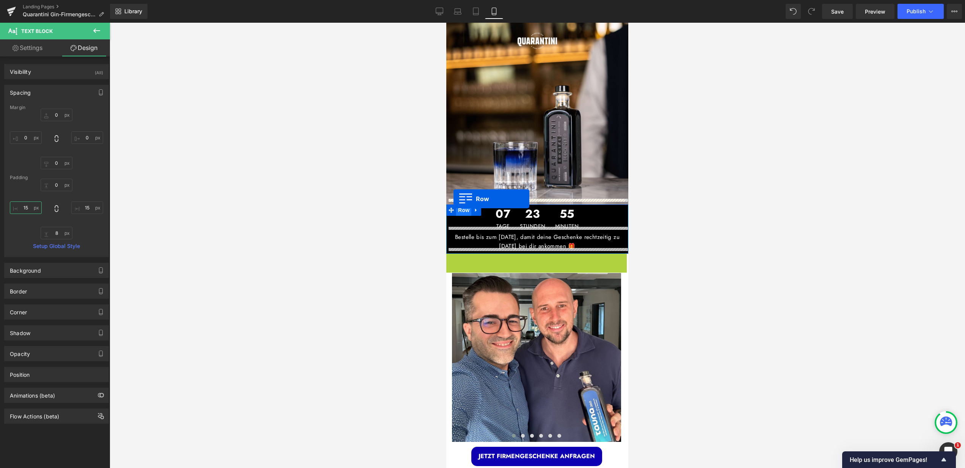
drag, startPoint x: 450, startPoint y: 255, endPoint x: 453, endPoint y: 199, distance: 56.6
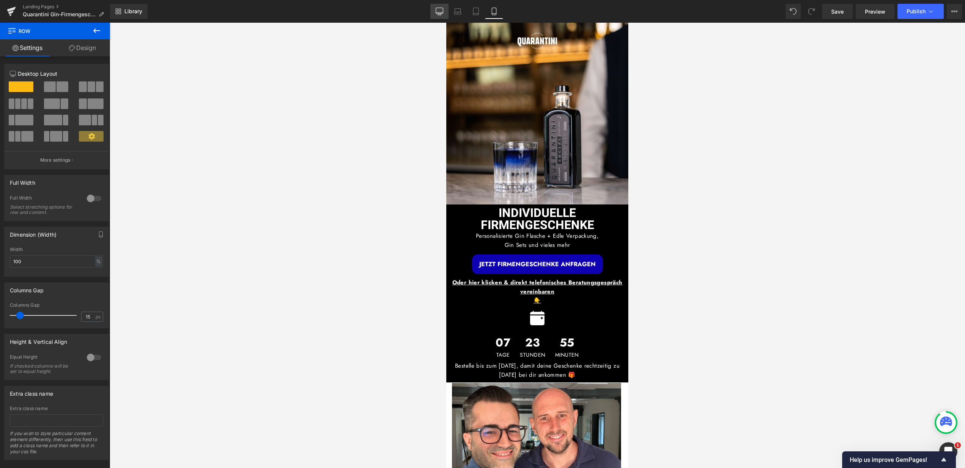
click at [436, 8] on icon at bounding box center [439, 12] width 8 height 8
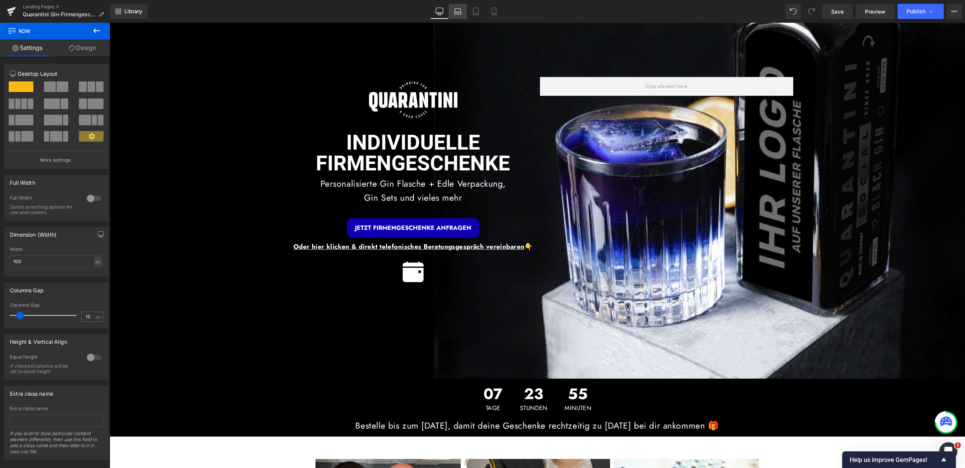
click at [462, 11] on link "Laptop" at bounding box center [457, 11] width 18 height 15
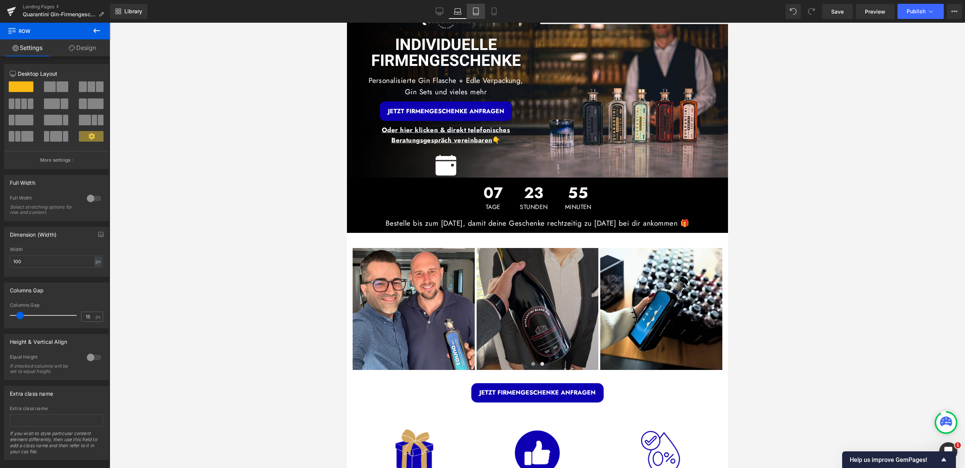
click at [471, 9] on link "Tablet" at bounding box center [476, 11] width 18 height 15
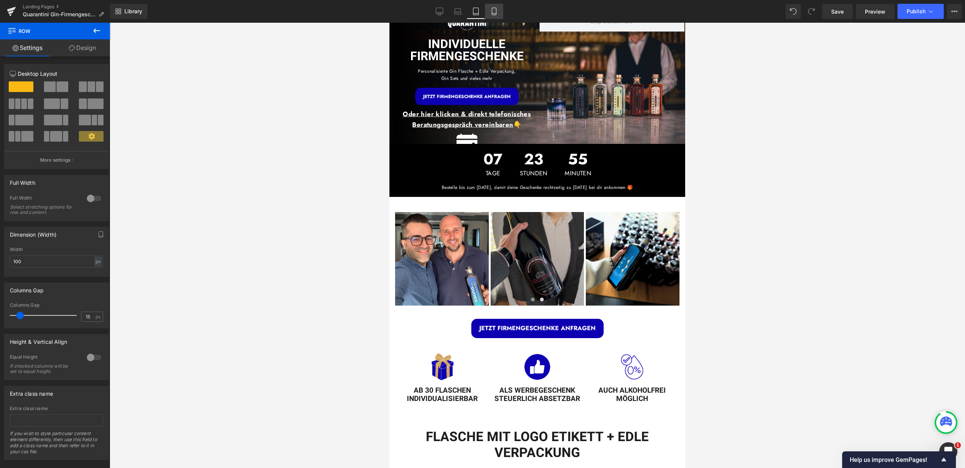
click at [490, 11] on icon at bounding box center [494, 12] width 8 height 8
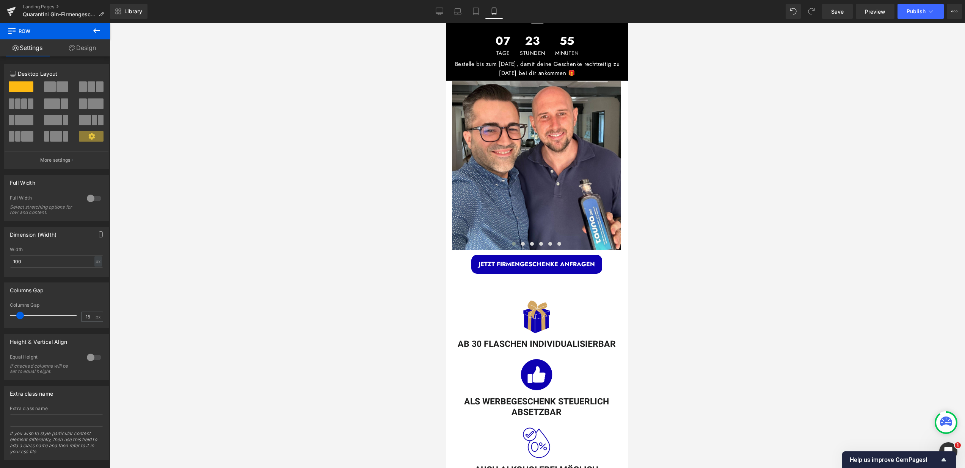
scroll to position [88, 0]
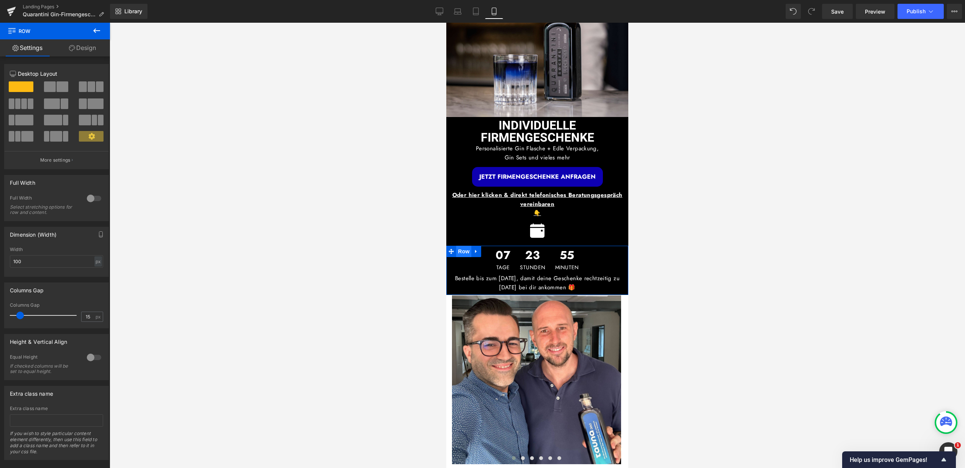
click at [464, 248] on span "Row" at bounding box center [463, 251] width 15 height 11
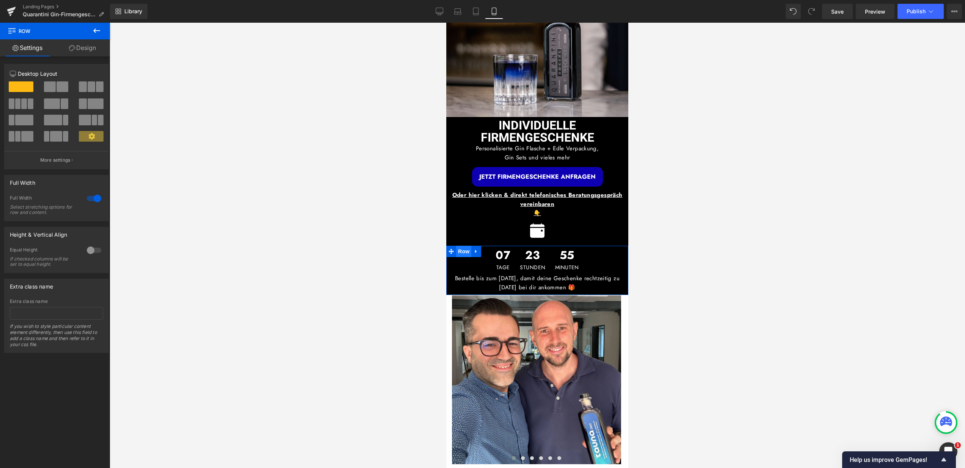
click at [464, 246] on span "Row" at bounding box center [463, 251] width 15 height 11
click at [105, 30] on button at bounding box center [96, 31] width 27 height 17
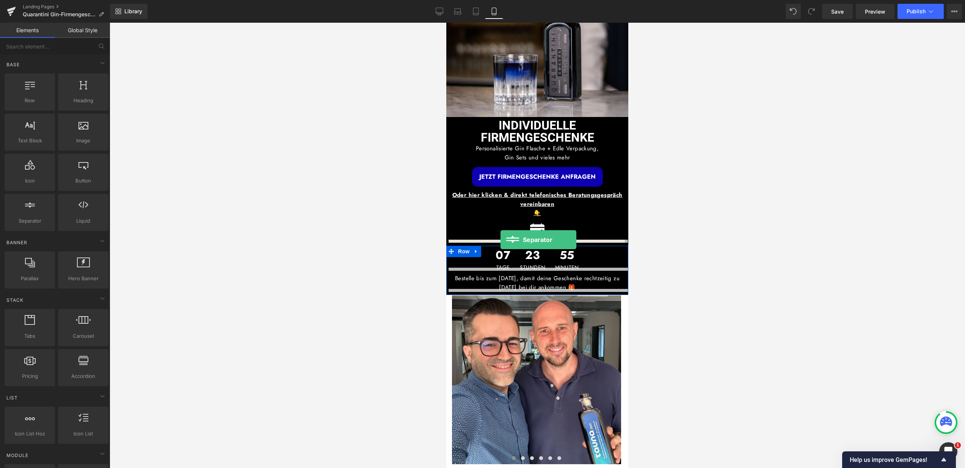
drag, startPoint x: 485, startPoint y: 236, endPoint x: 500, endPoint y: 240, distance: 15.4
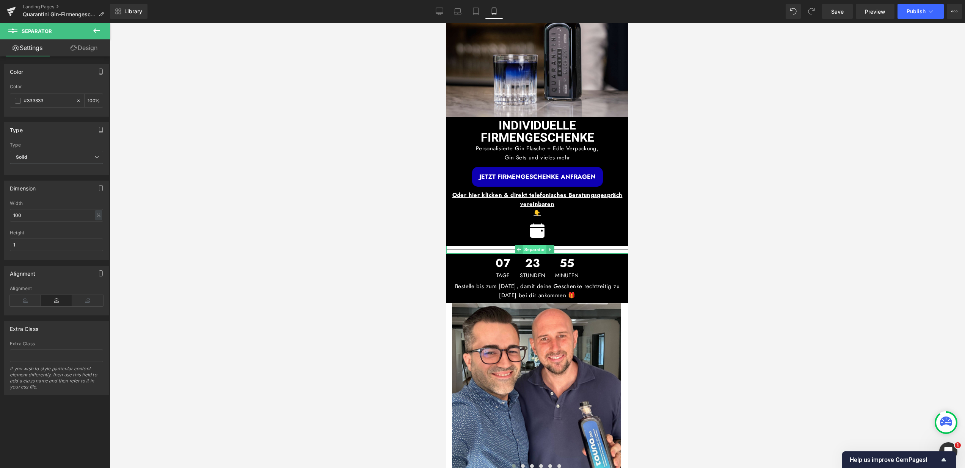
drag, startPoint x: 528, startPoint y: 240, endPoint x: 826, endPoint y: 222, distance: 298.4
click at [528, 245] on span "Separator" at bounding box center [533, 249] width 23 height 9
click at [54, 104] on input "#333333" at bounding box center [48, 101] width 49 height 8
click at [52, 103] on input "#333333" at bounding box center [48, 101] width 49 height 8
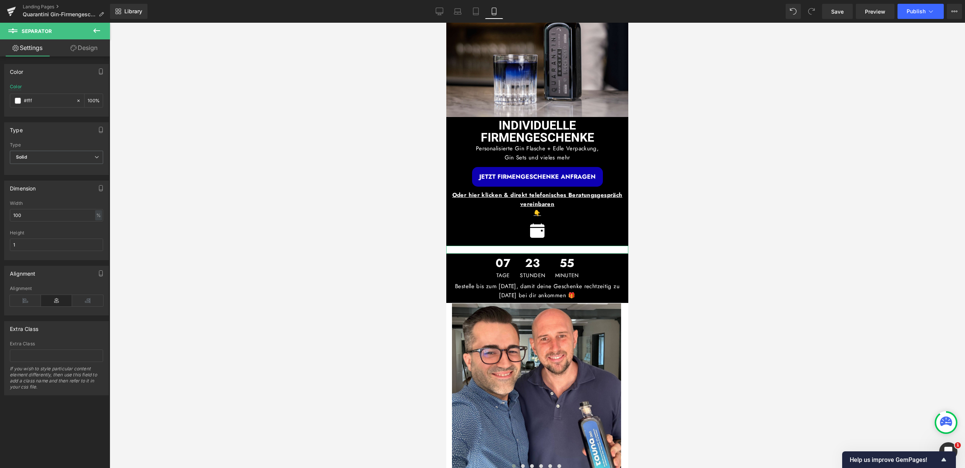
type input "#fff"
click at [81, 52] on link "Design" at bounding box center [83, 47] width 55 height 17
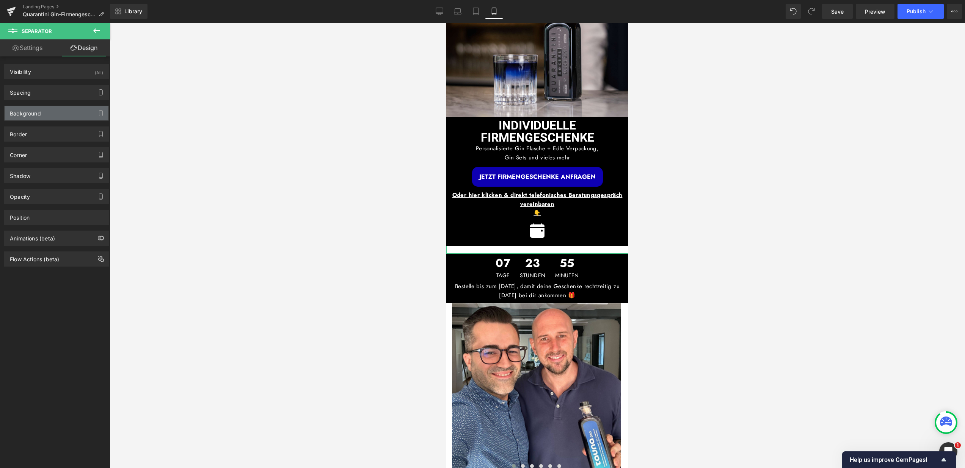
click at [60, 117] on div "Background" at bounding box center [57, 113] width 104 height 14
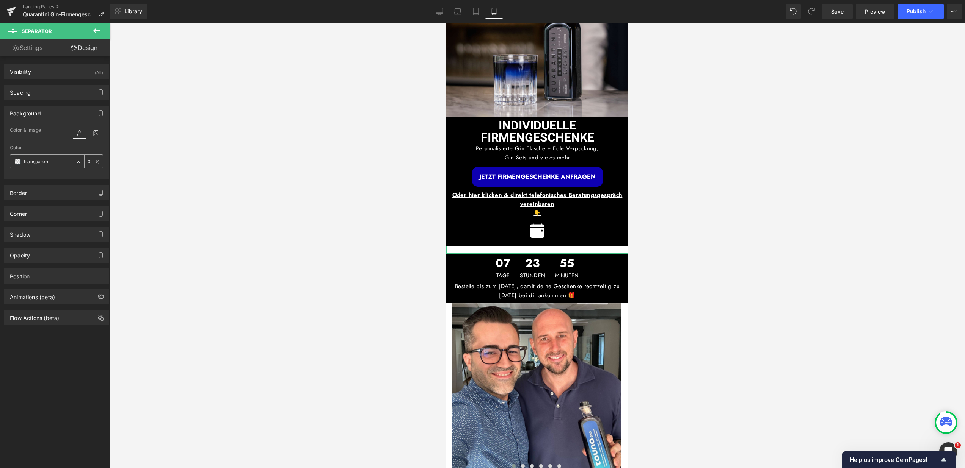
click at [55, 161] on input "transparent" at bounding box center [48, 162] width 49 height 8
type input "000"
click at [560, 246] on div at bounding box center [537, 247] width 182 height 2
click at [727, 222] on div at bounding box center [537, 246] width 855 height 446
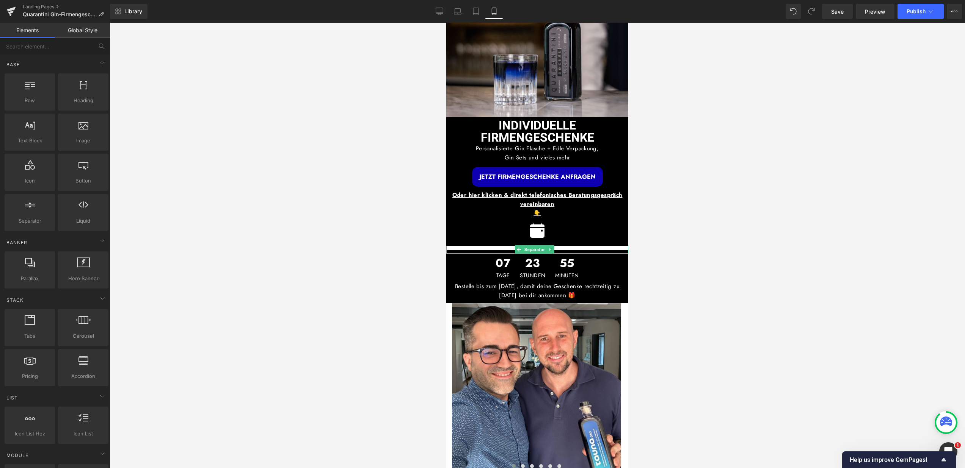
click at [589, 246] on div at bounding box center [537, 247] width 182 height 2
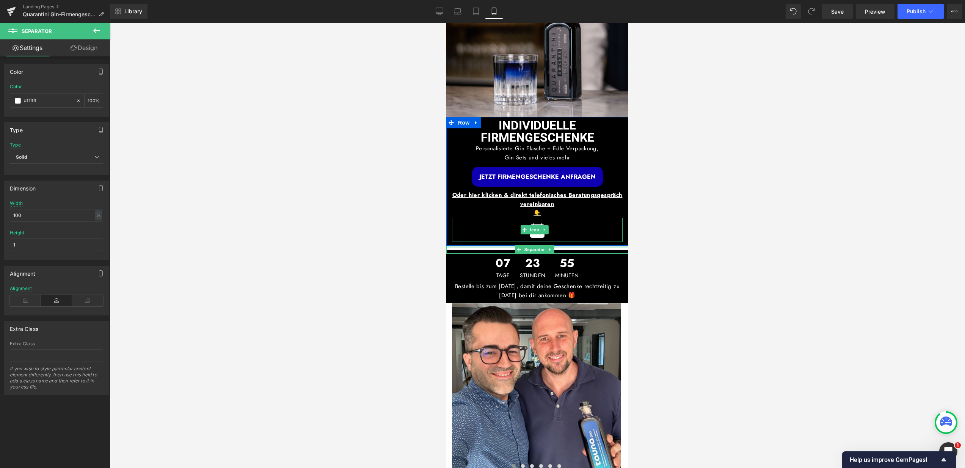
drag, startPoint x: 590, startPoint y: 241, endPoint x: 591, endPoint y: 232, distance: 9.1
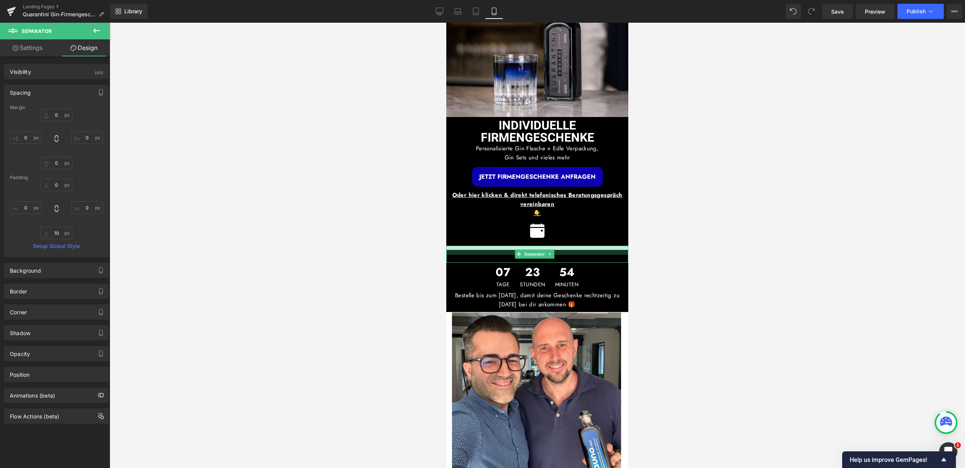
drag, startPoint x: 591, startPoint y: 241, endPoint x: 594, endPoint y: 250, distance: 9.5
click at [594, 250] on div "Separator" at bounding box center [537, 254] width 182 height 17
click at [593, 254] on hr at bounding box center [537, 256] width 182 height 13
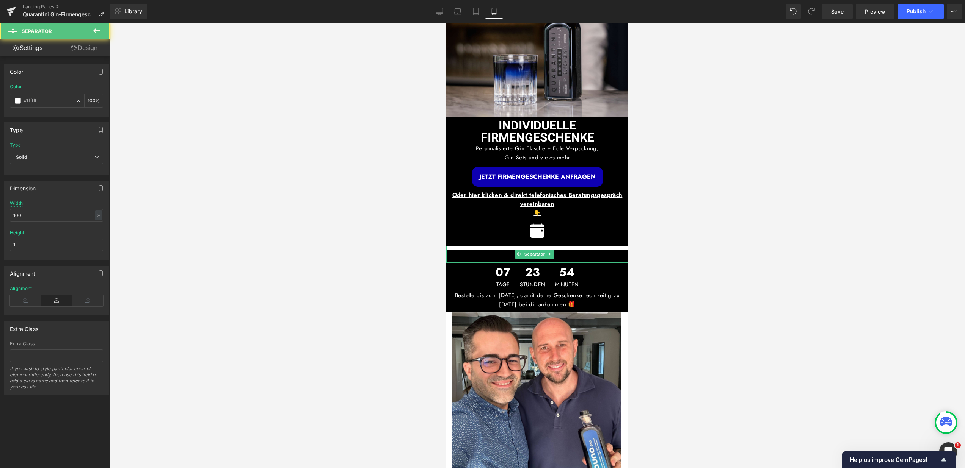
click at [597, 246] on div at bounding box center [537, 250] width 182 height 9
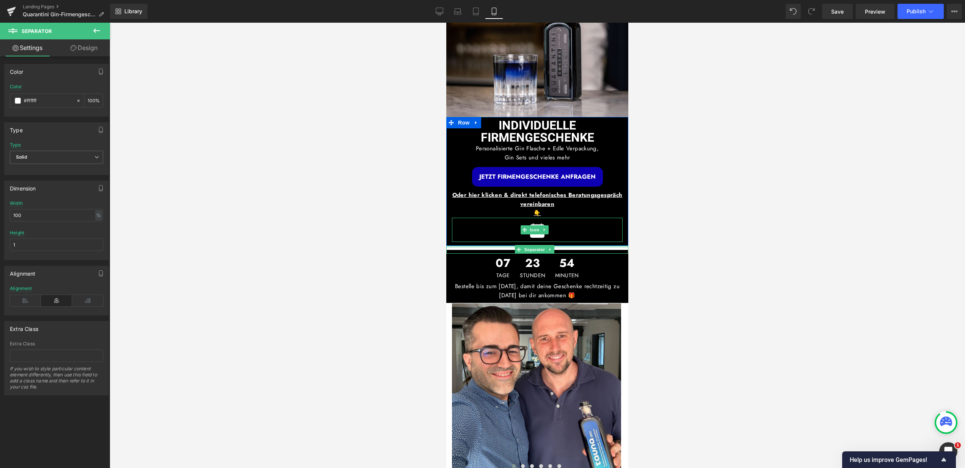
drag, startPoint x: 597, startPoint y: 247, endPoint x: 600, endPoint y: 229, distance: 18.2
click at [597, 246] on div at bounding box center [537, 250] width 182 height 8
click at [76, 102] on icon at bounding box center [78, 100] width 5 height 5
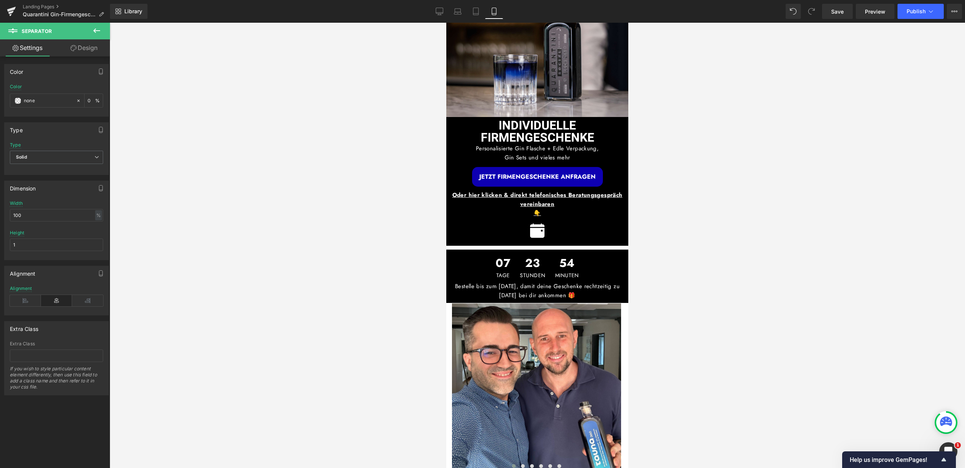
click at [349, 284] on div at bounding box center [537, 246] width 855 height 446
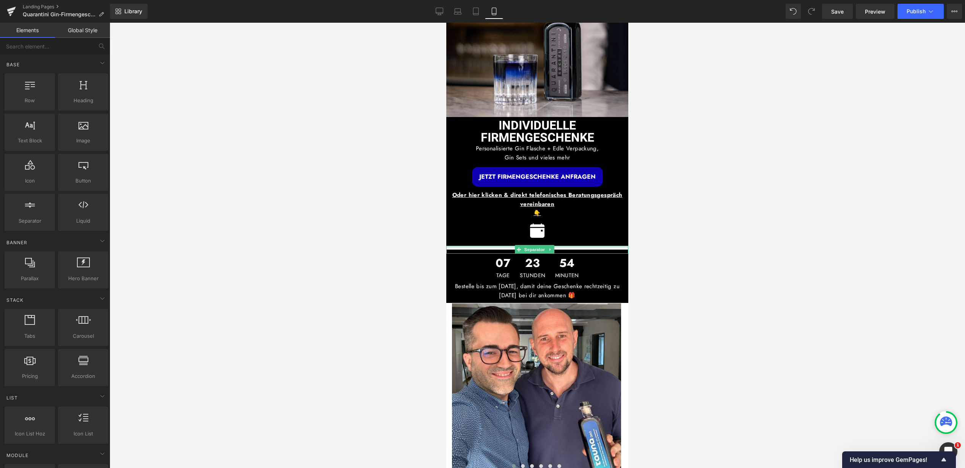
click at [506, 246] on div at bounding box center [537, 247] width 182 height 2
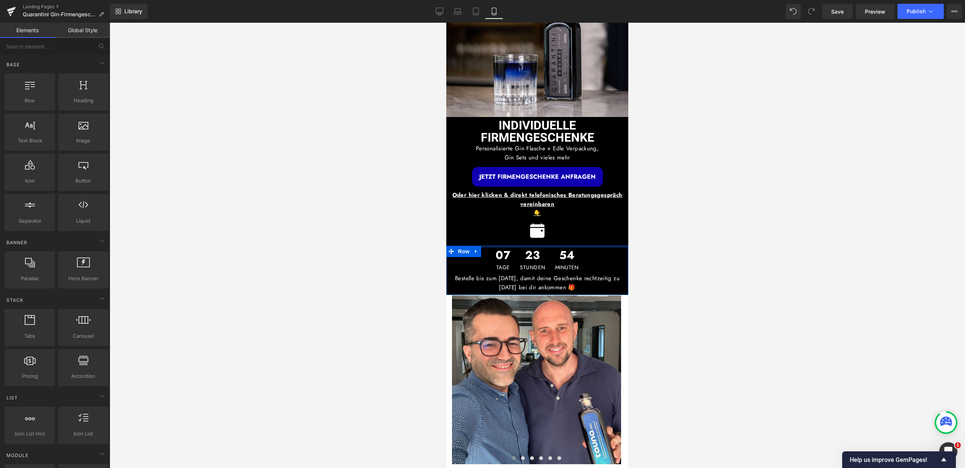
click at [523, 246] on div at bounding box center [537, 247] width 182 height 2
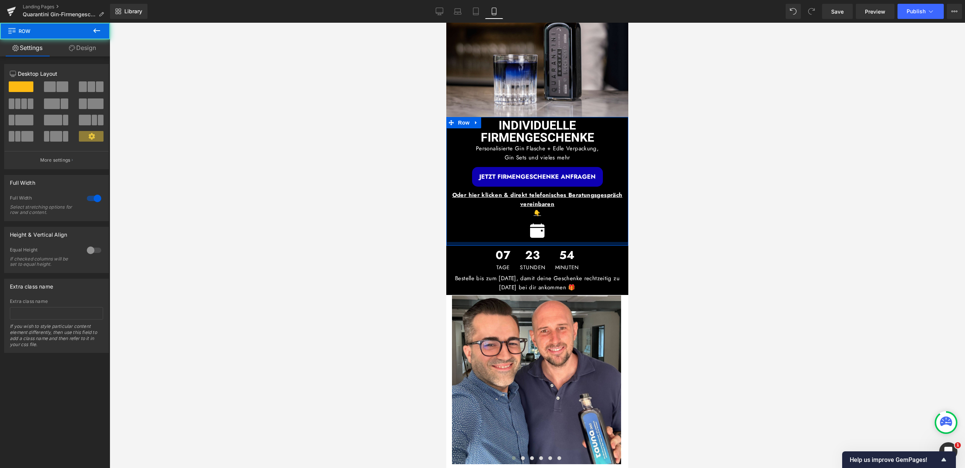
click at [521, 242] on div at bounding box center [537, 244] width 182 height 4
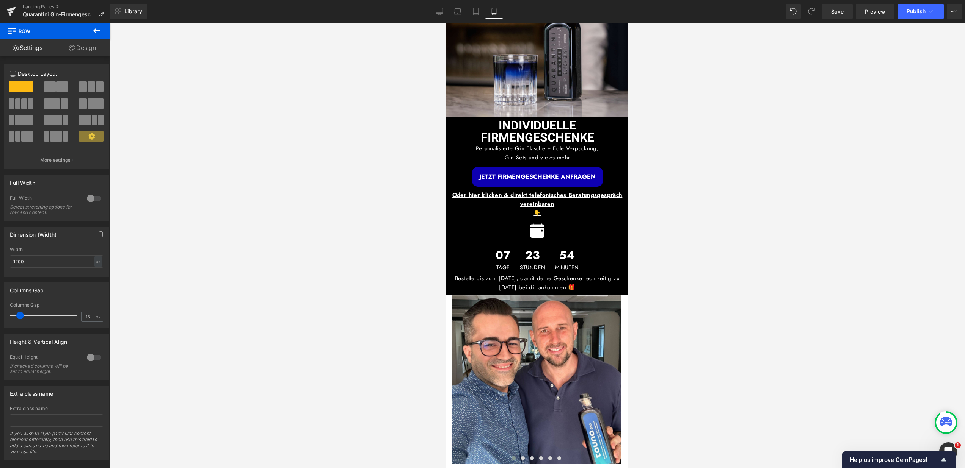
click at [100, 31] on icon at bounding box center [96, 30] width 9 height 9
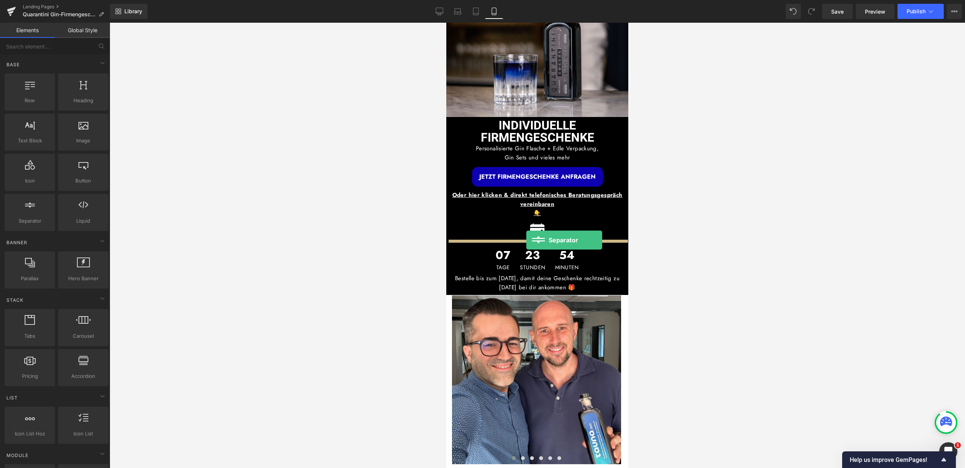
drag, startPoint x: 476, startPoint y: 235, endPoint x: 526, endPoint y: 240, distance: 49.9
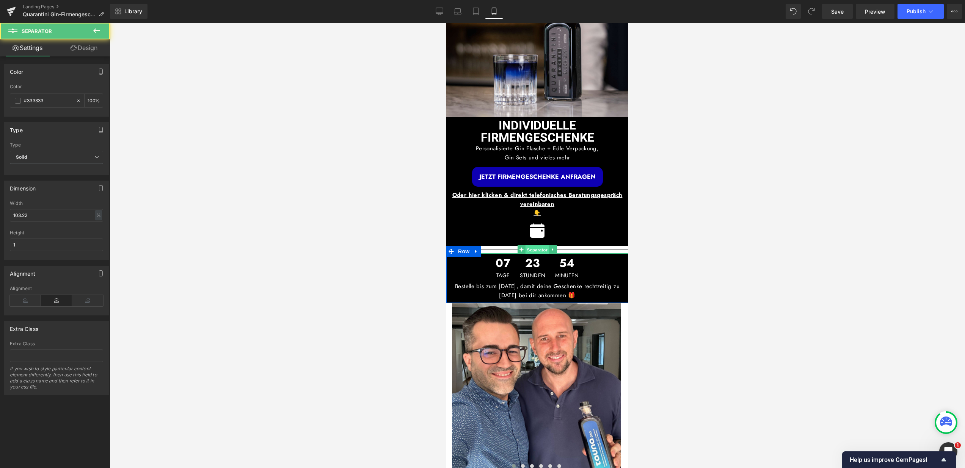
click at [531, 246] on span "Separator" at bounding box center [536, 250] width 23 height 9
click at [57, 156] on span "Solid" at bounding box center [56, 157] width 93 height 13
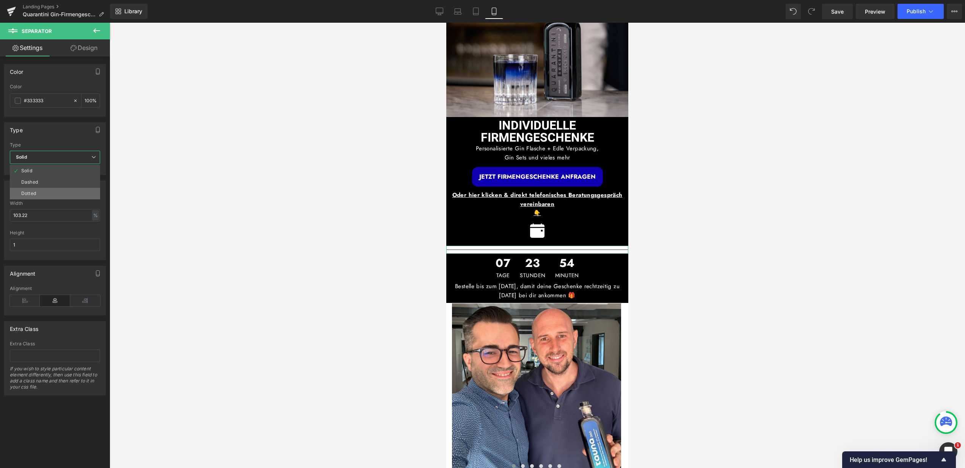
click at [40, 191] on li "Dotted" at bounding box center [55, 193] width 90 height 11
drag, startPoint x: 23, startPoint y: 216, endPoint x: 8, endPoint y: 214, distance: 15.4
click at [8, 214] on div "103.22% Width 103.22 % % px 1px Height 1" at bounding box center [57, 230] width 104 height 59
type input "80"
click at [50, 99] on input "#333333" at bounding box center [48, 101] width 49 height 8
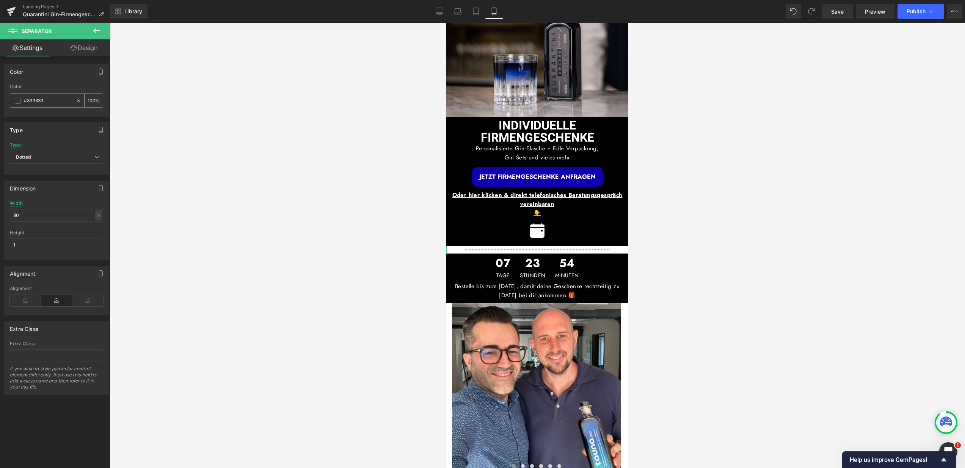
click at [50, 99] on input "#333333" at bounding box center [48, 101] width 49 height 8
type input "#fff"
click at [85, 52] on link "Design" at bounding box center [83, 47] width 55 height 17
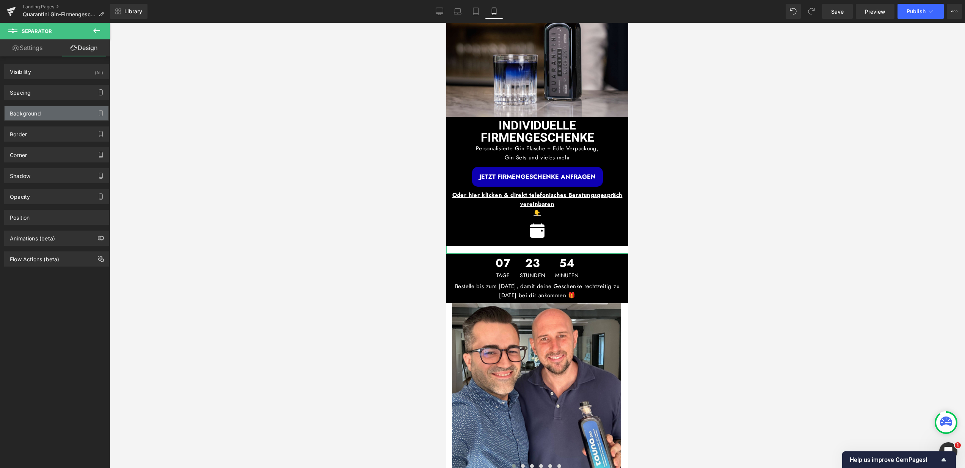
click at [70, 115] on div "Background" at bounding box center [57, 113] width 104 height 14
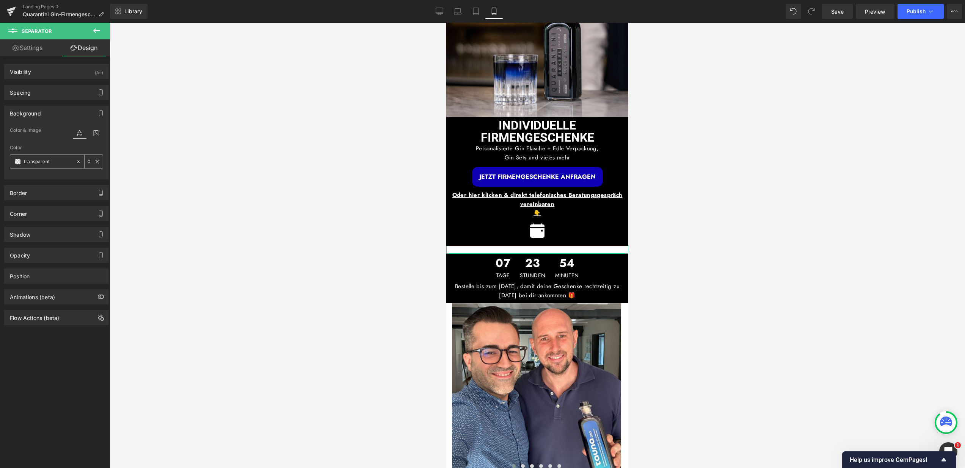
click at [76, 160] on icon at bounding box center [78, 161] width 5 height 5
click at [55, 161] on input "transparent" at bounding box center [48, 162] width 49 height 8
type input "000"
click at [77, 160] on icon at bounding box center [78, 161] width 5 height 5
click at [517, 245] on span at bounding box center [521, 249] width 8 height 9
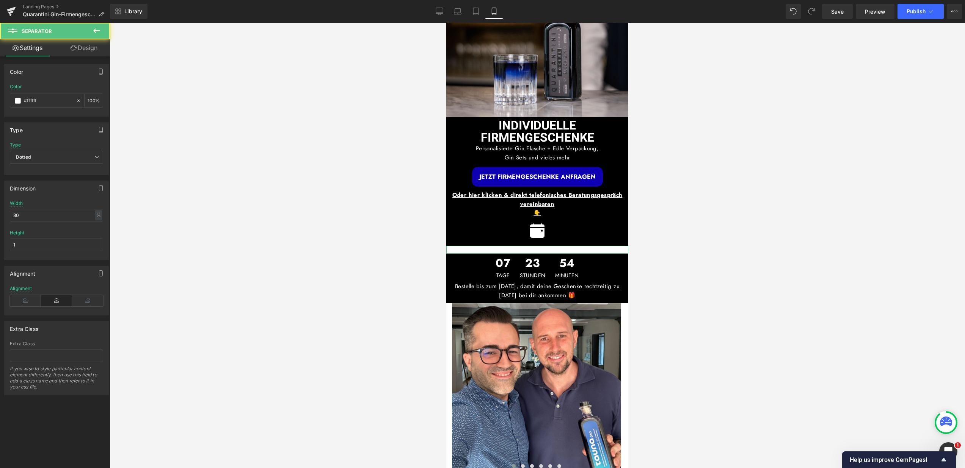
click at [89, 54] on link "Design" at bounding box center [83, 47] width 55 height 17
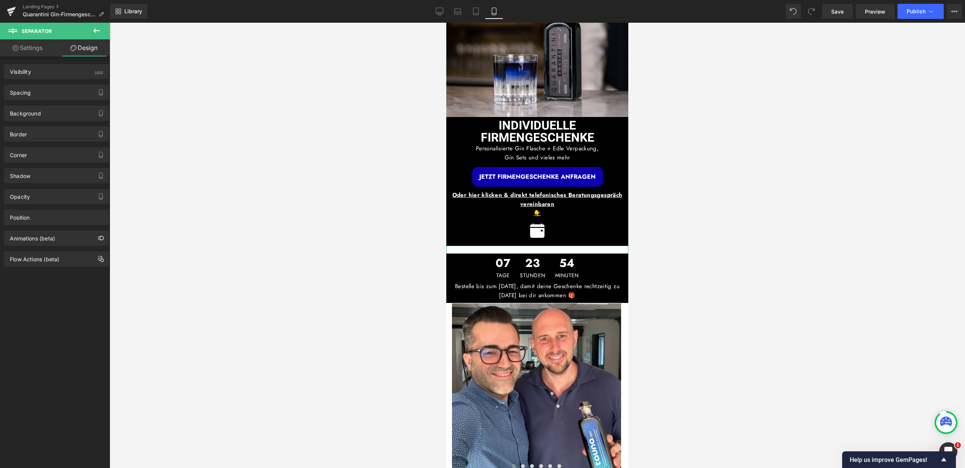
click at [53, 105] on div "Background Color & Image color Color none 0 % Image Replace Image Upload image …" at bounding box center [56, 110] width 113 height 21
click at [53, 107] on div "Background" at bounding box center [57, 113] width 104 height 14
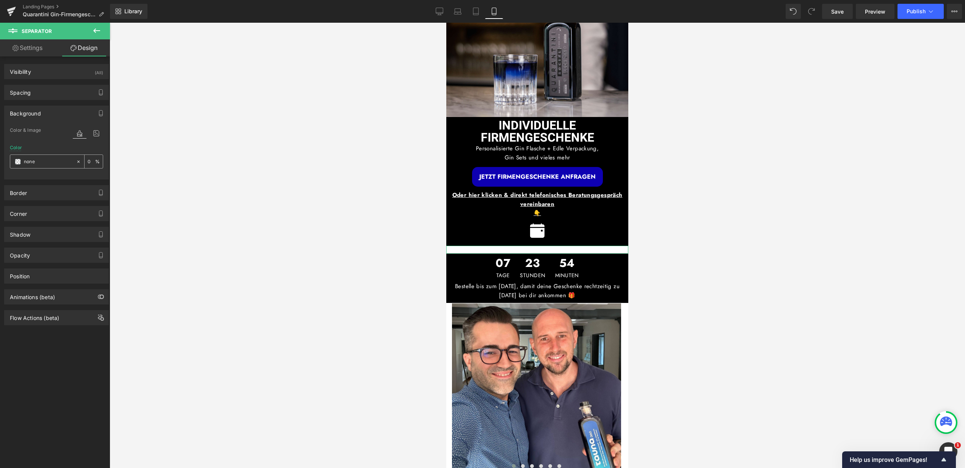
click at [45, 160] on input "none" at bounding box center [48, 162] width 49 height 8
type input "000"
click at [77, 162] on icon at bounding box center [78, 161] width 2 height 2
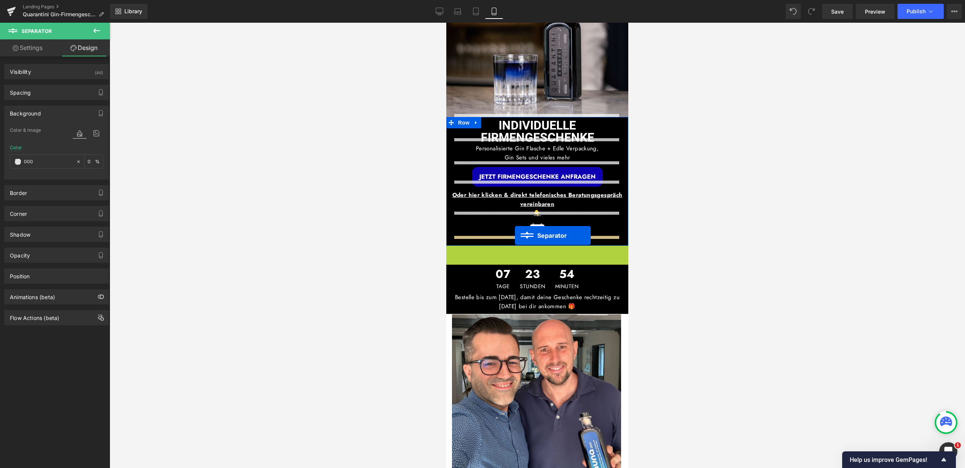
drag, startPoint x: 518, startPoint y: 244, endPoint x: 515, endPoint y: 236, distance: 9.5
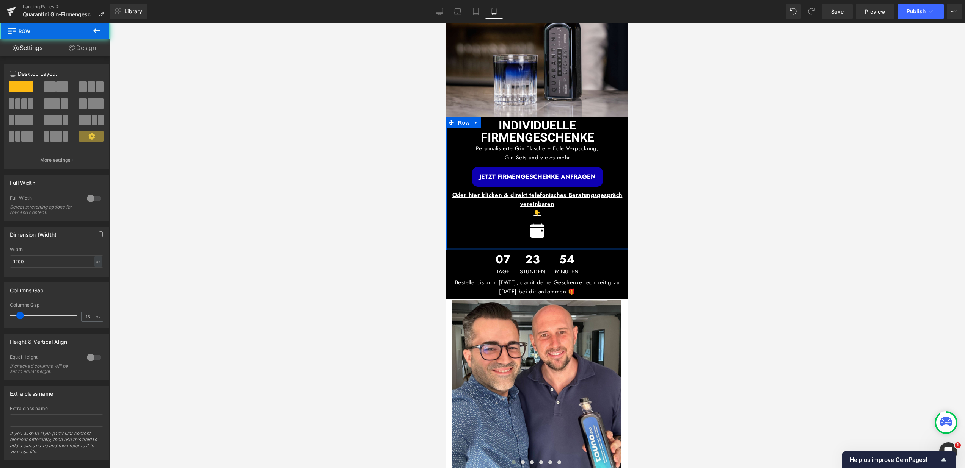
drag, startPoint x: 526, startPoint y: 246, endPoint x: 526, endPoint y: 240, distance: 5.7
click at [526, 240] on div "INDIVIDUELLE FIRMENGESCHENKE Heading Personalisierte Gin Flasche + Edle Verpack…" at bounding box center [537, 183] width 182 height 133
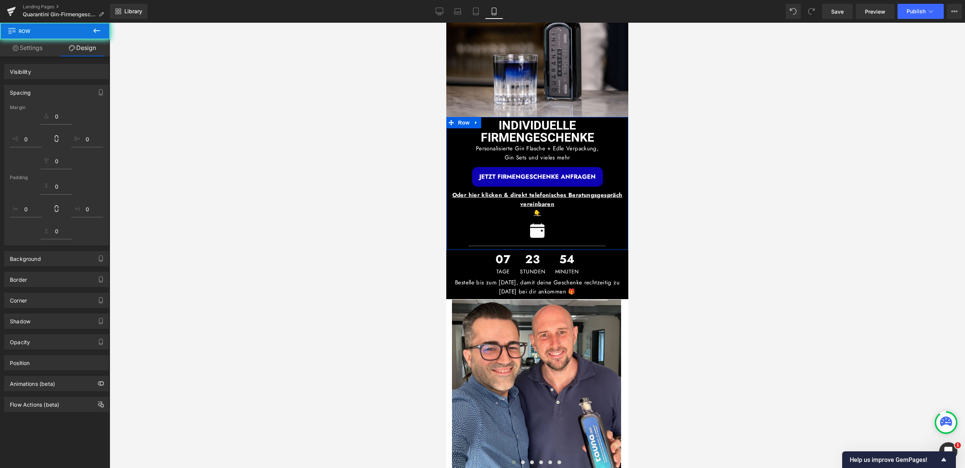
click at [659, 247] on div at bounding box center [537, 246] width 855 height 446
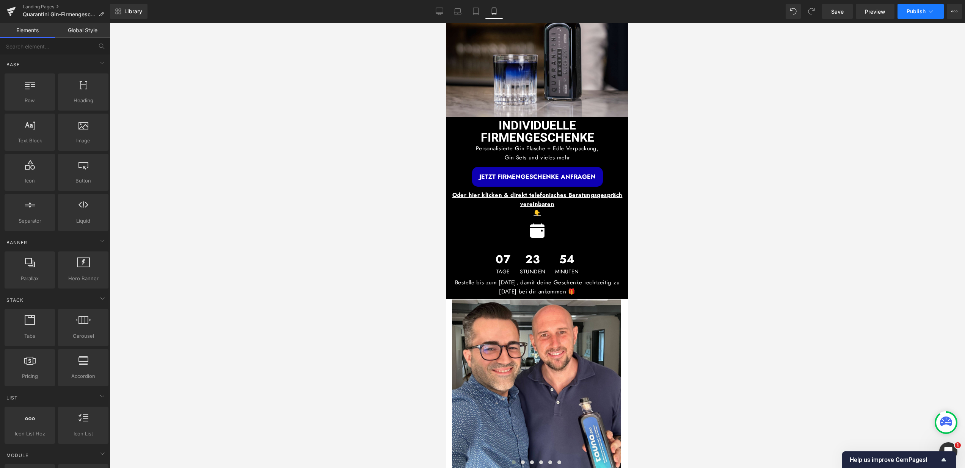
click at [923, 12] on span "Publish" at bounding box center [915, 11] width 19 height 6
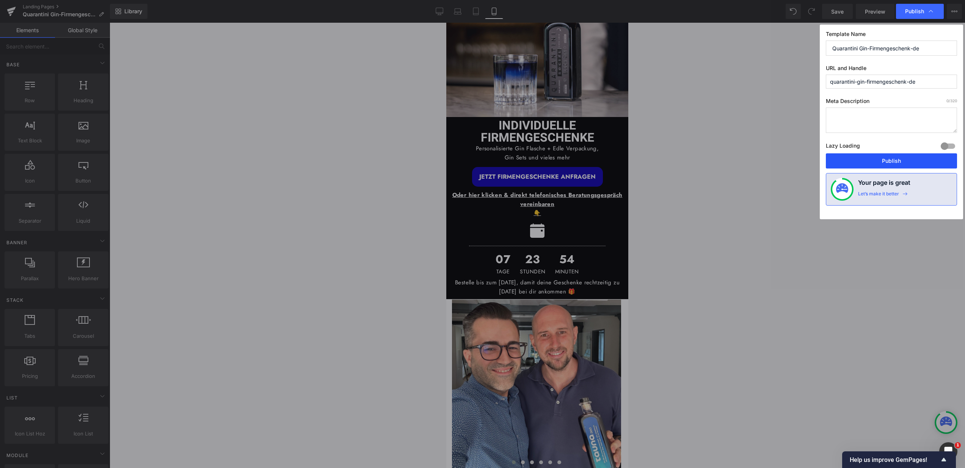
click at [897, 162] on button "Publish" at bounding box center [890, 160] width 131 height 15
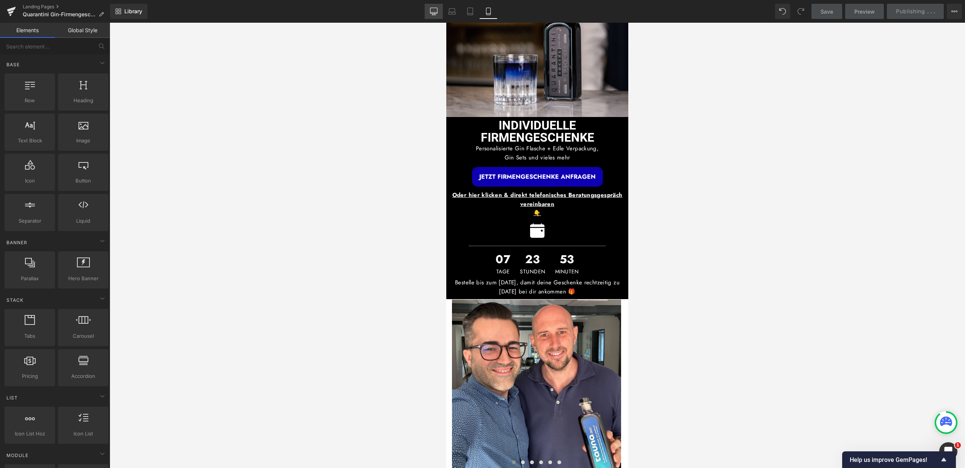
click at [434, 13] on icon at bounding box center [433, 13] width 7 height 0
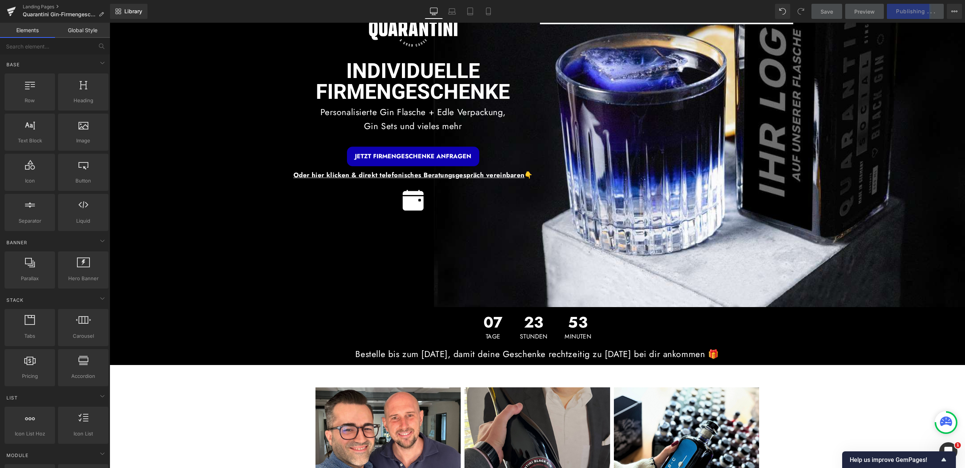
scroll to position [0, 0]
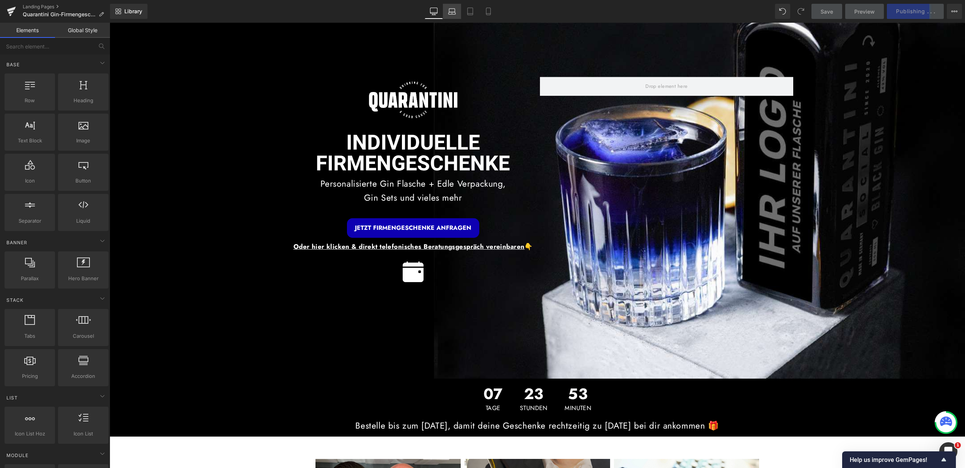
click at [451, 15] on link "Laptop" at bounding box center [452, 11] width 18 height 15
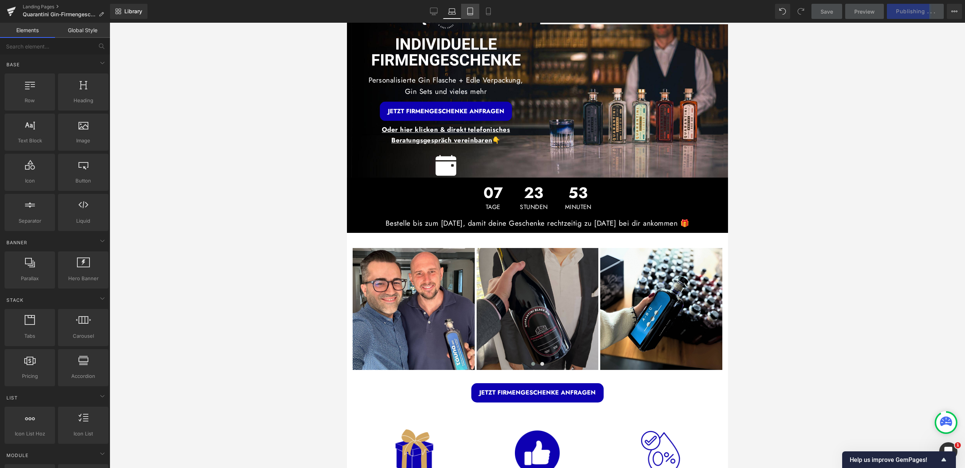
click at [473, 14] on icon at bounding box center [469, 11] width 5 height 7
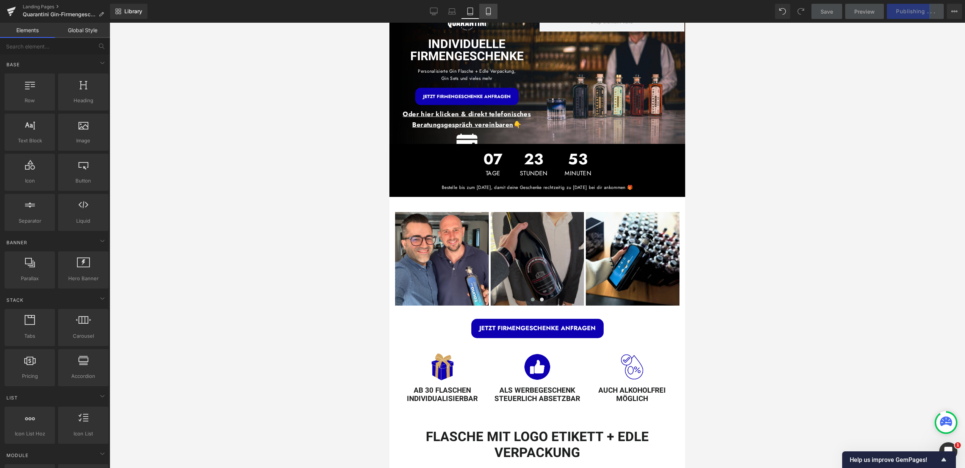
click at [481, 13] on link "Mobile" at bounding box center [488, 11] width 18 height 15
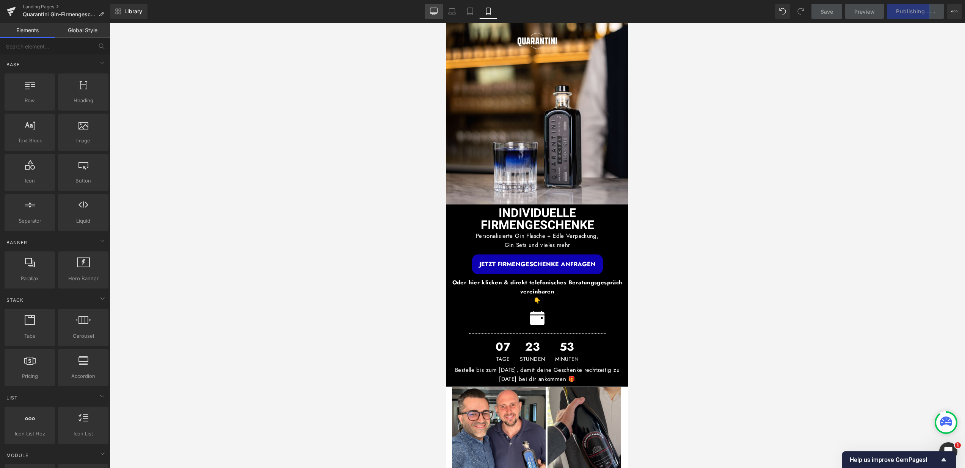
click at [434, 13] on icon at bounding box center [434, 12] width 8 height 8
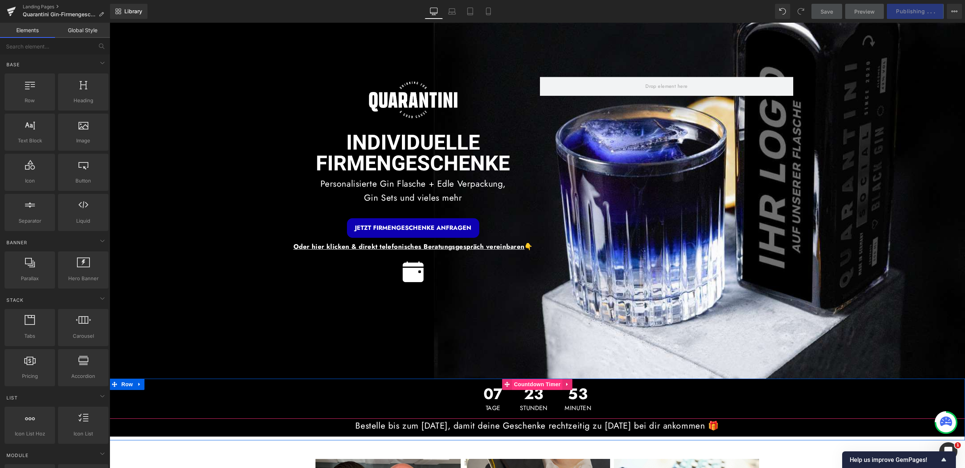
click at [526, 386] on span "Countdown Timer" at bounding box center [537, 384] width 50 height 11
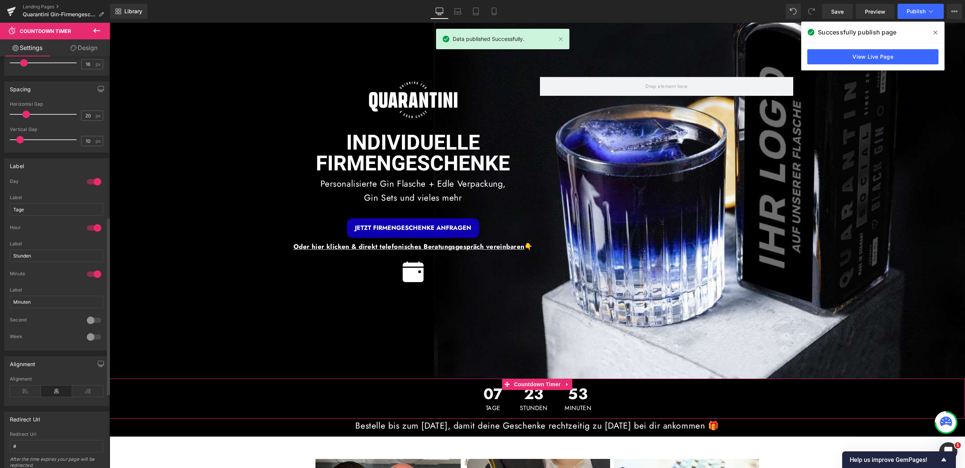
scroll to position [438, 0]
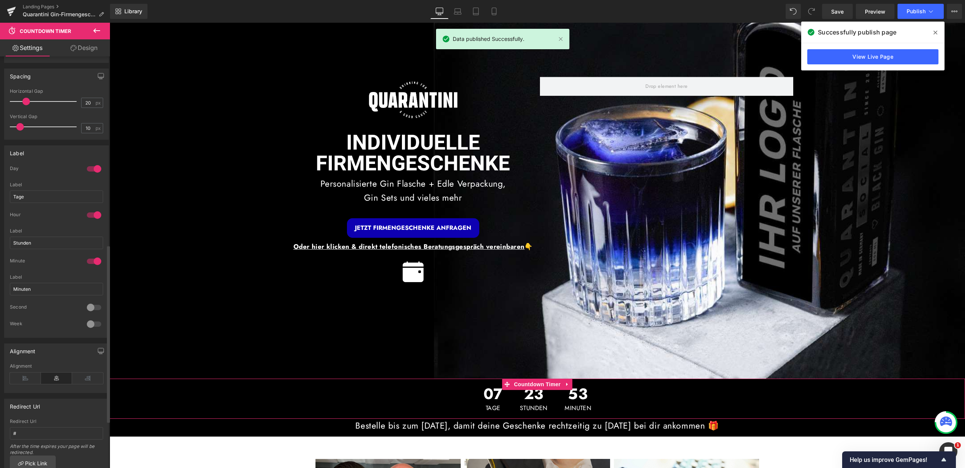
click at [91, 307] on div at bounding box center [94, 308] width 18 height 12
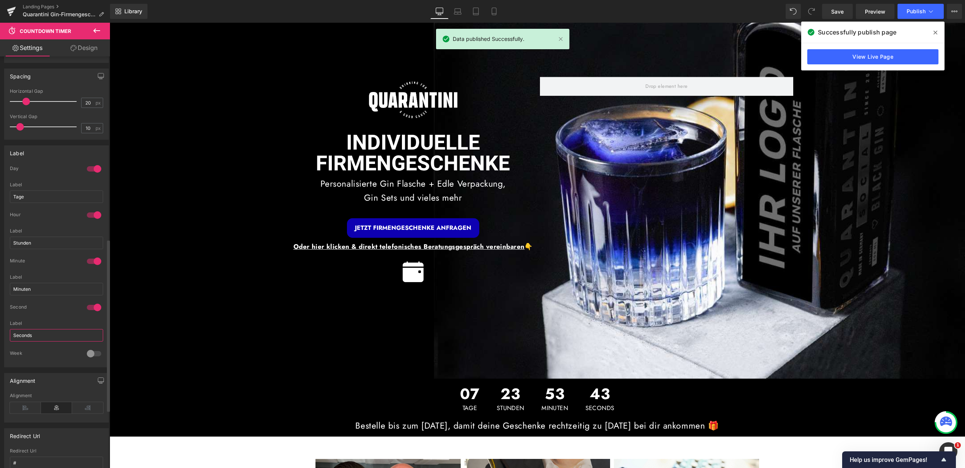
click at [45, 338] on input "Seconds" at bounding box center [56, 335] width 93 height 13
drag, startPoint x: 42, startPoint y: 337, endPoint x: 16, endPoint y: 335, distance: 27.0
click at [16, 335] on input "Seconds" at bounding box center [56, 335] width 93 height 13
click at [40, 336] on input "Seconds" at bounding box center [56, 335] width 93 height 13
drag, startPoint x: 39, startPoint y: 336, endPoint x: 1, endPoint y: 336, distance: 37.9
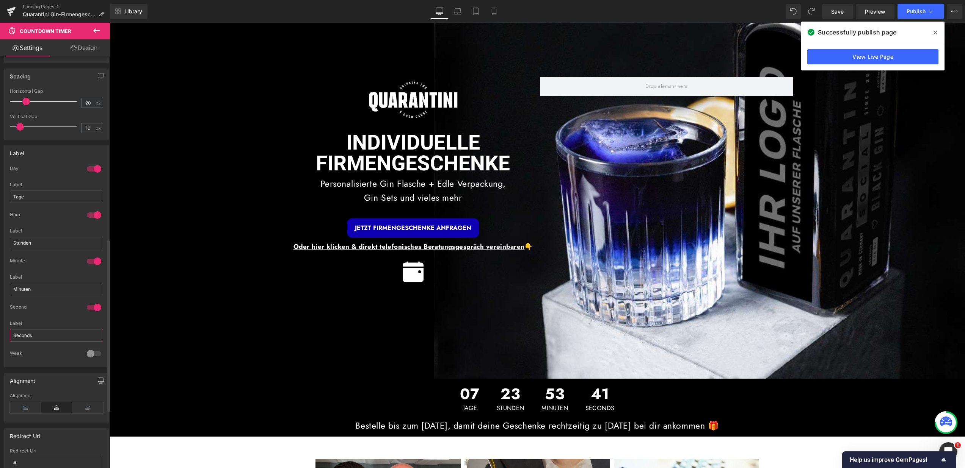
click at [1, 336] on div "Label 1 Day Tage Label Tage 1 Hour Stunden Label Stunden 1 Minute Minuten Label…" at bounding box center [56, 254] width 113 height 228
type input "Sekunden"
click at [31, 362] on div "Week" at bounding box center [56, 359] width 93 height 17
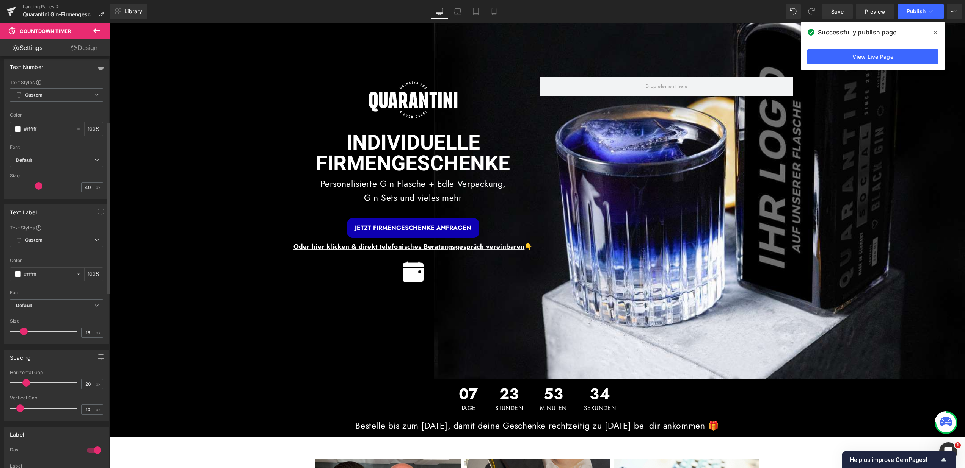
scroll to position [0, 0]
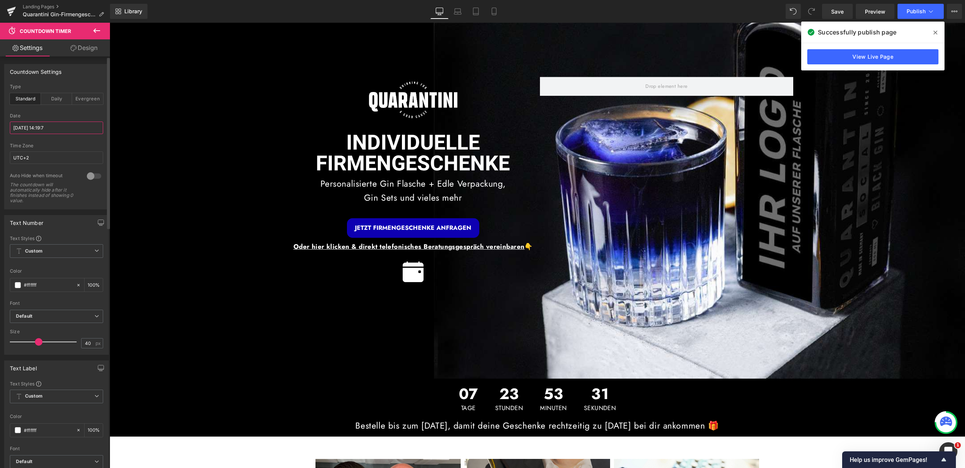
click at [63, 126] on input "2025/10/15 14:19:7" at bounding box center [56, 128] width 93 height 13
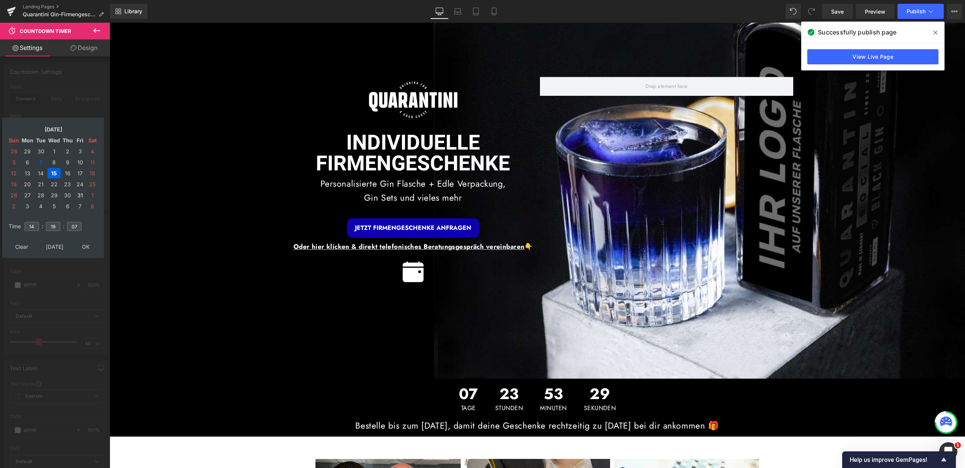
click at [83, 197] on td "31" at bounding box center [79, 195] width 11 height 10
click at [30, 227] on input "14" at bounding box center [32, 226] width 14 height 9
click at [31, 227] on input "14" at bounding box center [32, 226] width 14 height 9
type input "23"
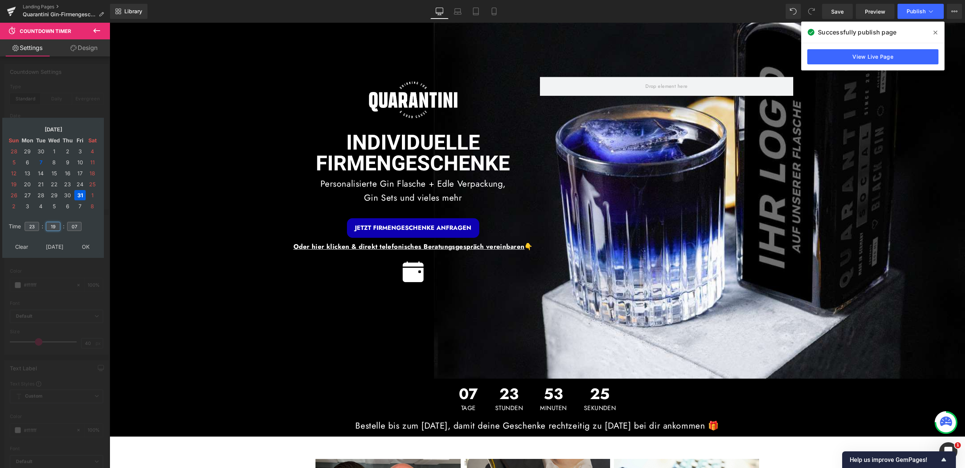
click at [55, 227] on input "19" at bounding box center [53, 226] width 14 height 9
click at [53, 227] on input "19" at bounding box center [53, 226] width 14 height 9
type input "59"
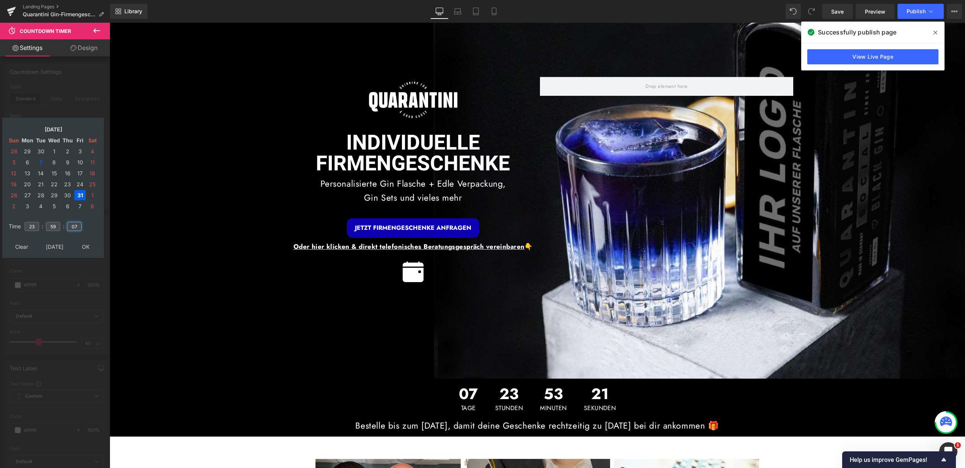
click at [74, 227] on input "07" at bounding box center [74, 226] width 14 height 9
type input "00"
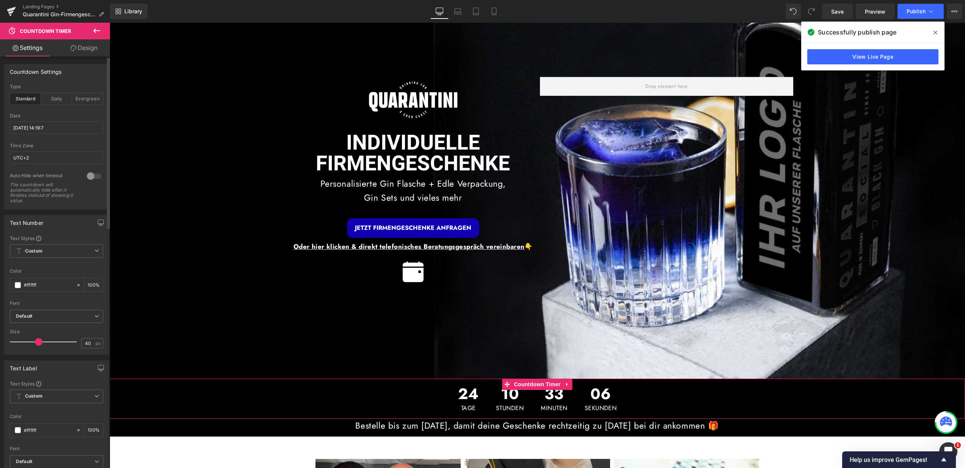
click at [63, 222] on div "Text Number" at bounding box center [57, 223] width 104 height 14
click at [935, 14] on button "Publish" at bounding box center [920, 11] width 46 height 15
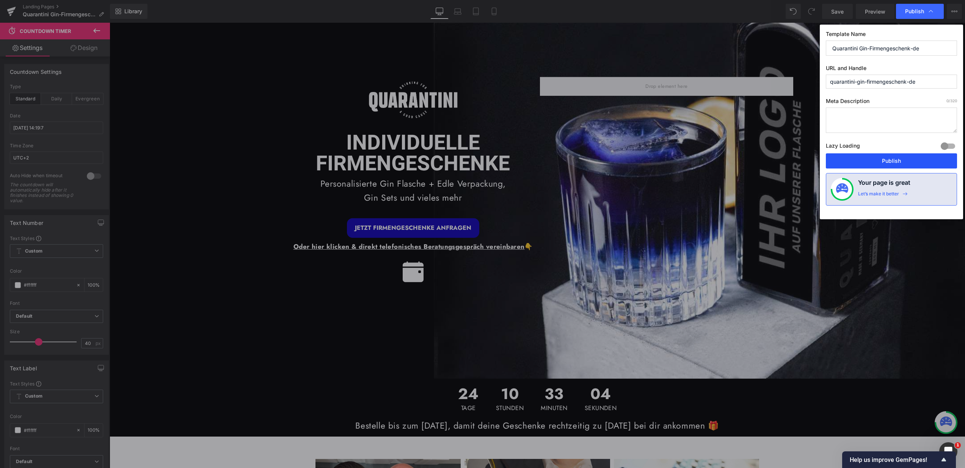
click at [883, 162] on button "Publish" at bounding box center [890, 160] width 131 height 15
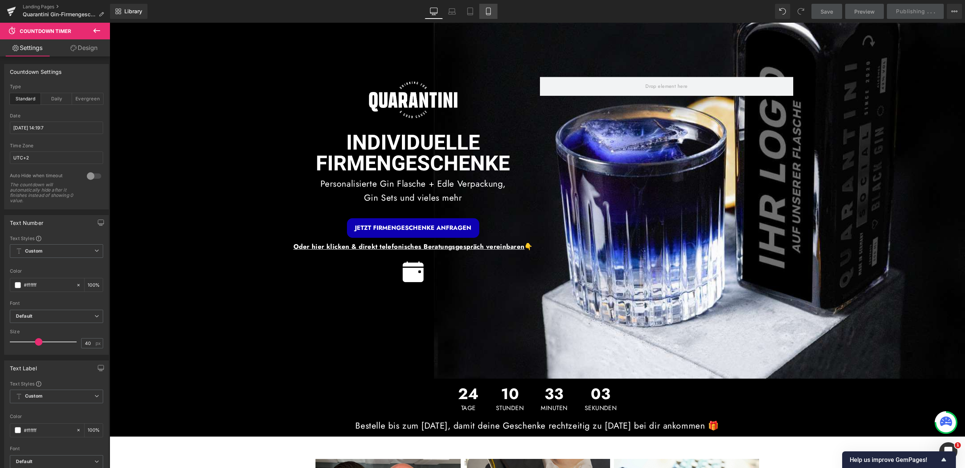
click at [493, 16] on link "Mobile" at bounding box center [488, 11] width 18 height 15
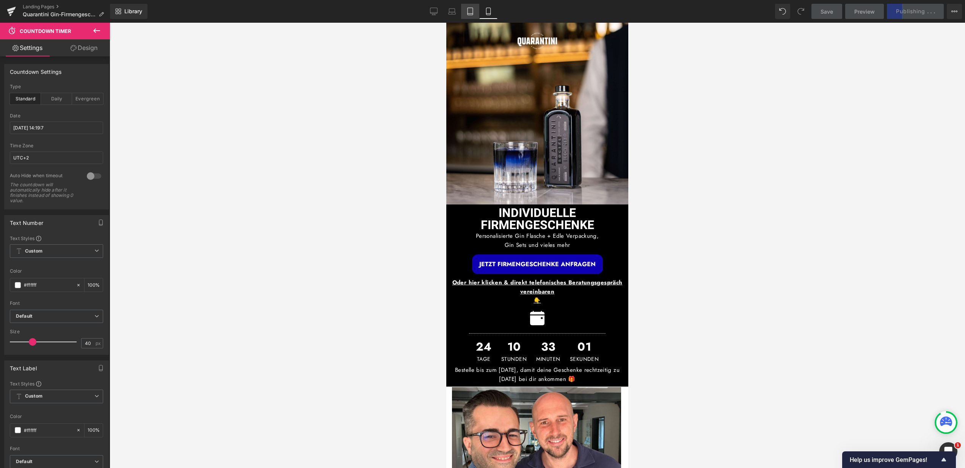
click at [476, 15] on link "Tablet" at bounding box center [470, 11] width 18 height 15
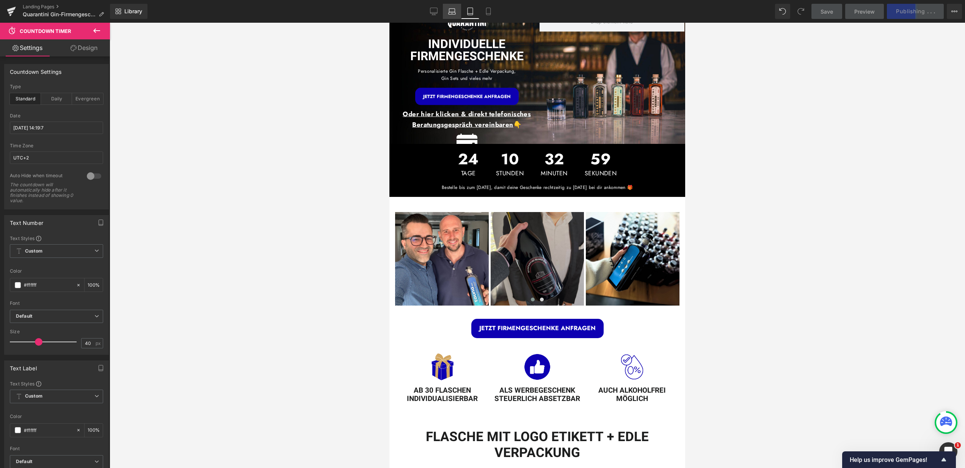
click at [456, 13] on link "Laptop" at bounding box center [452, 11] width 18 height 15
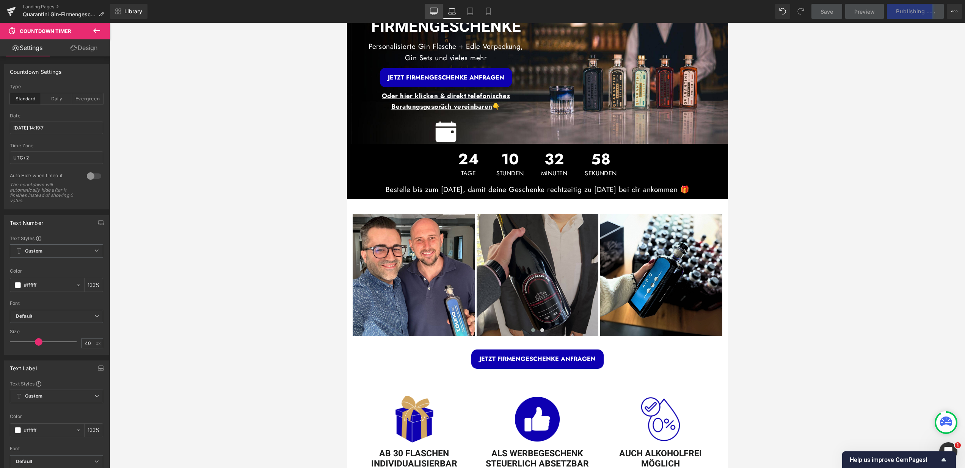
click at [440, 13] on link "Desktop" at bounding box center [433, 11] width 18 height 15
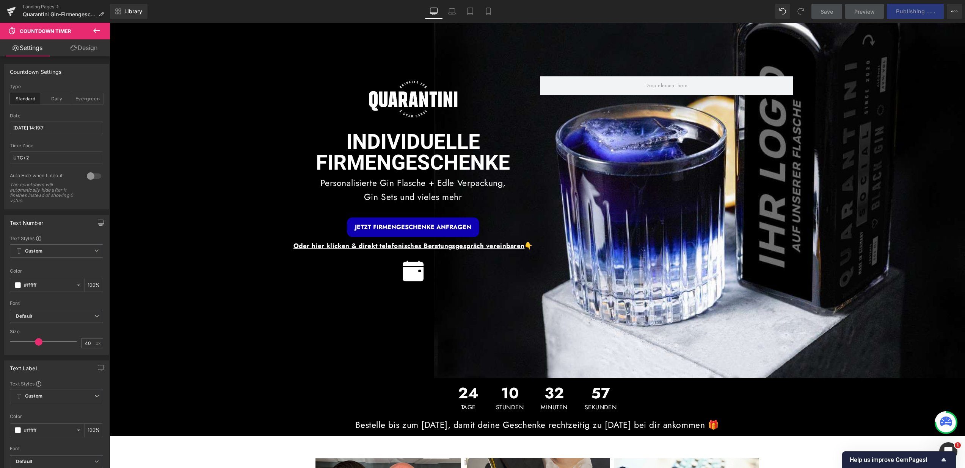
scroll to position [0, 0]
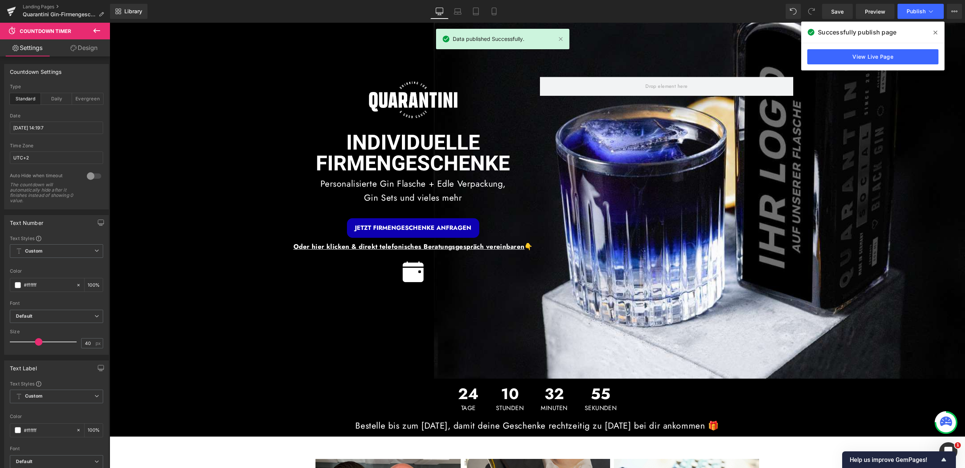
click at [935, 34] on icon at bounding box center [935, 33] width 4 height 6
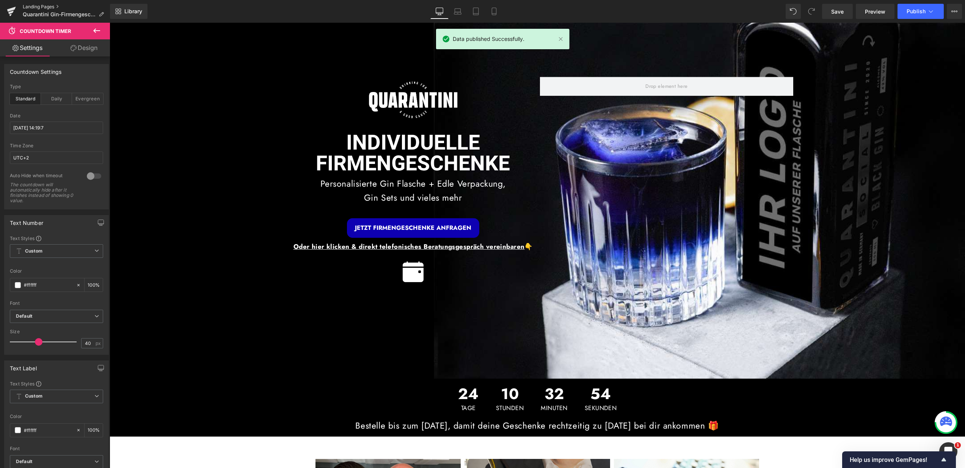
click at [45, 6] on link "Landing Pages" at bounding box center [66, 7] width 87 height 6
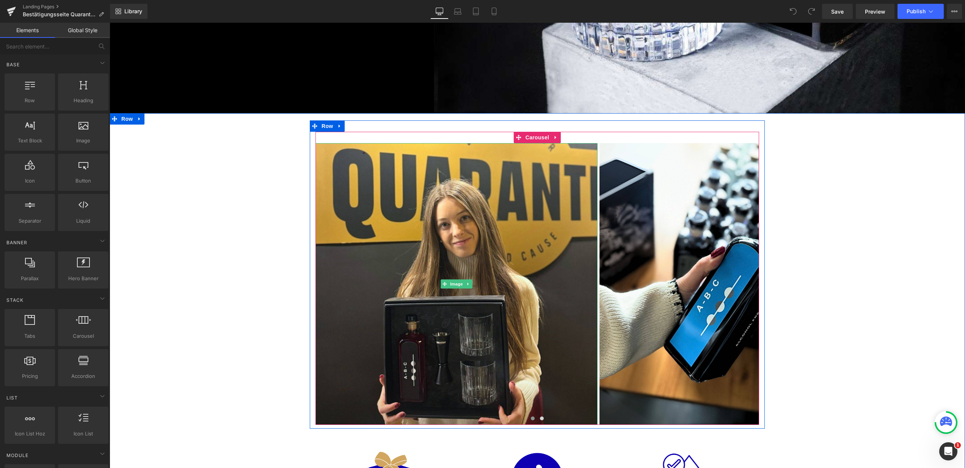
scroll to position [296, 0]
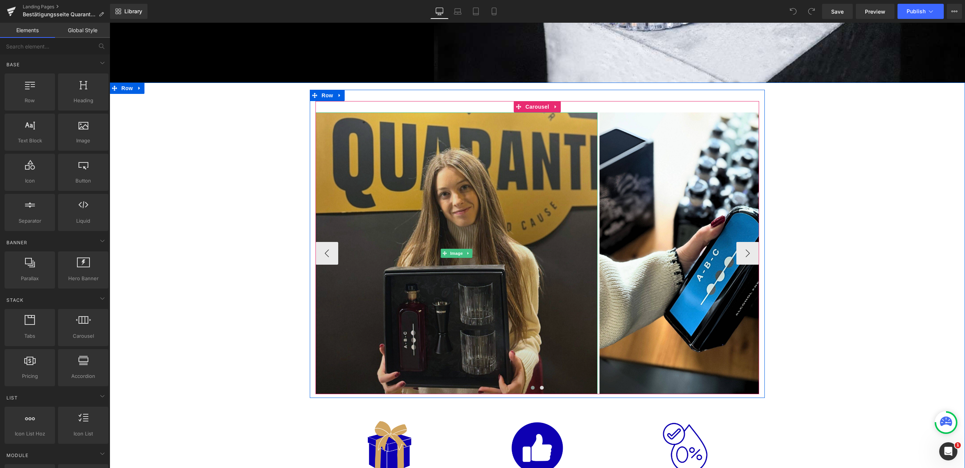
click at [475, 326] on img at bounding box center [456, 254] width 282 height 282
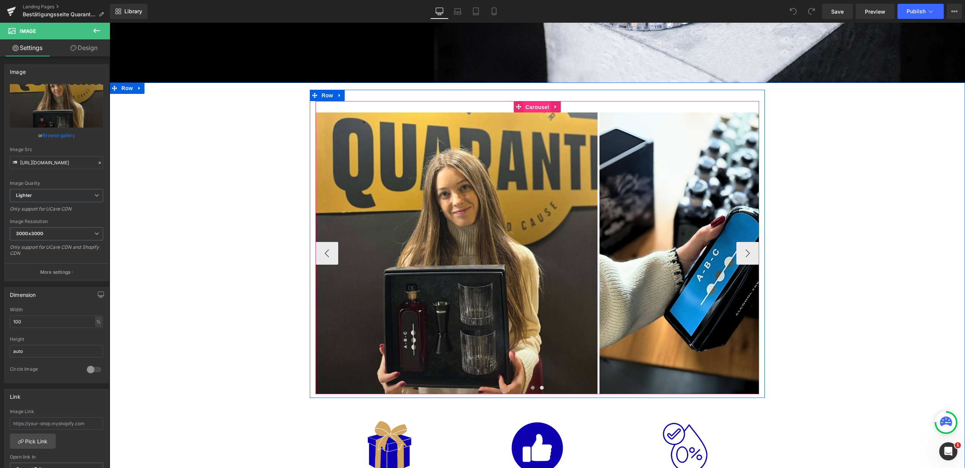
click at [538, 102] on span "Carousel" at bounding box center [536, 107] width 27 height 11
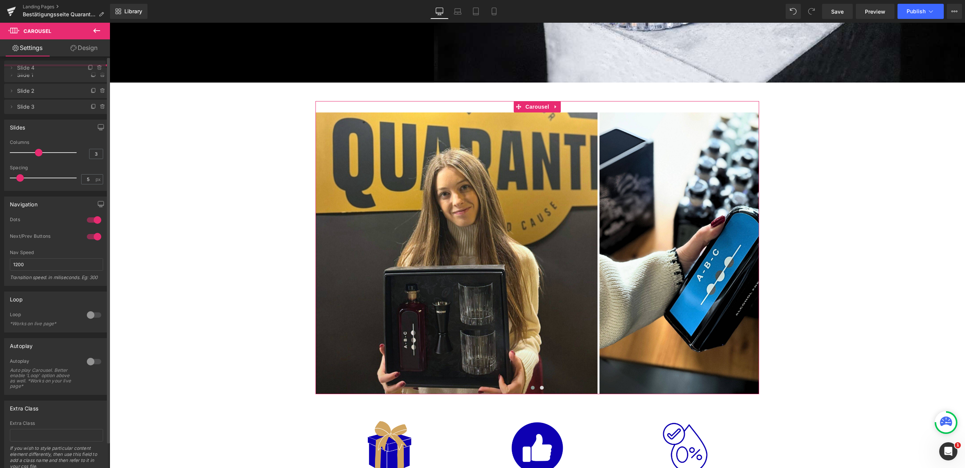
drag, startPoint x: 51, startPoint y: 121, endPoint x: 47, endPoint y: 68, distance: 53.2
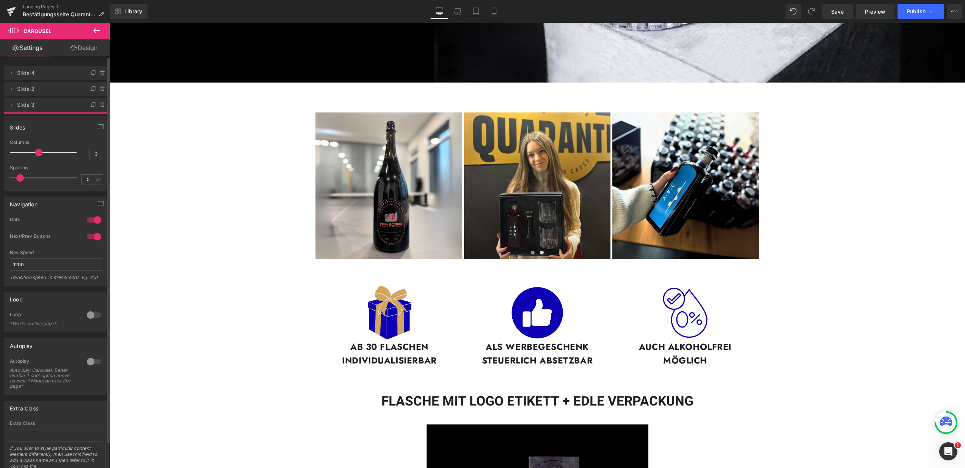
drag, startPoint x: 36, startPoint y: 87, endPoint x: 37, endPoint y: 120, distance: 33.4
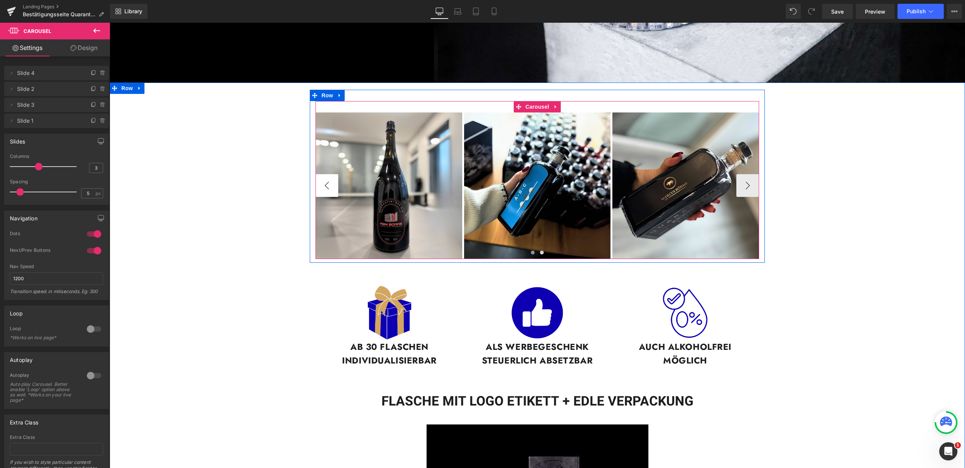
click at [326, 182] on button "‹" at bounding box center [326, 185] width 23 height 23
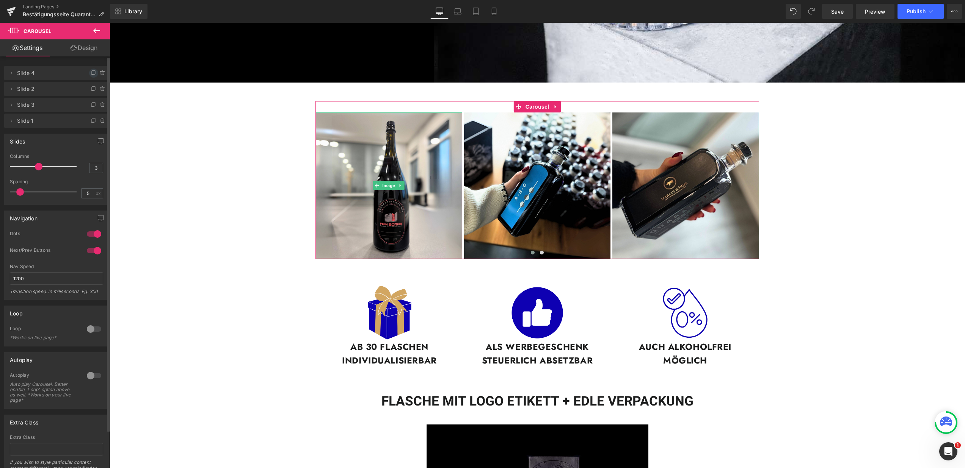
click at [91, 73] on icon at bounding box center [94, 73] width 6 height 6
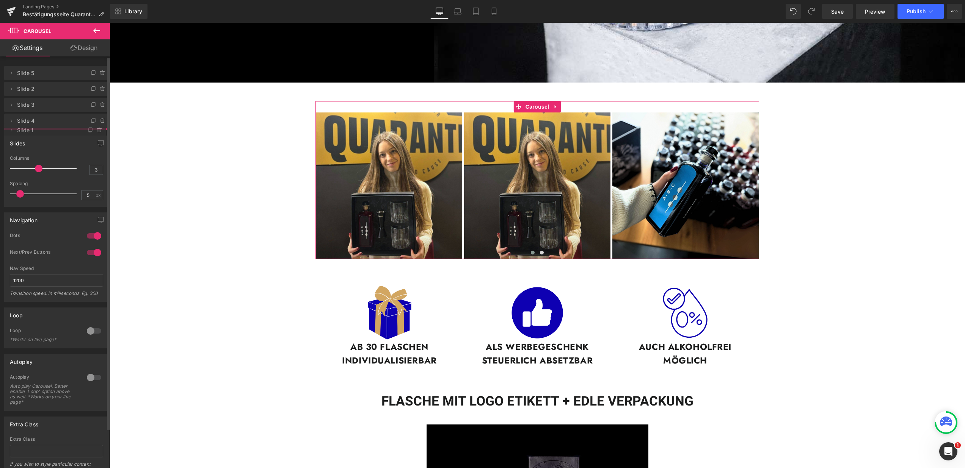
drag, startPoint x: 33, startPoint y: 76, endPoint x: 34, endPoint y: 134, distance: 57.6
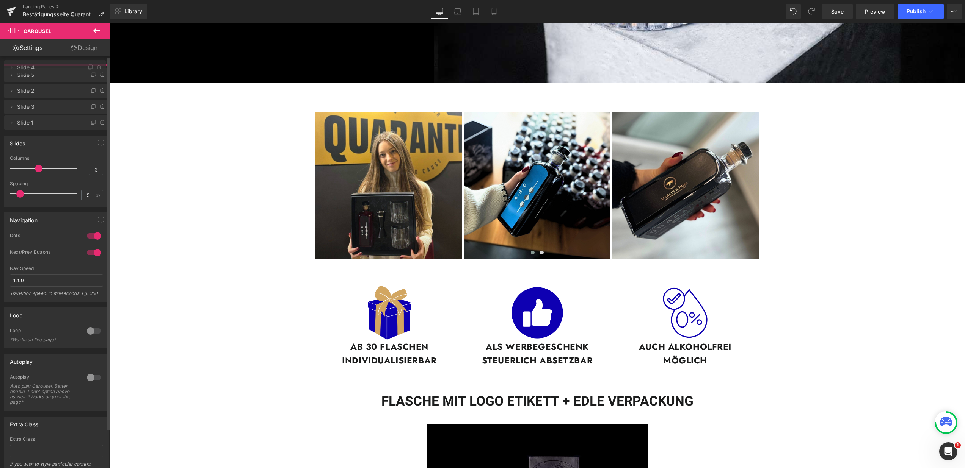
drag, startPoint x: 36, startPoint y: 124, endPoint x: 36, endPoint y: 71, distance: 53.4
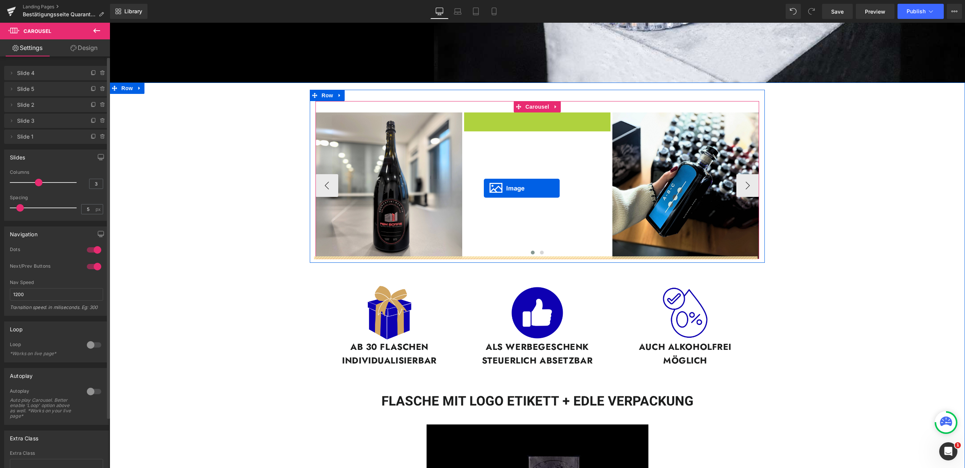
drag, startPoint x: 521, startPoint y: 183, endPoint x: 487, endPoint y: 188, distance: 34.1
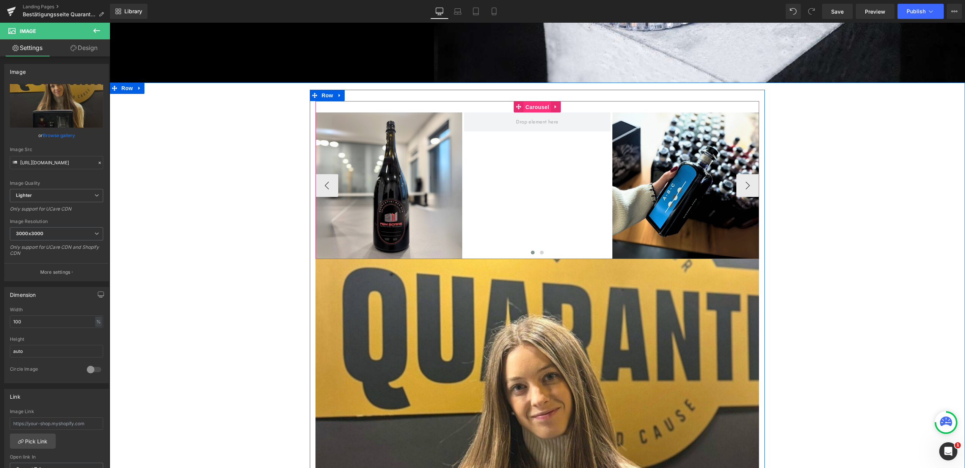
click at [537, 105] on span "Carousel" at bounding box center [536, 107] width 27 height 11
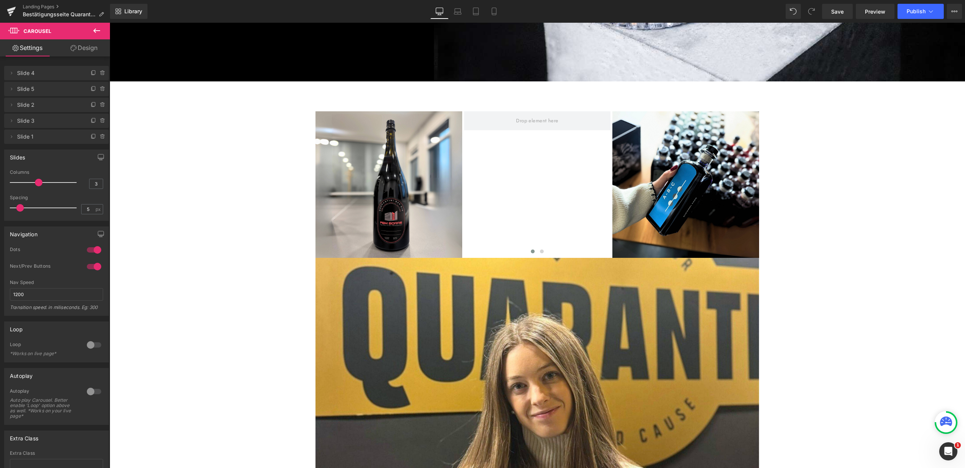
scroll to position [298, 0]
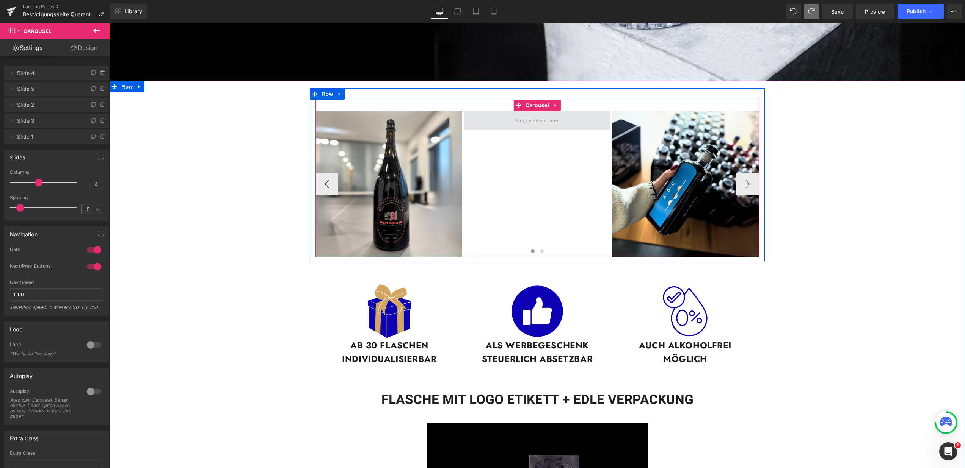
click at [527, 119] on span at bounding box center [536, 121] width 47 height 12
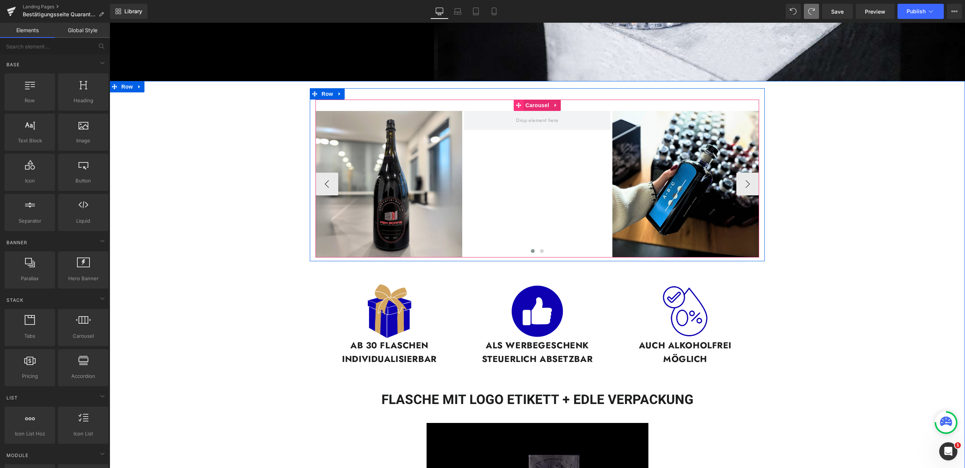
click at [518, 103] on icon at bounding box center [518, 106] width 5 height 6
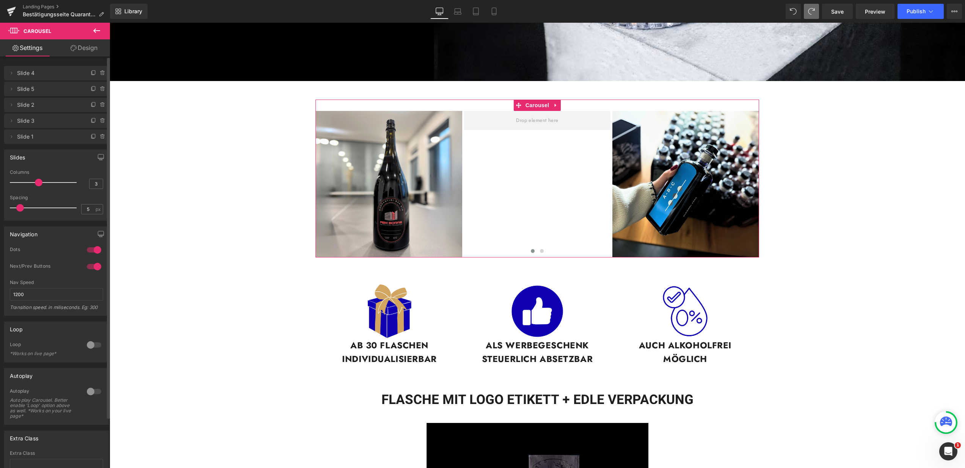
click at [33, 86] on span "Slide 5" at bounding box center [49, 89] width 64 height 14
click at [19, 88] on span "Slide 5" at bounding box center [49, 89] width 64 height 14
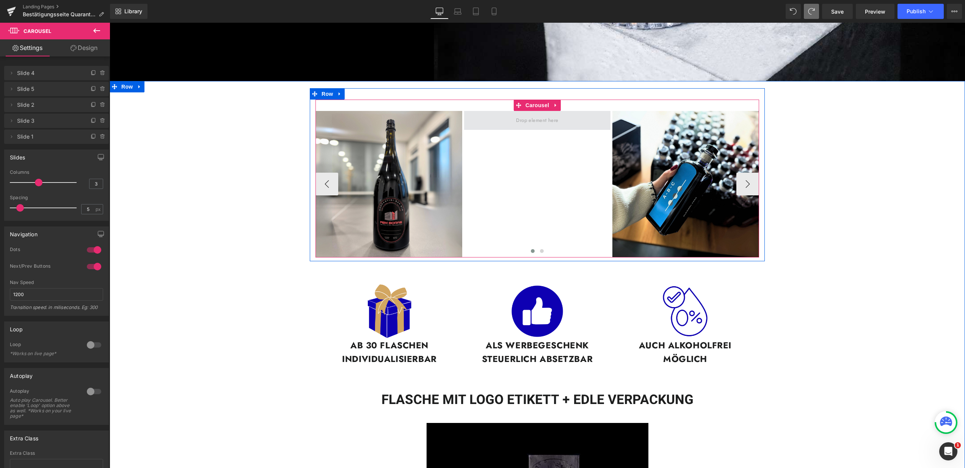
click at [506, 117] on span at bounding box center [537, 120] width 147 height 19
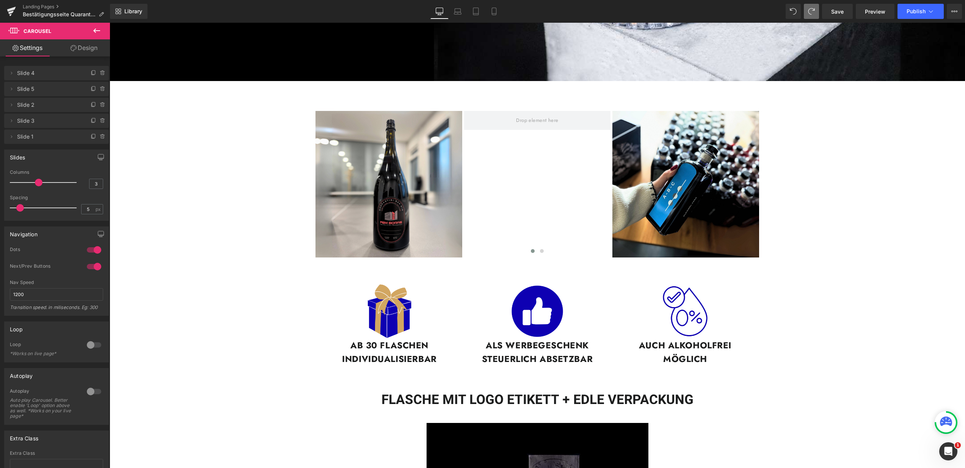
click at [96, 28] on icon at bounding box center [96, 30] width 9 height 9
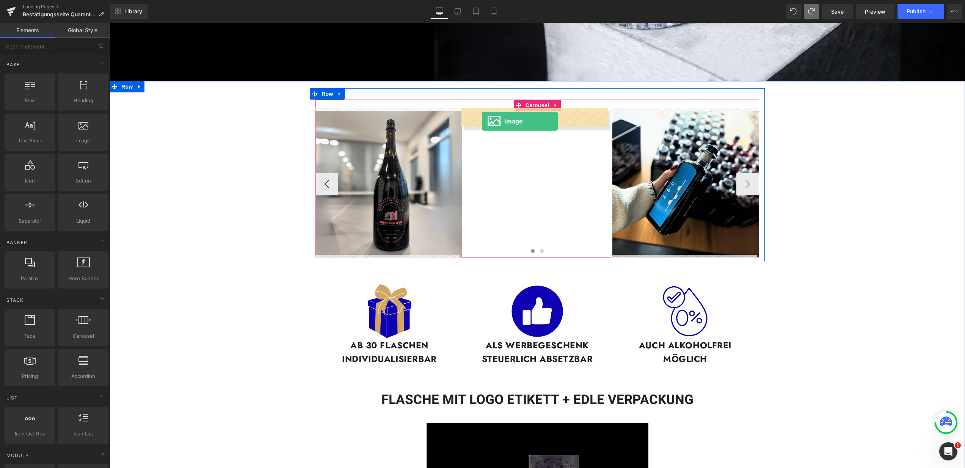
drag, startPoint x: 207, startPoint y: 158, endPoint x: 482, endPoint y: 121, distance: 277.7
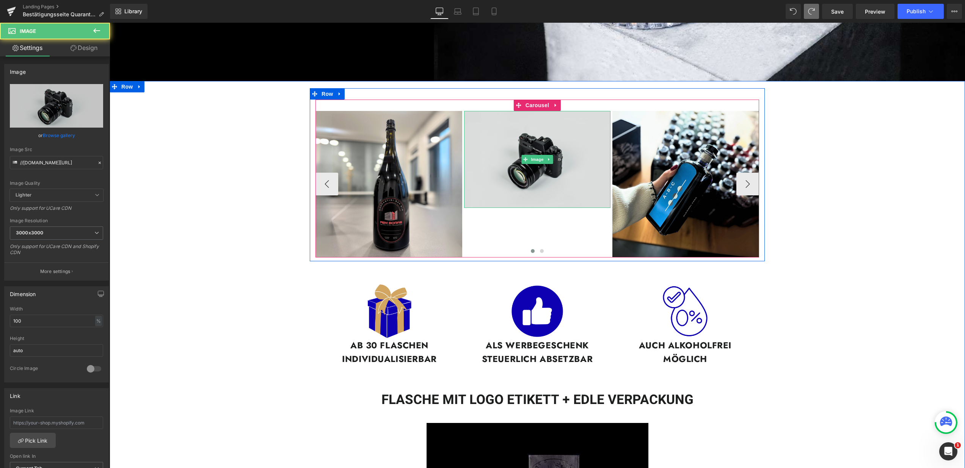
click at [506, 123] on img at bounding box center [537, 159] width 147 height 97
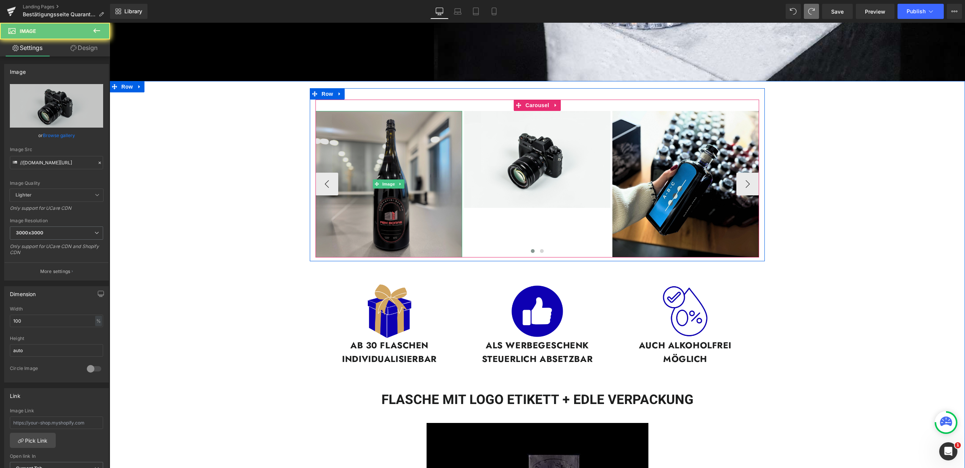
click at [402, 173] on img at bounding box center [388, 184] width 147 height 147
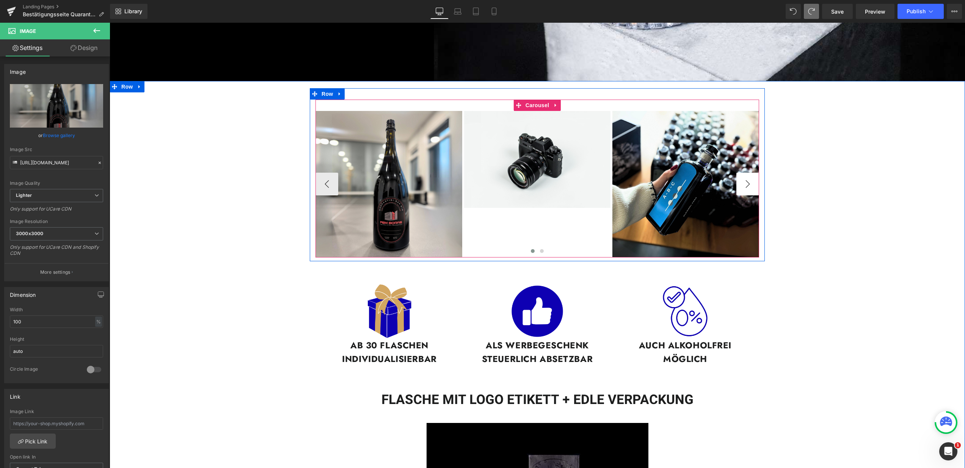
click at [749, 182] on button "›" at bounding box center [747, 184] width 23 height 23
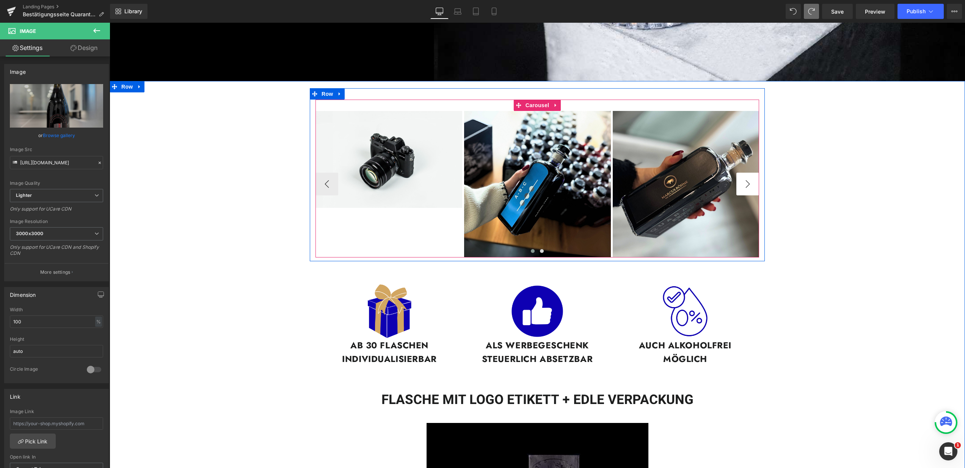
click at [749, 182] on button "›" at bounding box center [747, 184] width 23 height 23
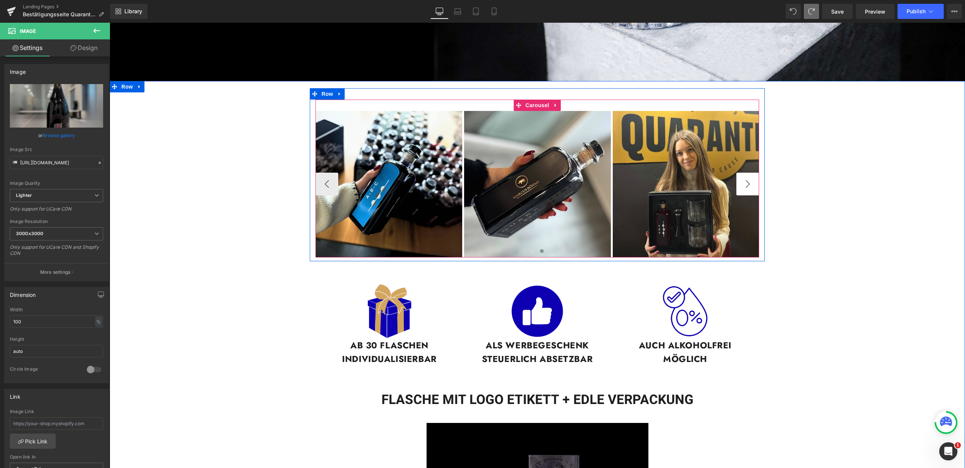
click at [746, 185] on button "›" at bounding box center [747, 184] width 23 height 23
click at [318, 176] on button "‹" at bounding box center [326, 184] width 23 height 23
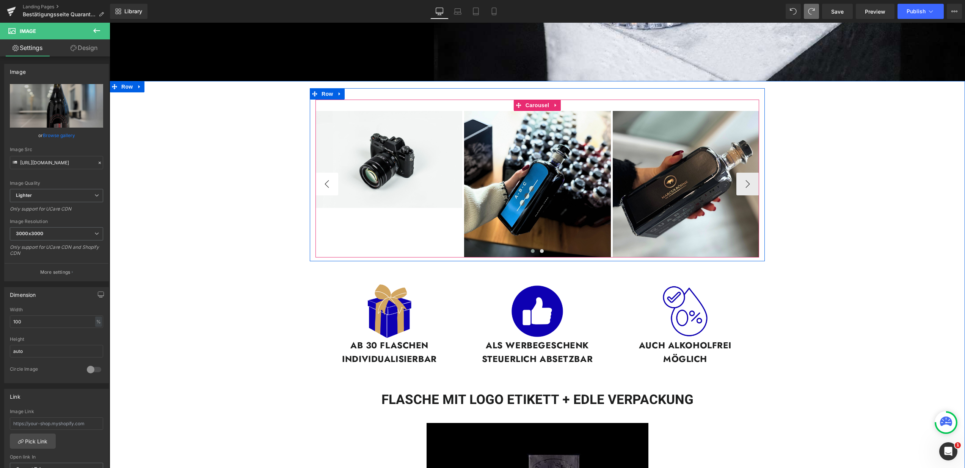
click at [325, 179] on button "‹" at bounding box center [326, 184] width 23 height 23
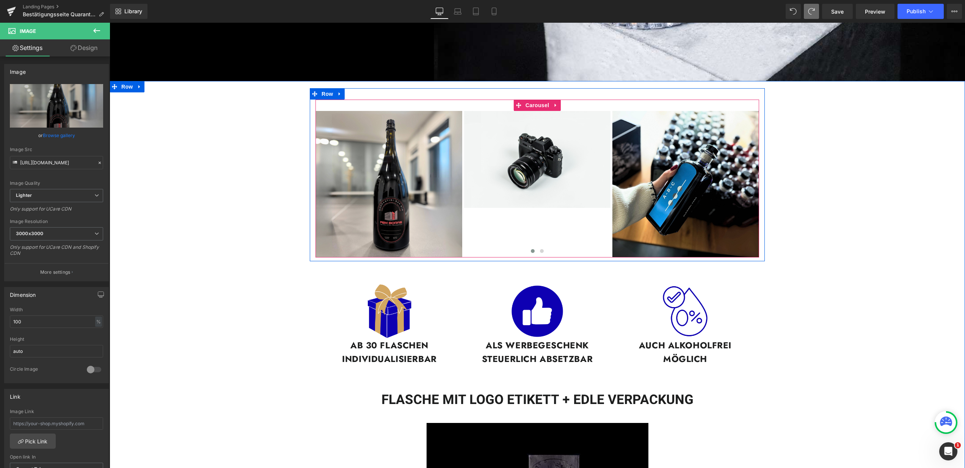
click at [527, 104] on span "Carousel" at bounding box center [536, 105] width 27 height 11
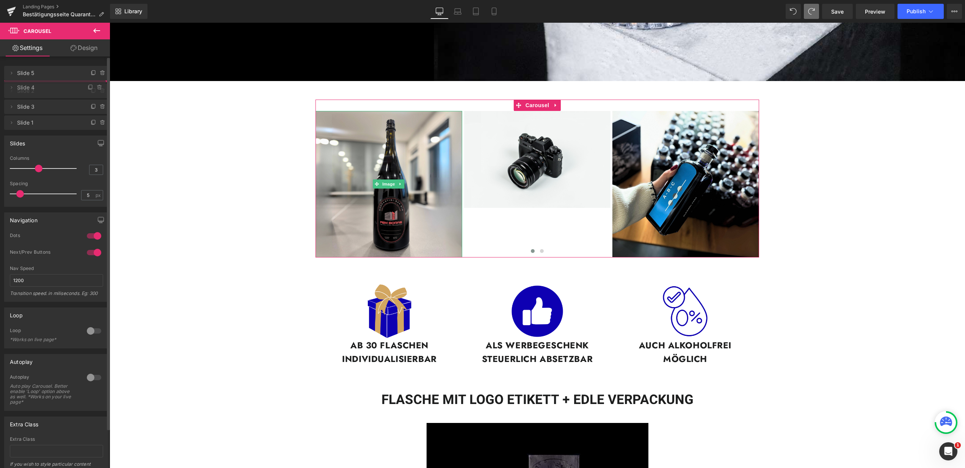
drag, startPoint x: 42, startPoint y: 72, endPoint x: 45, endPoint y: 86, distance: 14.9
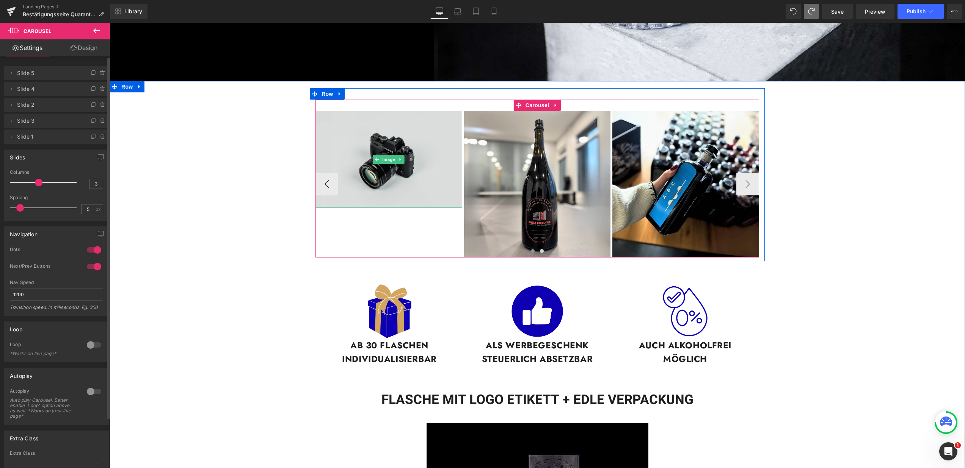
click at [405, 169] on img at bounding box center [388, 159] width 147 height 97
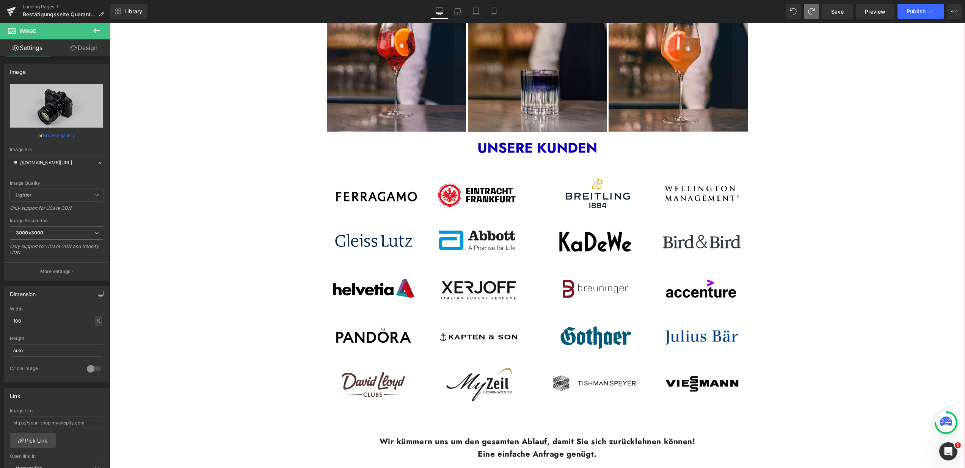
scroll to position [1570, 0]
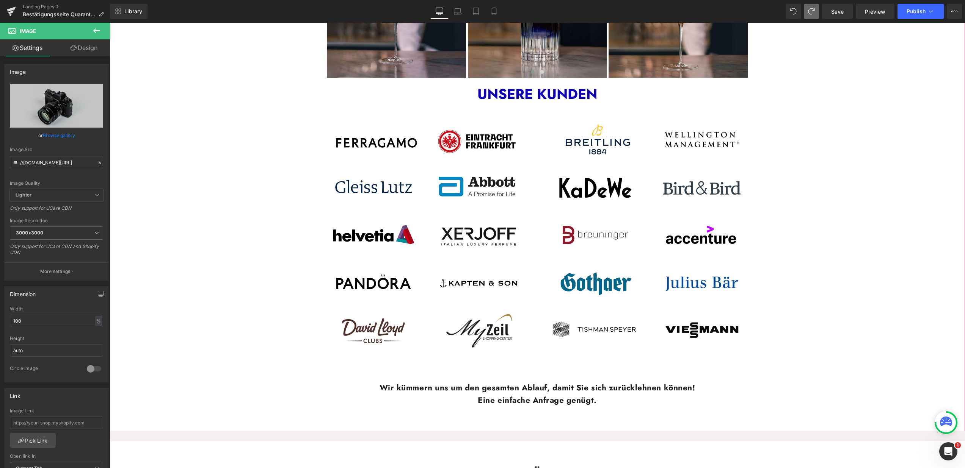
click at [471, 253] on img at bounding box center [426, 239] width 210 height 251
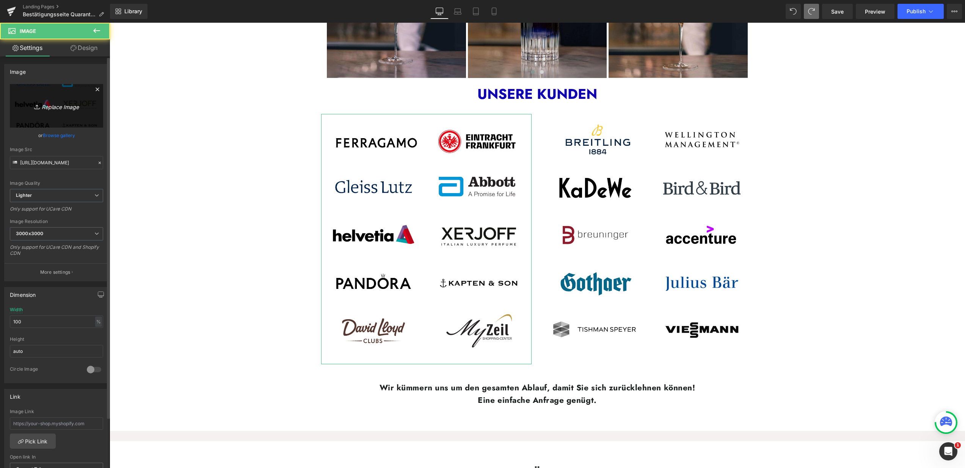
click at [80, 112] on link "Replace Image" at bounding box center [56, 106] width 93 height 44
type input "C:\fakepath\7.png"
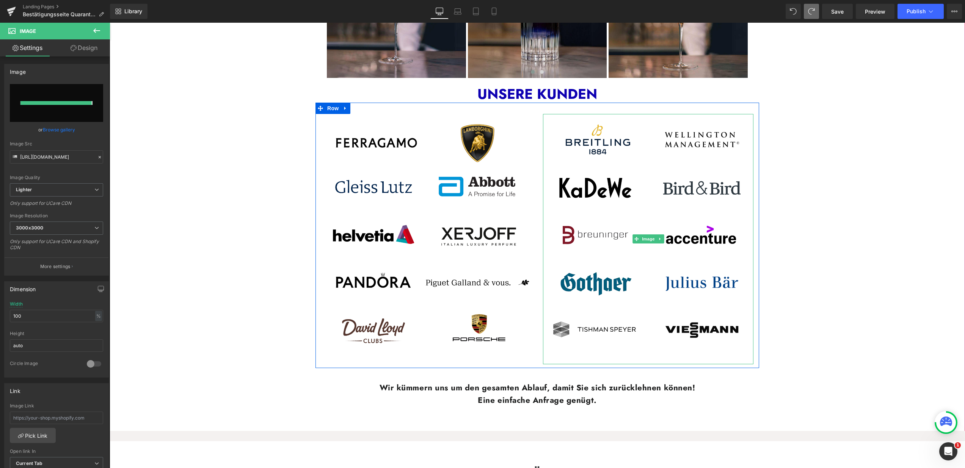
type input "[URL][DOMAIN_NAME]"
click at [602, 285] on img at bounding box center [648, 239] width 210 height 251
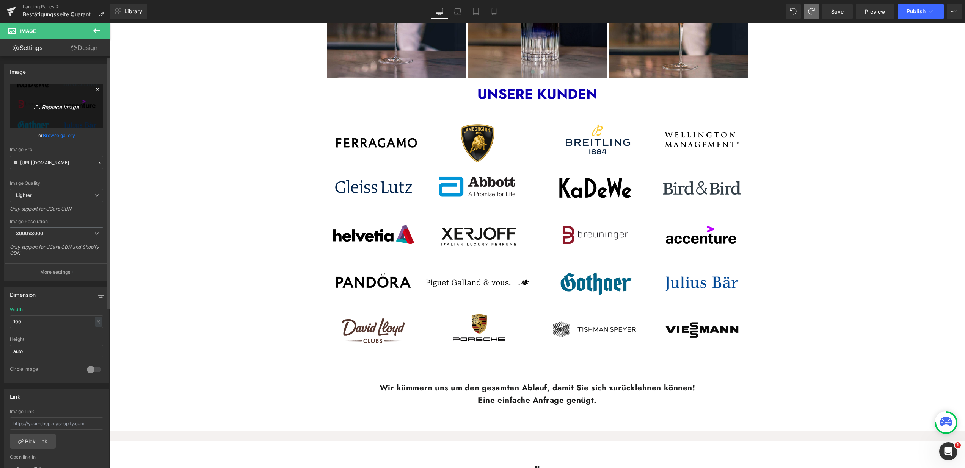
click at [64, 110] on icon "Replace Image" at bounding box center [56, 105] width 61 height 9
type input "C:\fakepath\8.png"
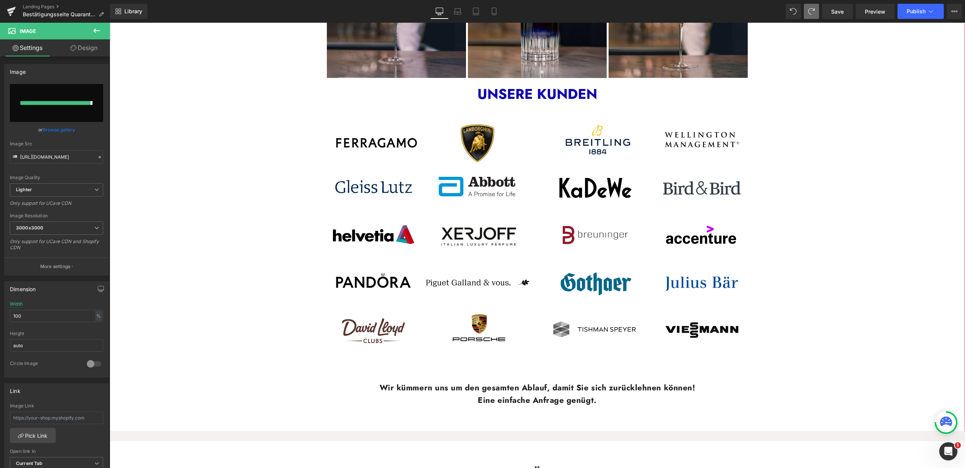
type input "[URL][DOMAIN_NAME]"
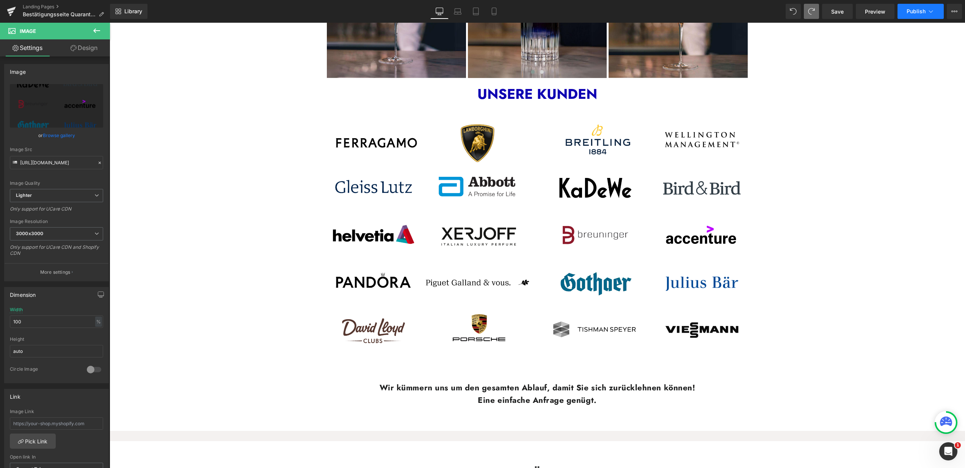
click at [916, 16] on button "Publish" at bounding box center [920, 11] width 46 height 15
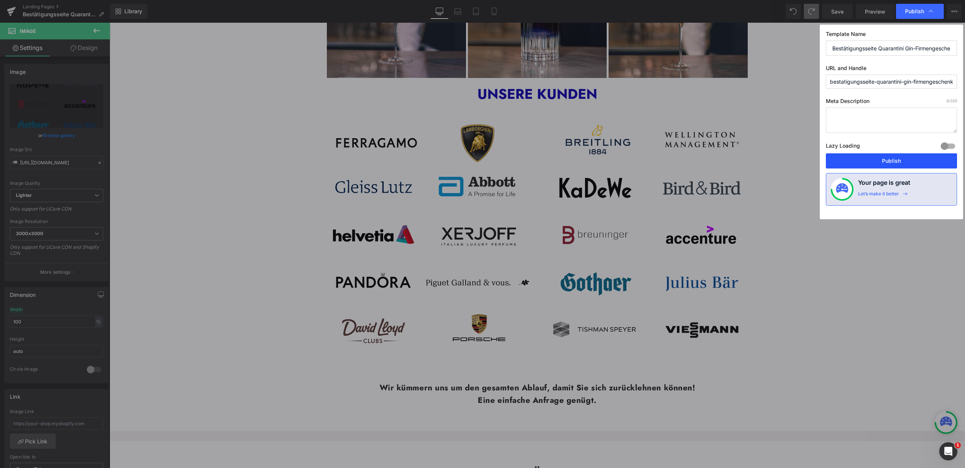
drag, startPoint x: 892, startPoint y: 163, endPoint x: 483, endPoint y: 227, distance: 414.0
click at [892, 163] on button "Publish" at bounding box center [890, 160] width 131 height 15
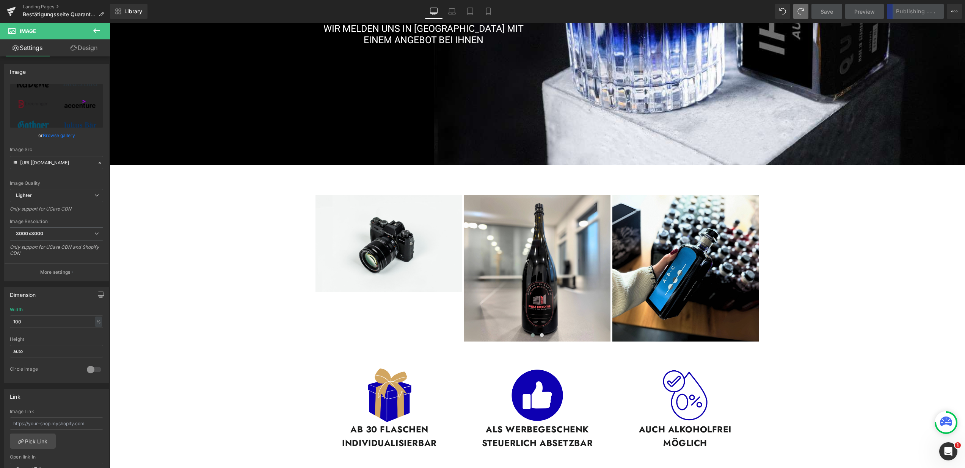
scroll to position [181, 0]
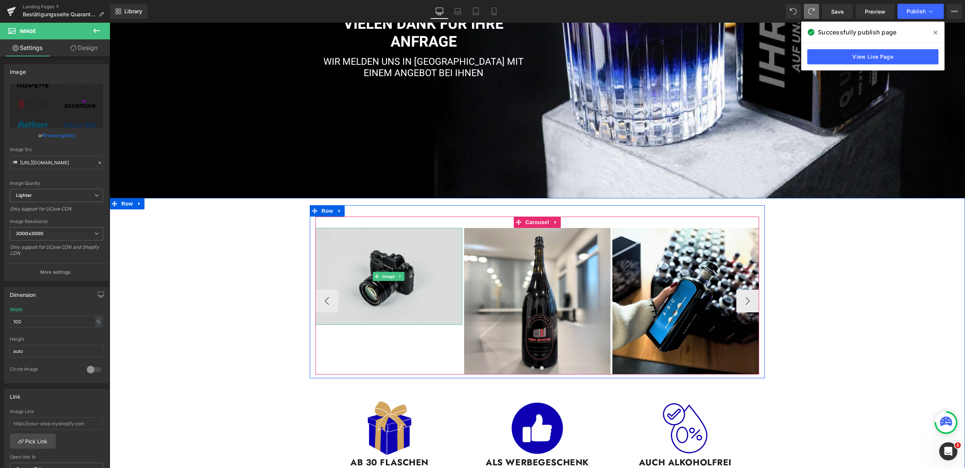
click at [388, 310] on img at bounding box center [388, 276] width 147 height 97
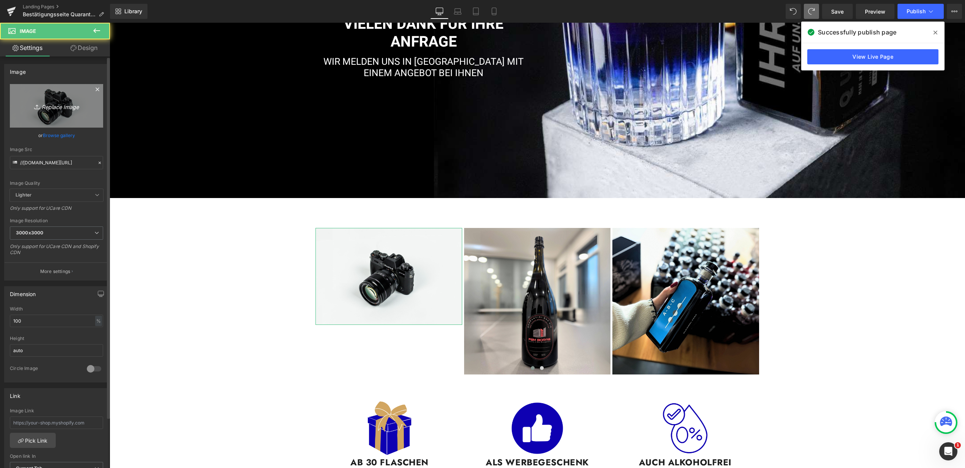
click at [57, 118] on link "Replace Image" at bounding box center [56, 106] width 93 height 44
type input "C:\fakepath\Firmengeschenke. LP (4).jpg"
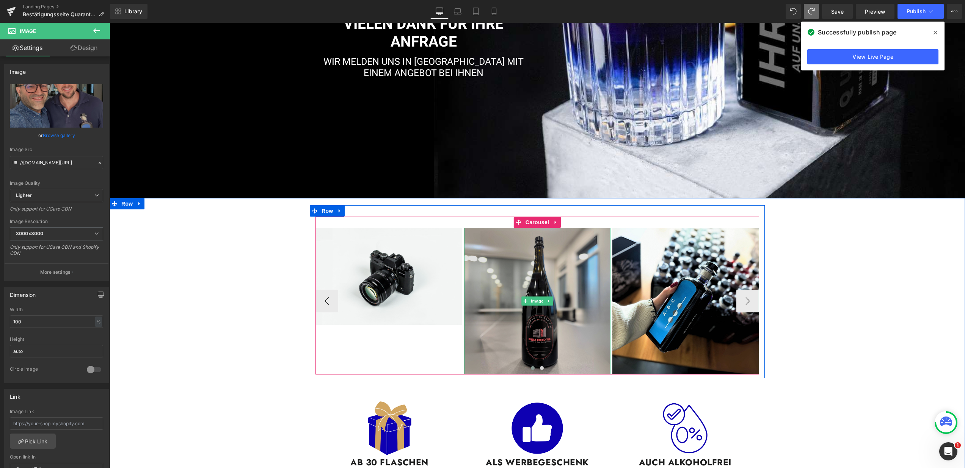
type input "[URL][DOMAIN_NAME]"
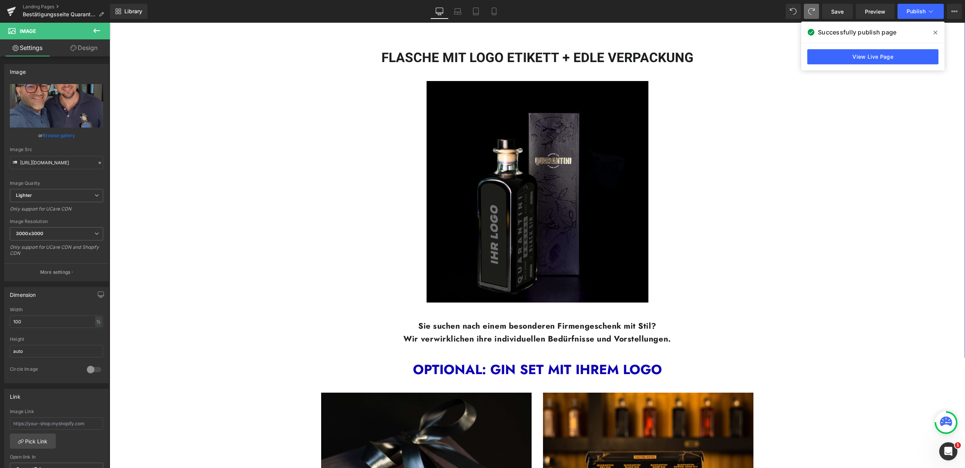
scroll to position [560, 0]
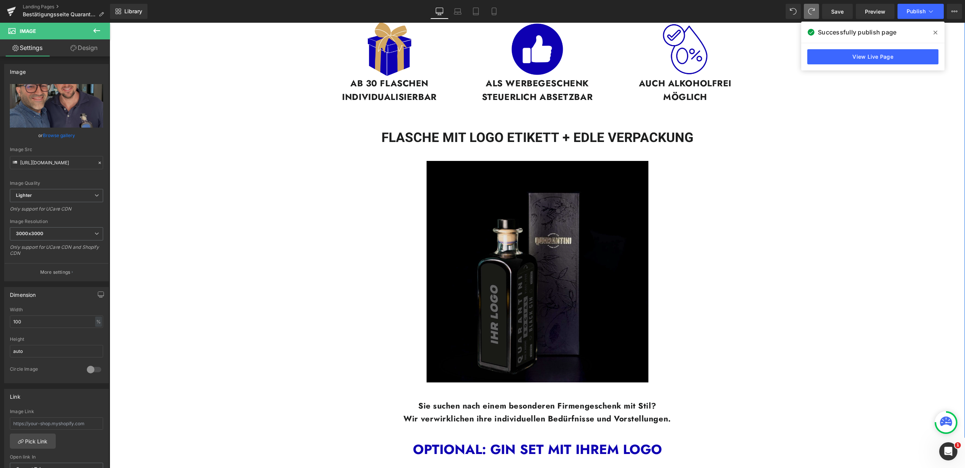
click at [590, 224] on img at bounding box center [537, 272] width 222 height 222
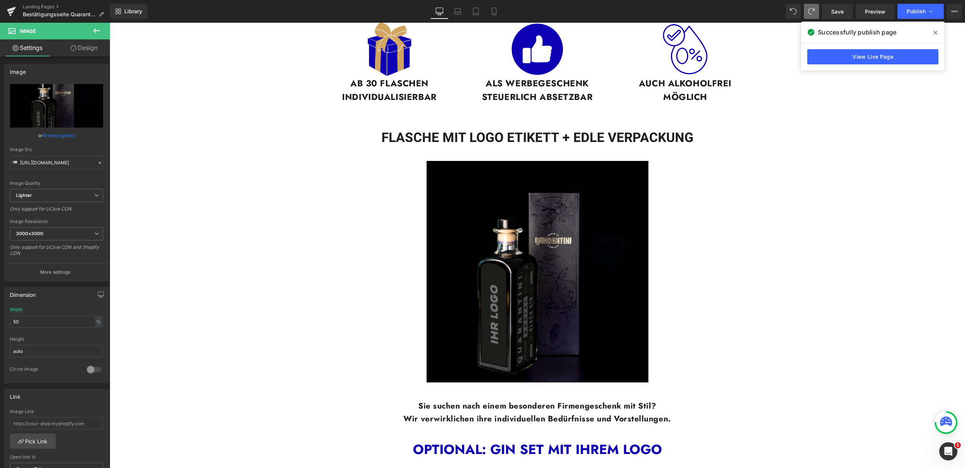
click at [95, 28] on icon at bounding box center [96, 30] width 9 height 9
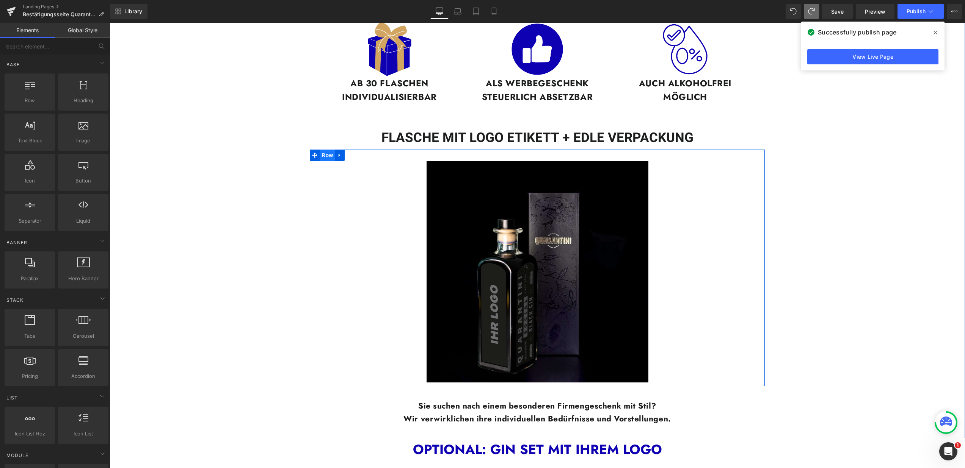
click at [330, 153] on span "Row" at bounding box center [326, 155] width 15 height 11
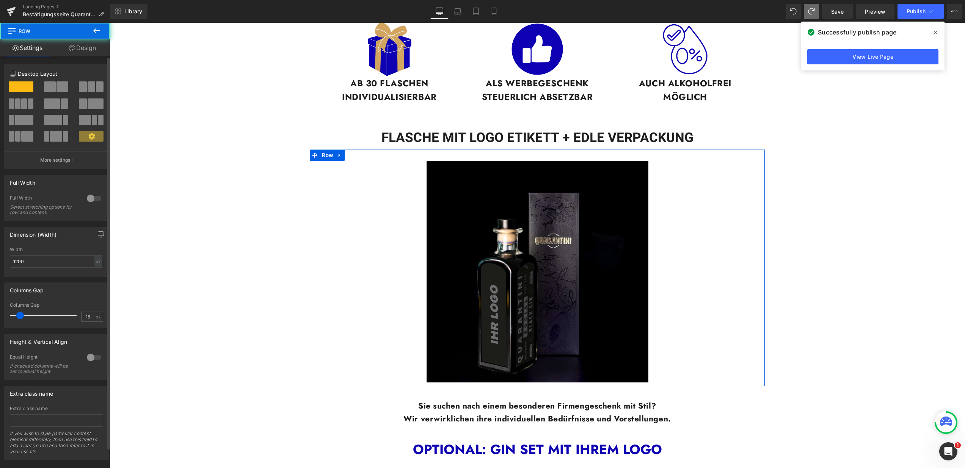
click at [61, 88] on span at bounding box center [62, 86] width 12 height 11
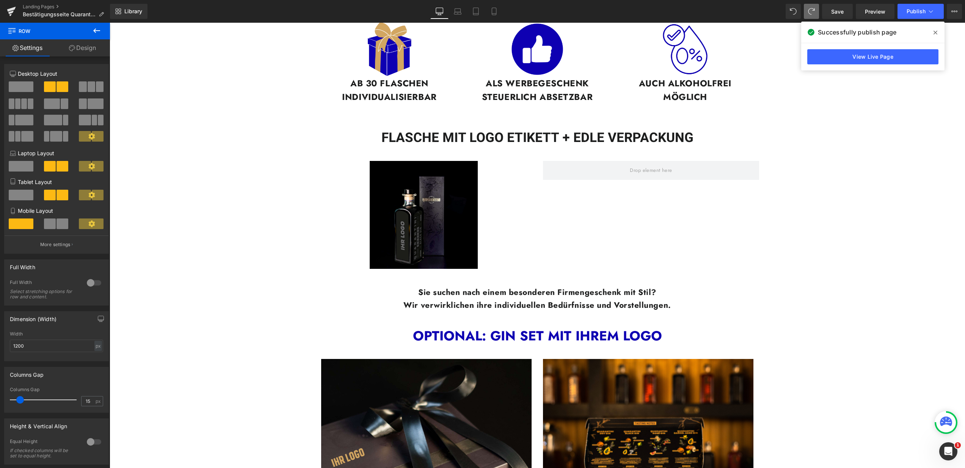
click at [99, 29] on icon at bounding box center [96, 30] width 9 height 9
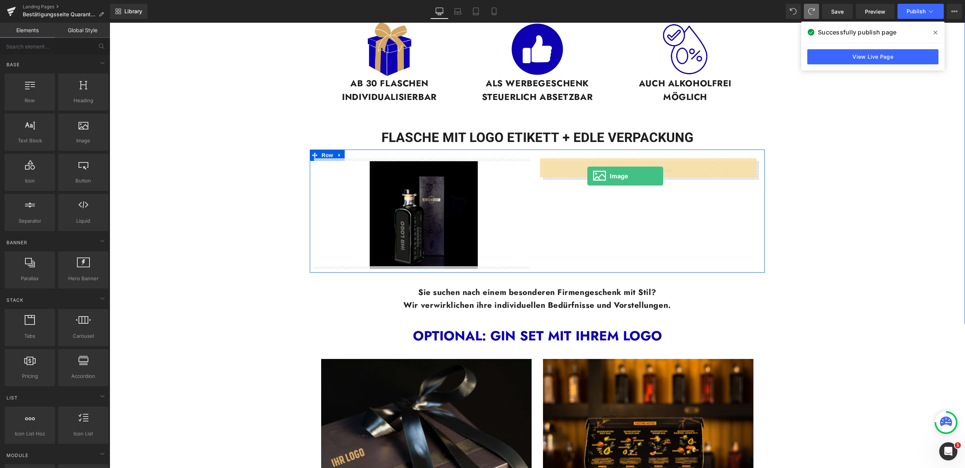
drag, startPoint x: 193, startPoint y: 150, endPoint x: 587, endPoint y: 176, distance: 394.6
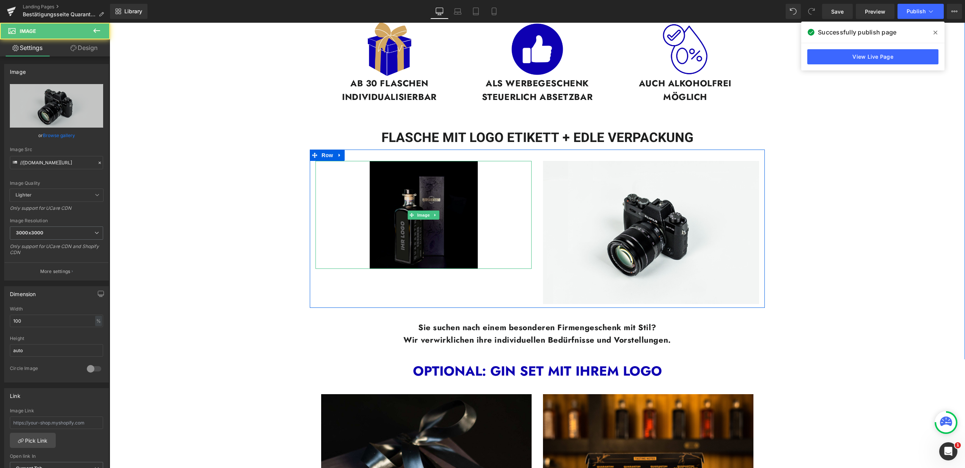
click at [448, 215] on img at bounding box center [424, 215] width 108 height 108
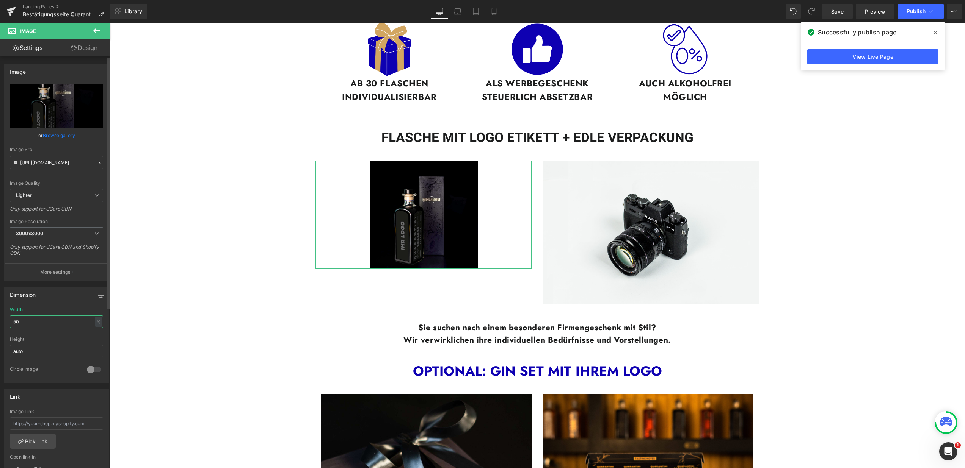
drag, startPoint x: 53, startPoint y: 316, endPoint x: 8, endPoint y: 320, distance: 44.5
click at [8, 320] on div "50% Width 50 % % px auto Height auto 0 Circle Image" at bounding box center [57, 345] width 104 height 76
drag, startPoint x: 11, startPoint y: 323, endPoint x: 2, endPoint y: 324, distance: 9.2
click at [2, 324] on div "Dimension 50% Width 50 % % px auto Height auto 0 Circle Image" at bounding box center [56, 333] width 113 height 102
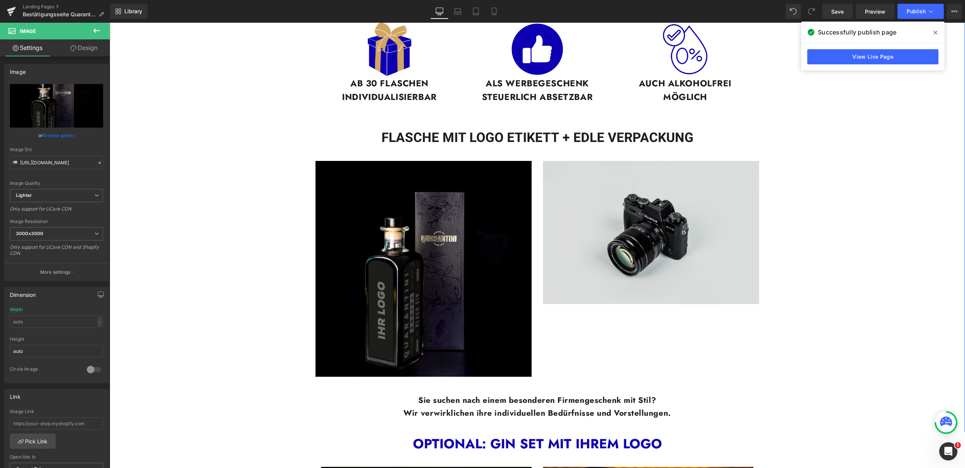
click at [699, 260] on img at bounding box center [651, 232] width 216 height 143
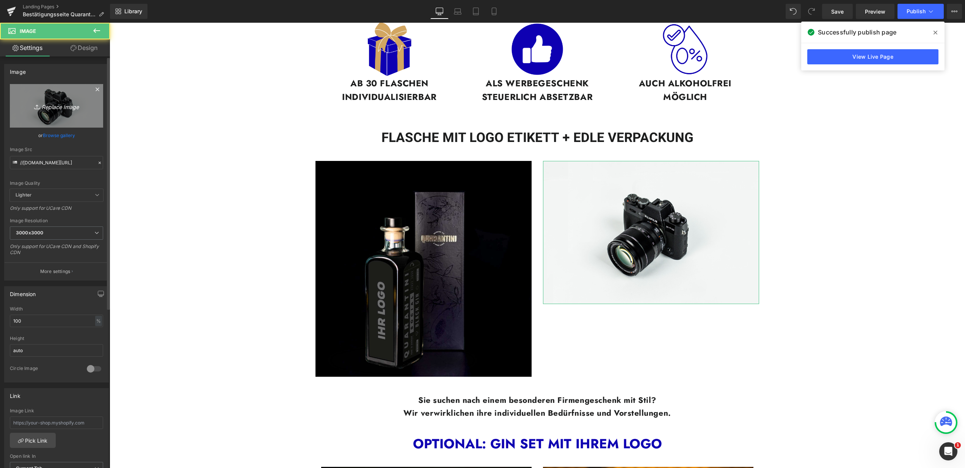
click at [49, 97] on link "Replace Image" at bounding box center [56, 106] width 93 height 44
type input "C:\fakepath\Firmengeschenke. LP (3).jpg"
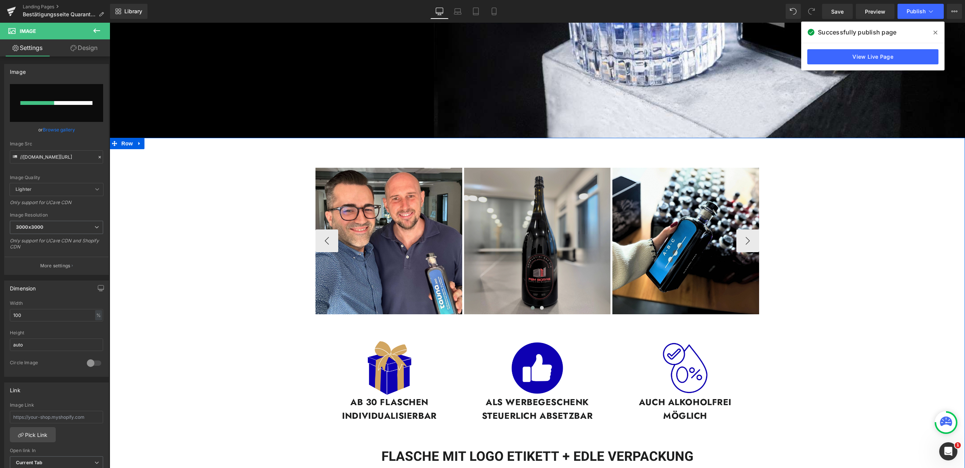
scroll to position [236, 0]
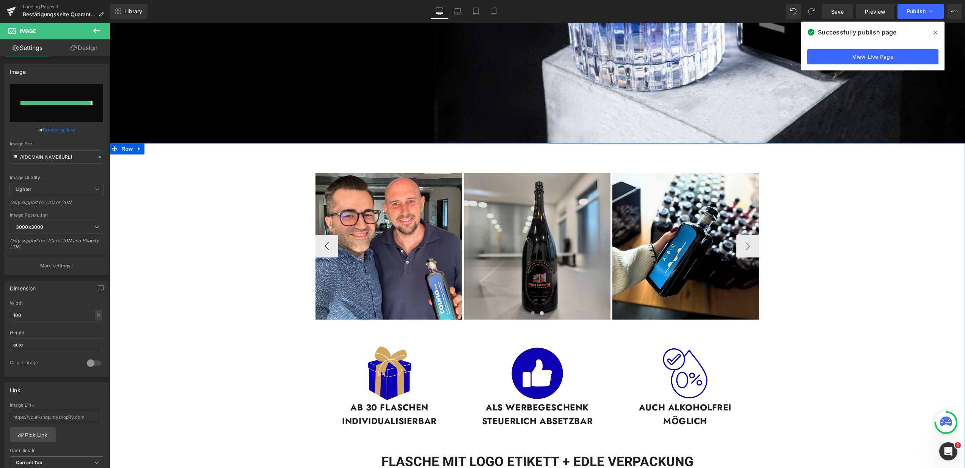
type input "[URL][DOMAIN_NAME]"
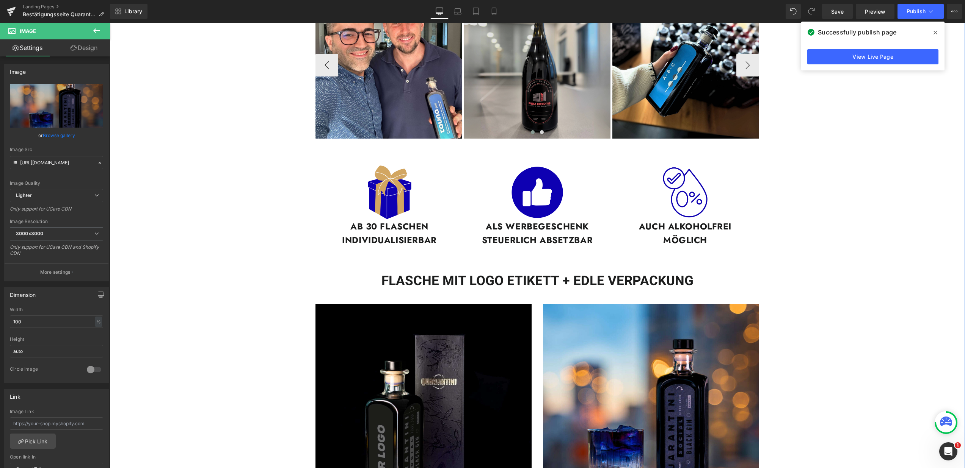
scroll to position [616, 0]
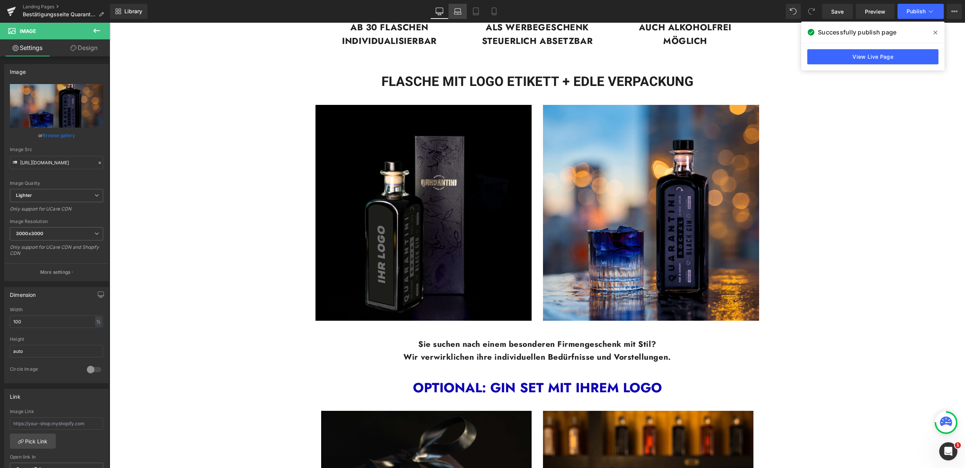
click at [454, 8] on icon at bounding box center [458, 12] width 8 height 8
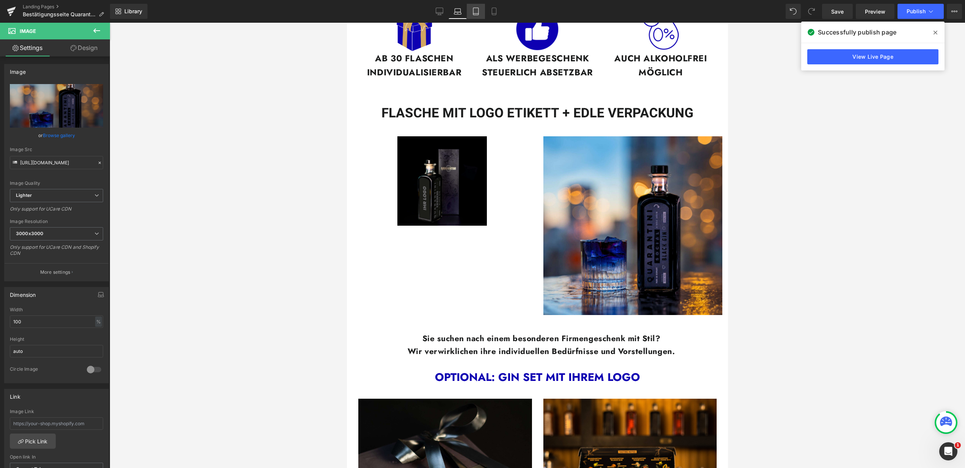
scroll to position [317, 0]
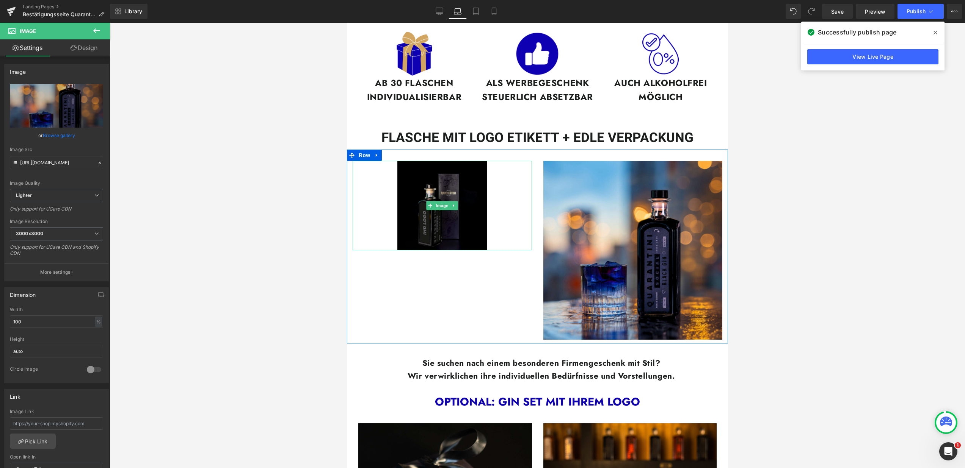
click at [448, 210] on img at bounding box center [441, 205] width 89 height 89
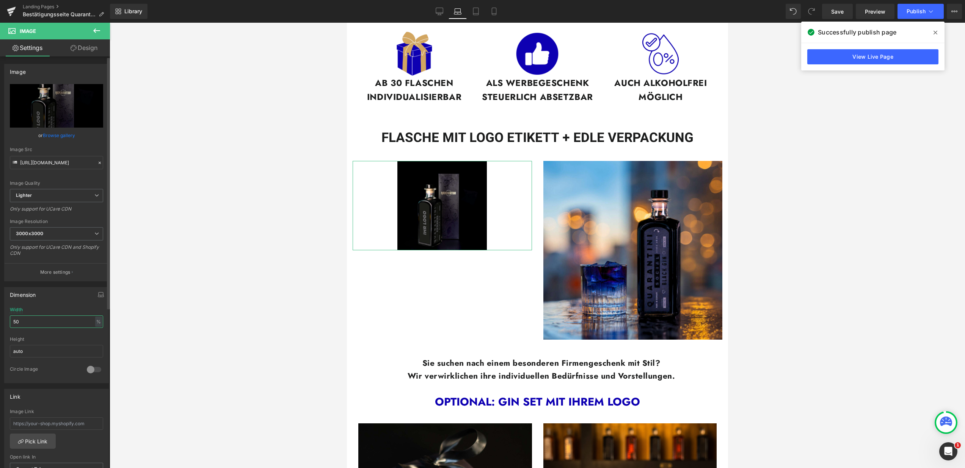
drag, startPoint x: 29, startPoint y: 321, endPoint x: 7, endPoint y: 320, distance: 22.4
click at [8, 321] on div "50% Width 50 % % px auto Height auto 0 Circle Image" at bounding box center [57, 345] width 104 height 76
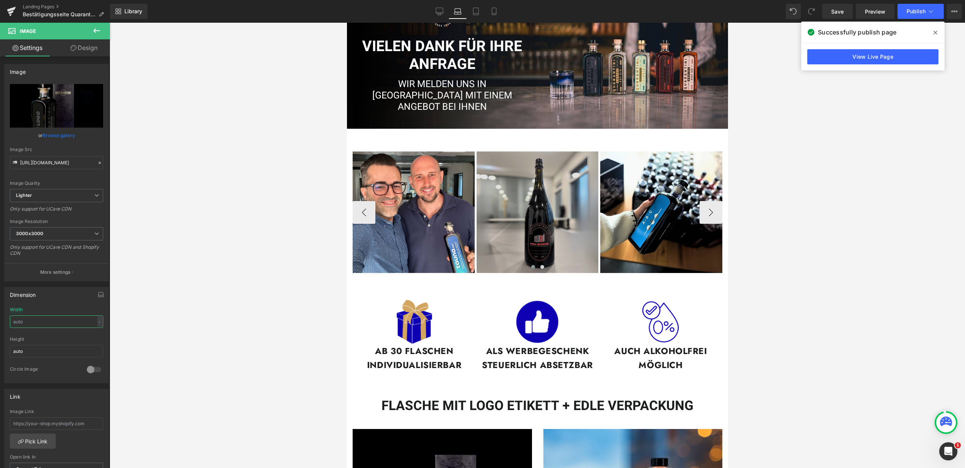
scroll to position [0, 0]
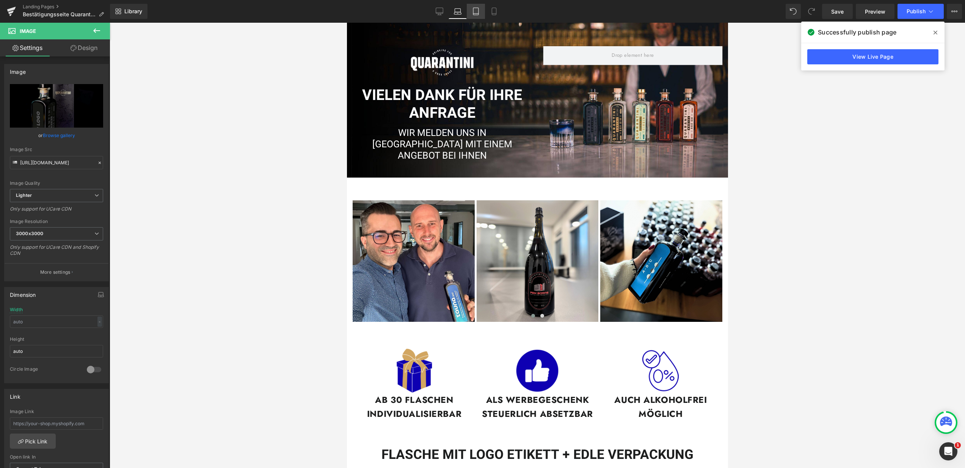
click at [481, 13] on link "Tablet" at bounding box center [476, 11] width 18 height 15
type input "50"
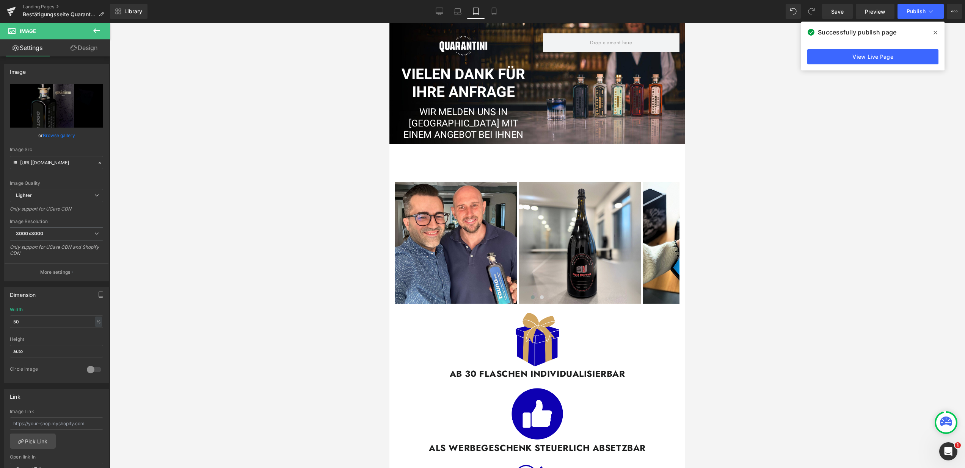
scroll to position [262, 0]
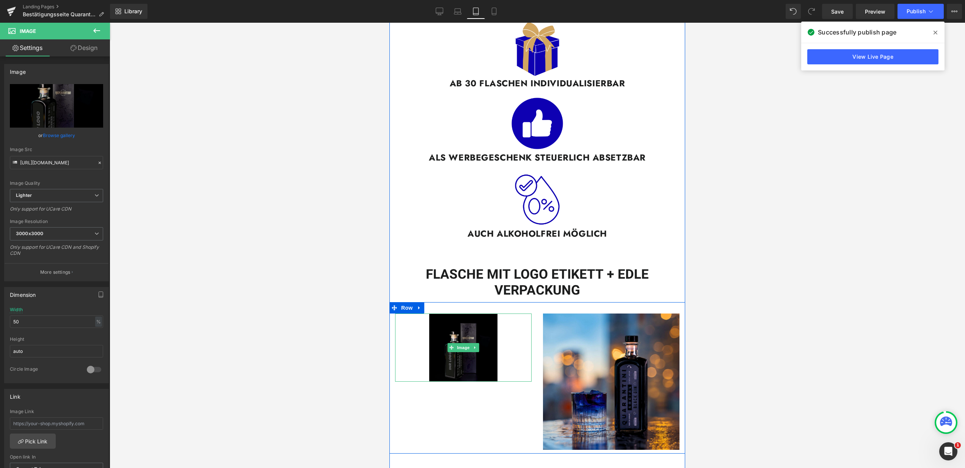
click at [451, 370] on img at bounding box center [463, 348] width 68 height 68
drag, startPoint x: 28, startPoint y: 322, endPoint x: 5, endPoint y: 323, distance: 23.1
click at [5, 323] on div "50% Width 50 % % px auto Height auto 0 Circle Image" at bounding box center [57, 345] width 104 height 76
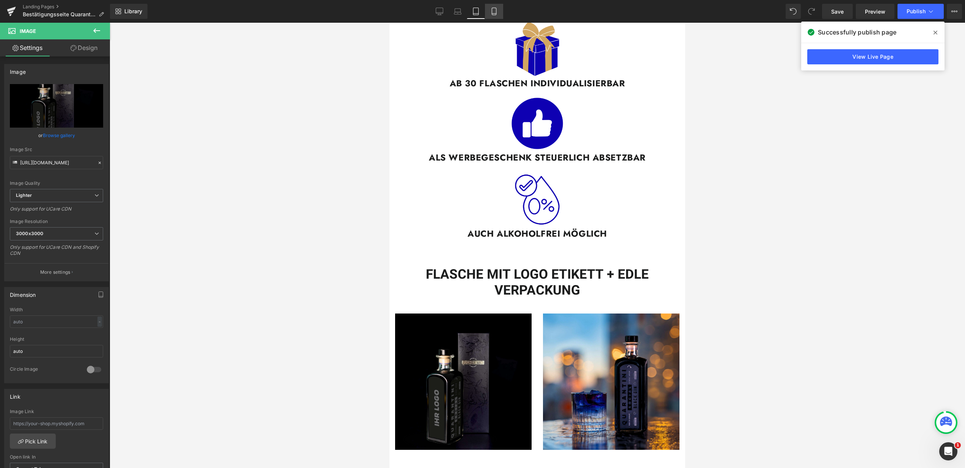
click at [489, 12] on link "Mobile" at bounding box center [494, 11] width 18 height 15
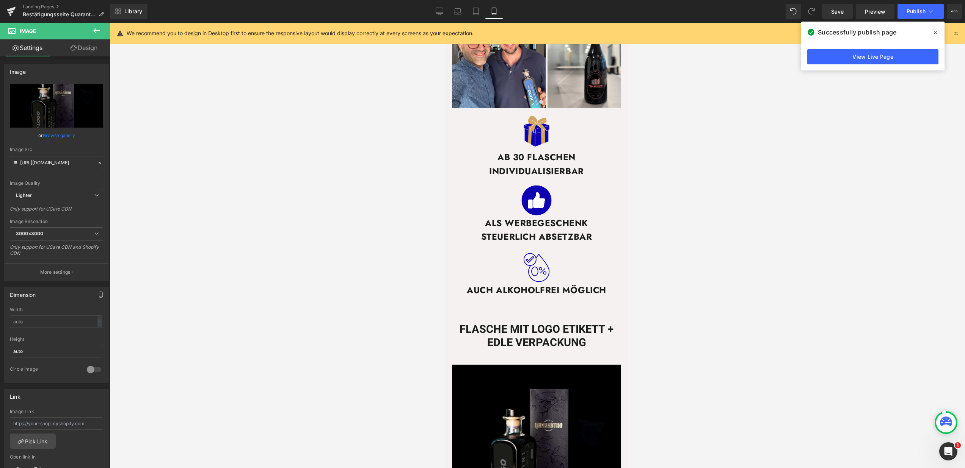
type input "auto"
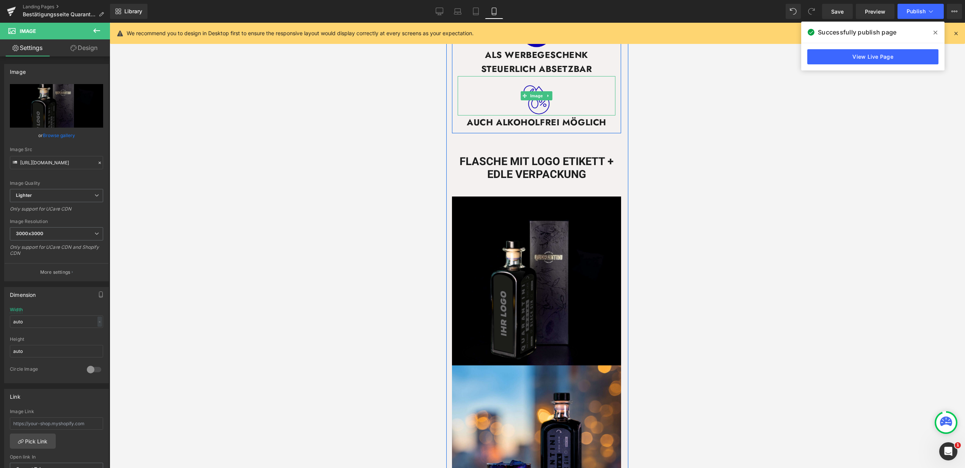
scroll to position [738, 0]
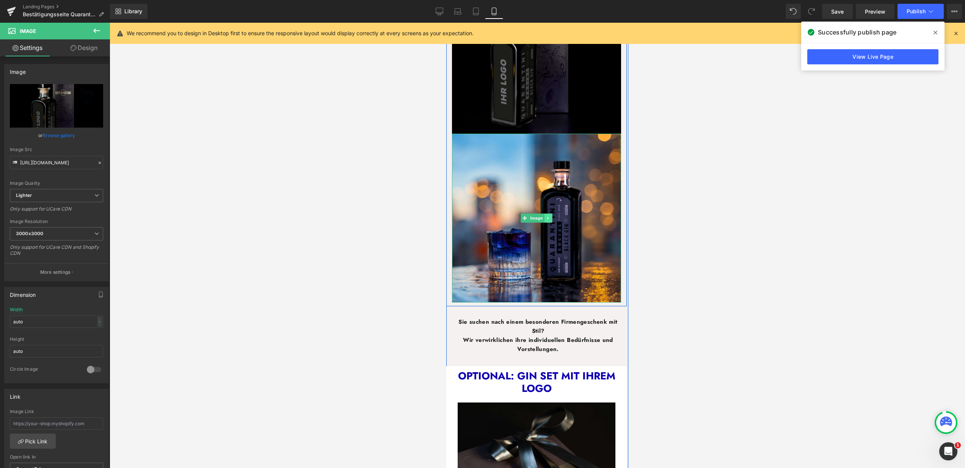
click at [547, 214] on link at bounding box center [548, 218] width 8 height 9
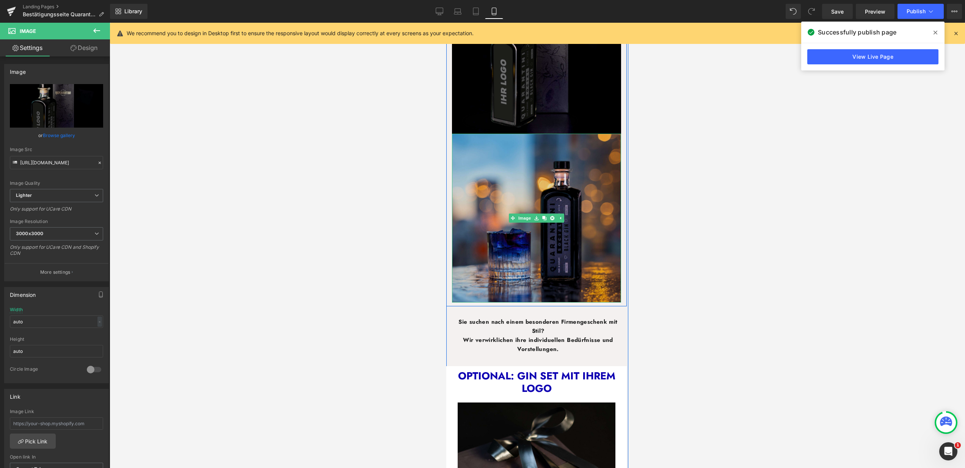
click at [531, 139] on img at bounding box center [536, 218] width 169 height 169
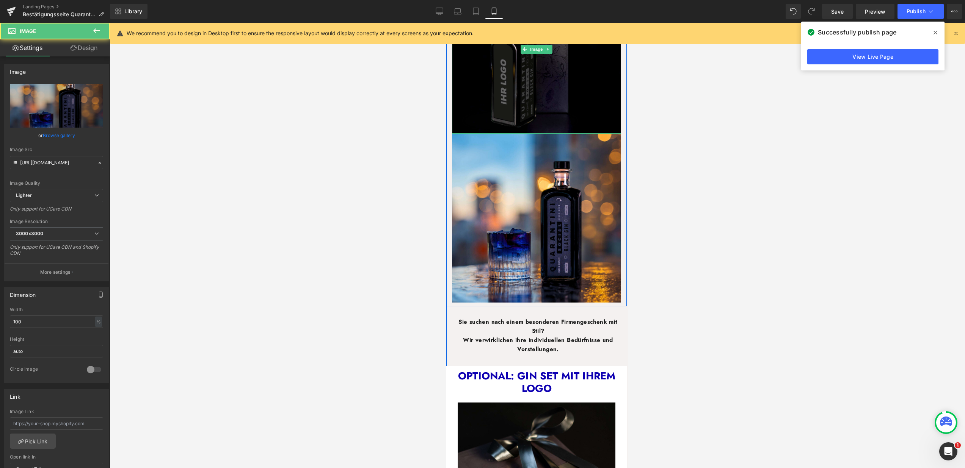
click at [531, 121] on img at bounding box center [536, 49] width 169 height 169
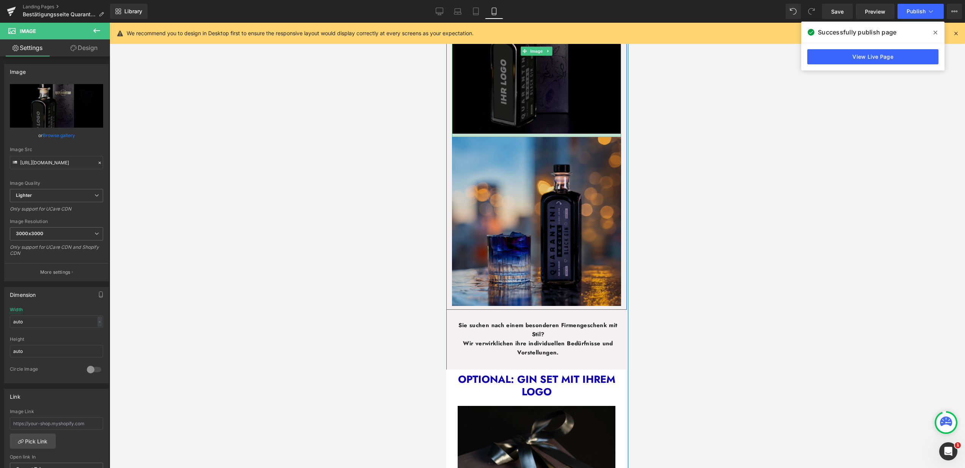
click at [531, 131] on div "Image Image Row" at bounding box center [536, 131] width 180 height 357
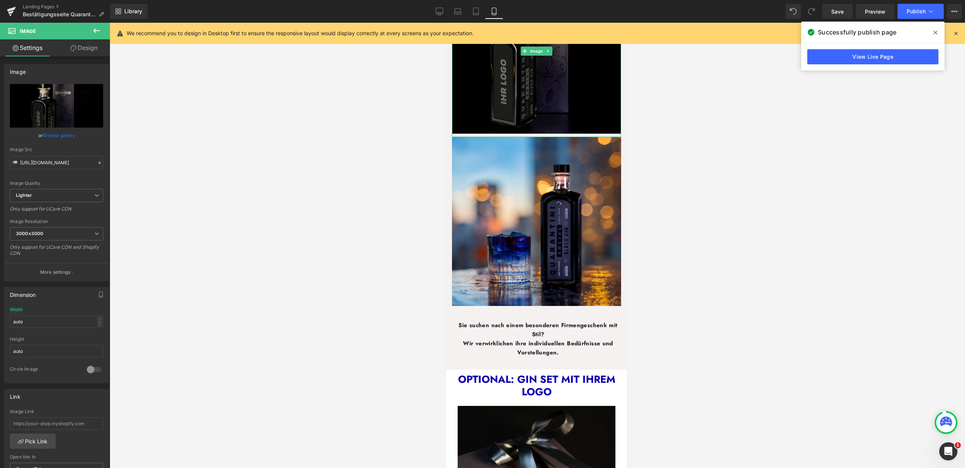
click at [644, 122] on div at bounding box center [537, 246] width 855 height 446
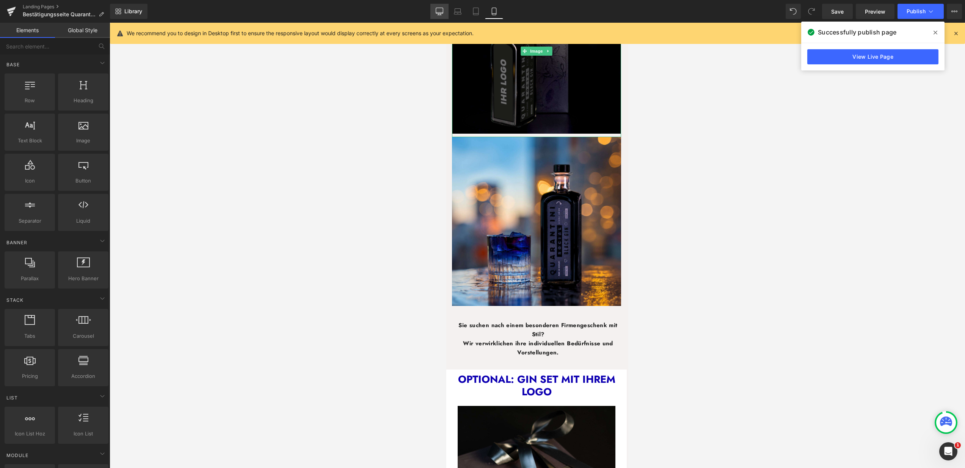
click at [445, 9] on link "Desktop" at bounding box center [439, 11] width 18 height 15
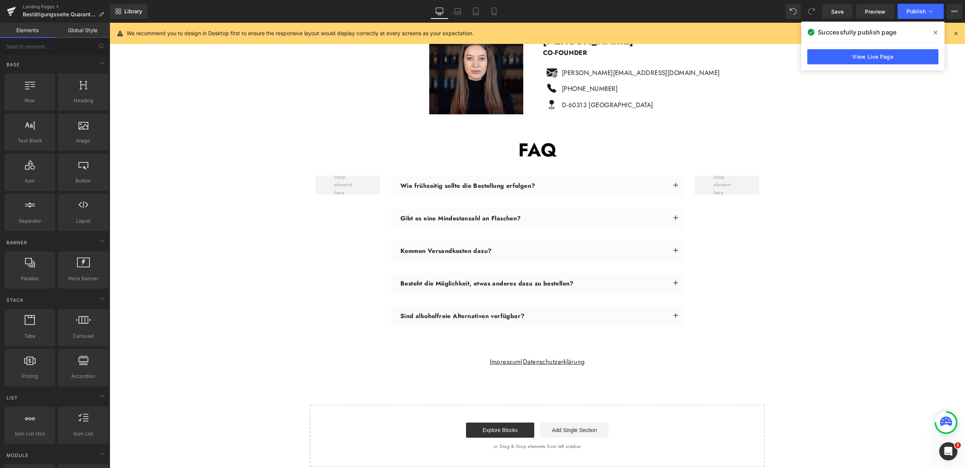
scroll to position [2238, 0]
click at [932, 31] on span at bounding box center [935, 33] width 12 height 12
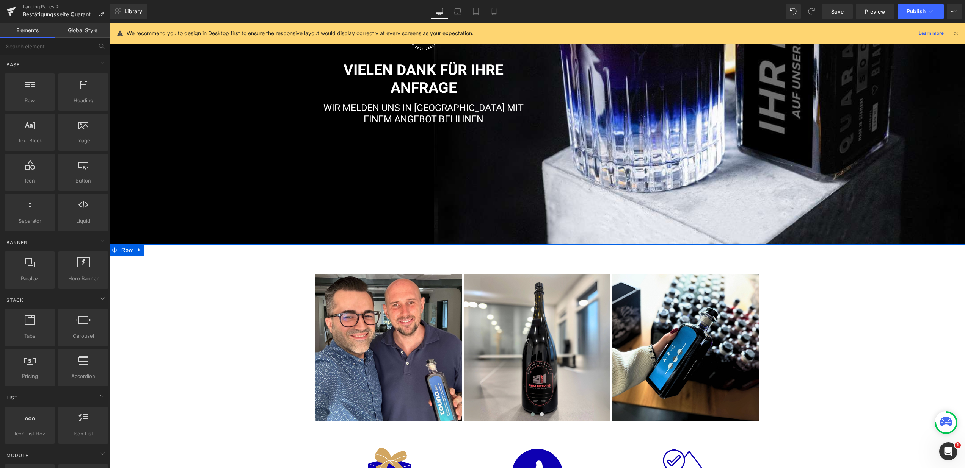
scroll to position [0, 0]
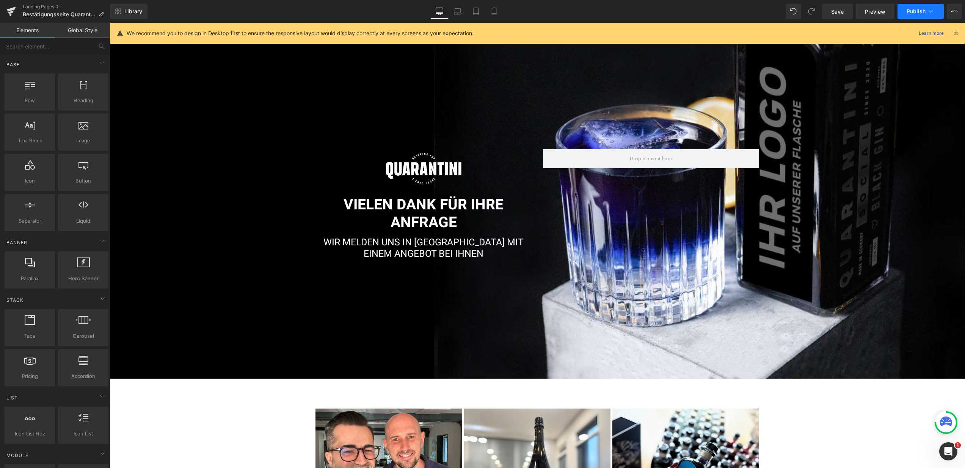
click at [922, 12] on span "Publish" at bounding box center [915, 11] width 19 height 6
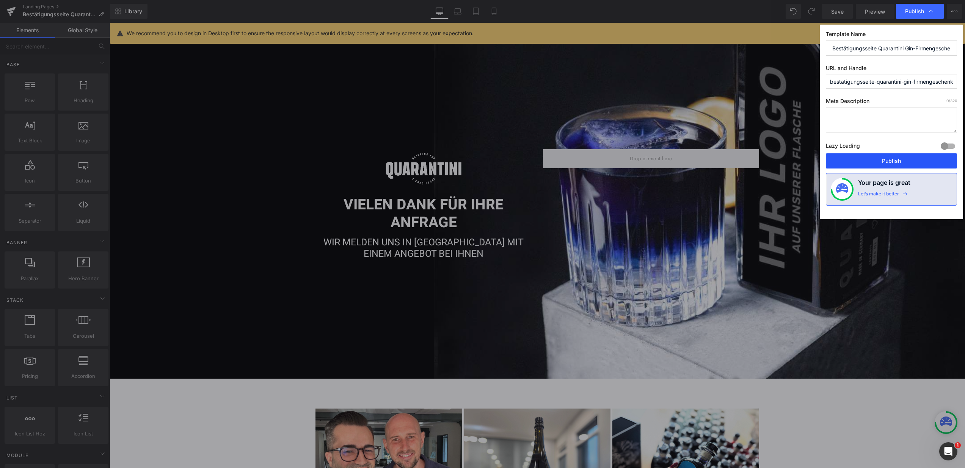
click at [897, 161] on button "Publish" at bounding box center [890, 160] width 131 height 15
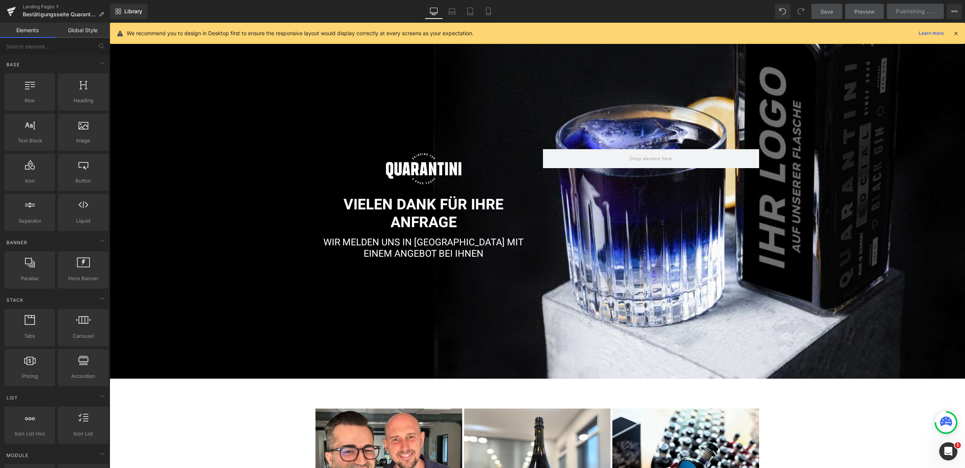
click at [955, 31] on icon at bounding box center [955, 33] width 7 height 7
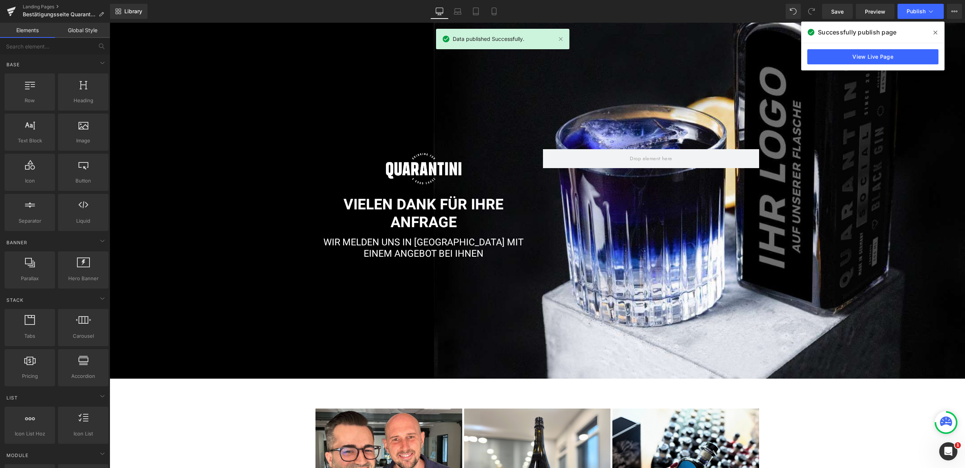
click at [933, 34] on icon at bounding box center [935, 33] width 4 height 6
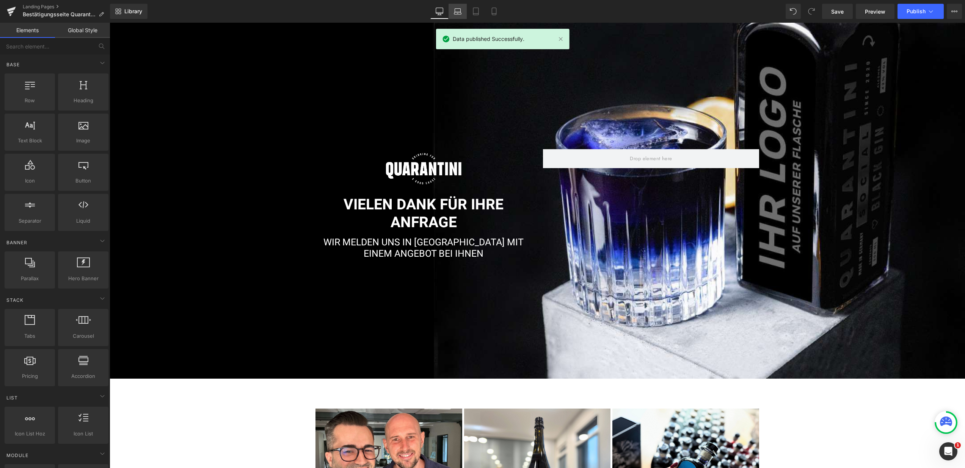
click at [462, 14] on link "Laptop" at bounding box center [457, 11] width 18 height 15
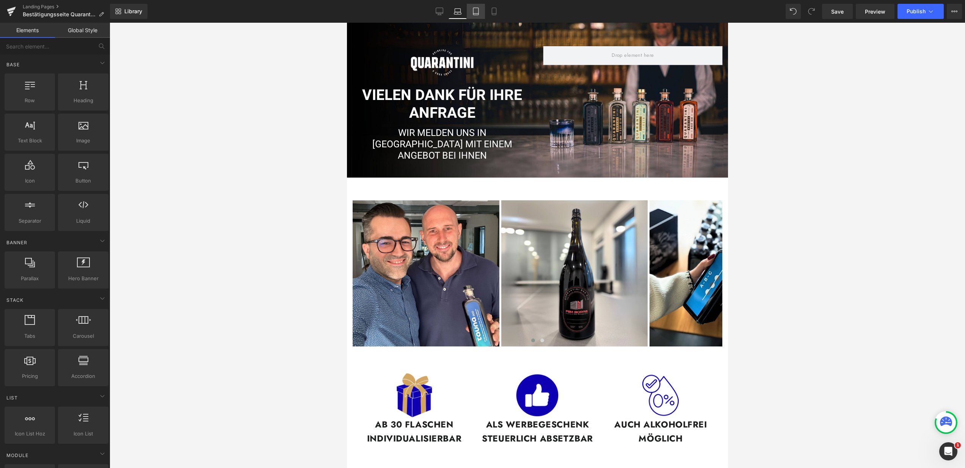
click at [473, 11] on icon at bounding box center [476, 12] width 8 height 8
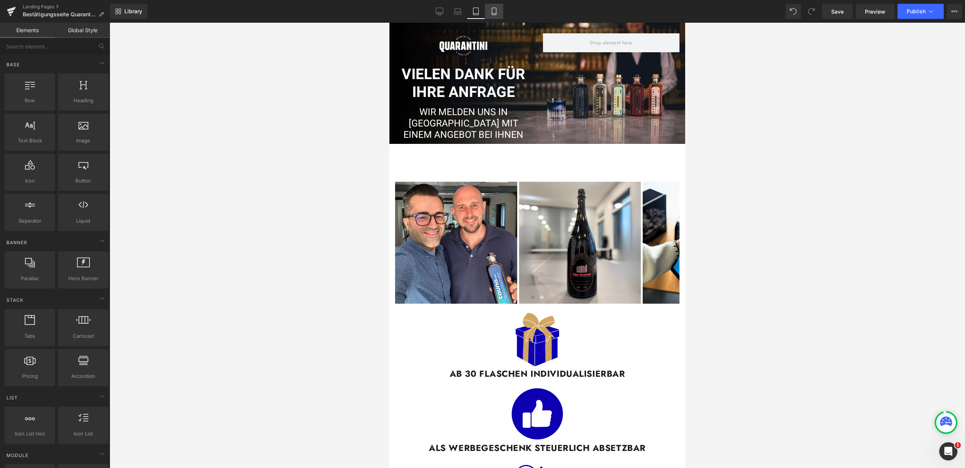
click at [489, 11] on link "Mobile" at bounding box center [494, 11] width 18 height 15
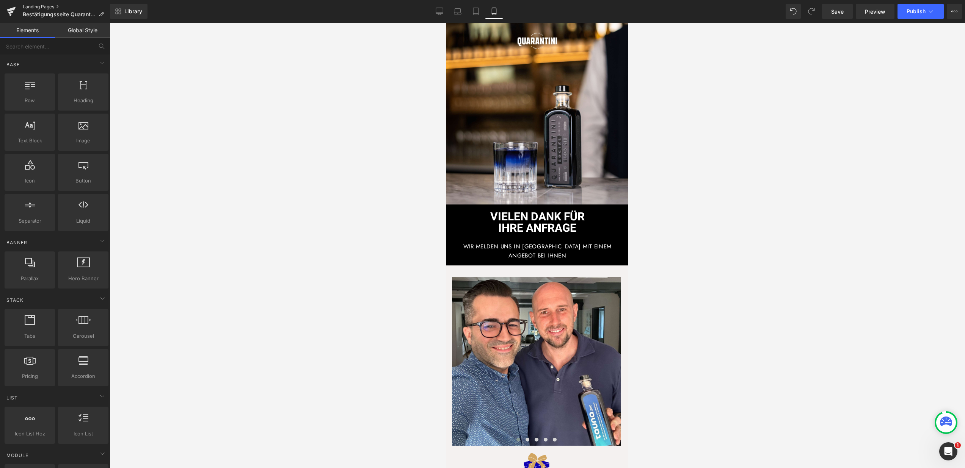
click at [28, 6] on link "Landing Pages" at bounding box center [66, 7] width 87 height 6
